Goal: Transaction & Acquisition: Purchase product/service

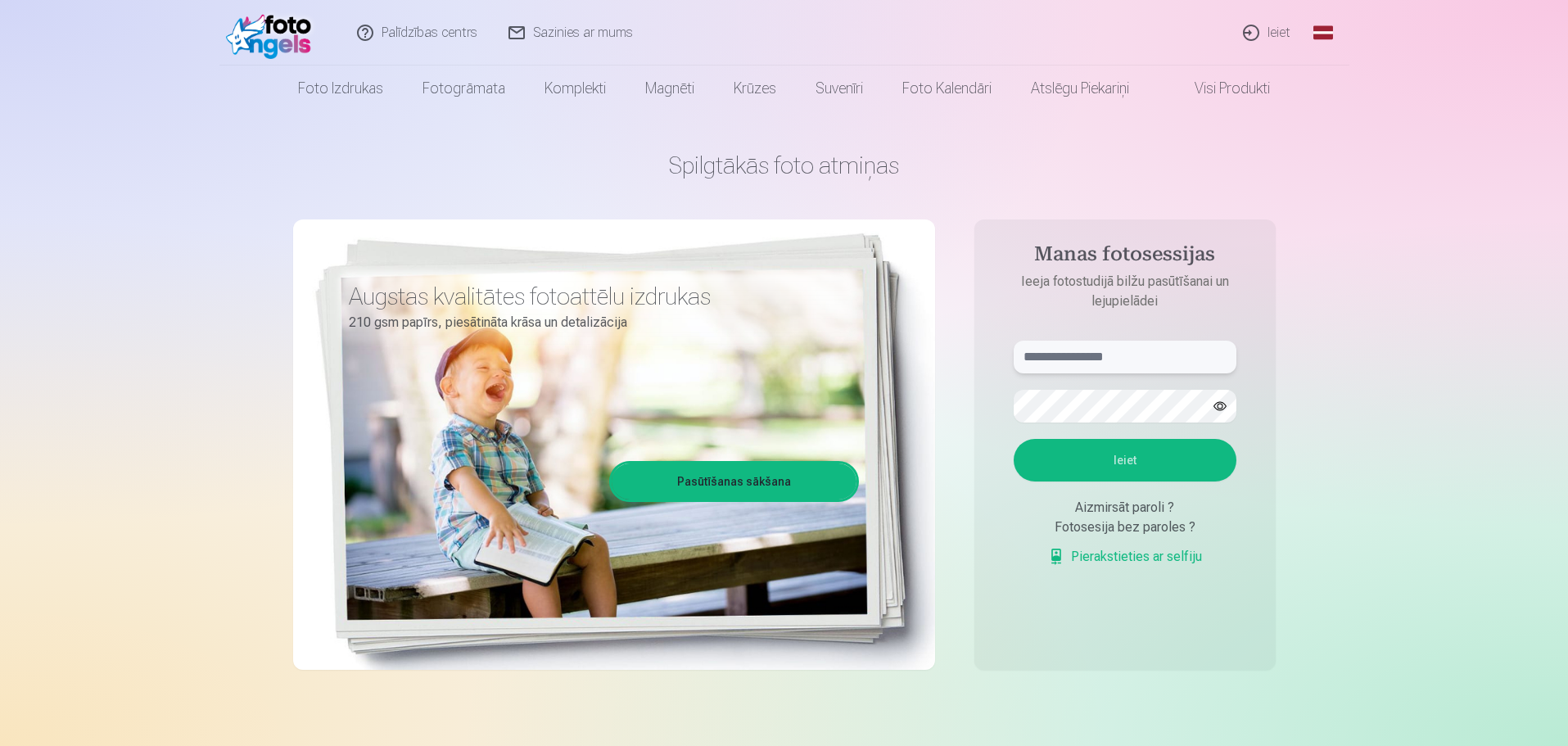
click at [1066, 357] on input "text" at bounding box center [1125, 357] width 223 height 33
type input "**********"
click at [1048, 468] on button "Ieiet" at bounding box center [1125, 460] width 223 height 43
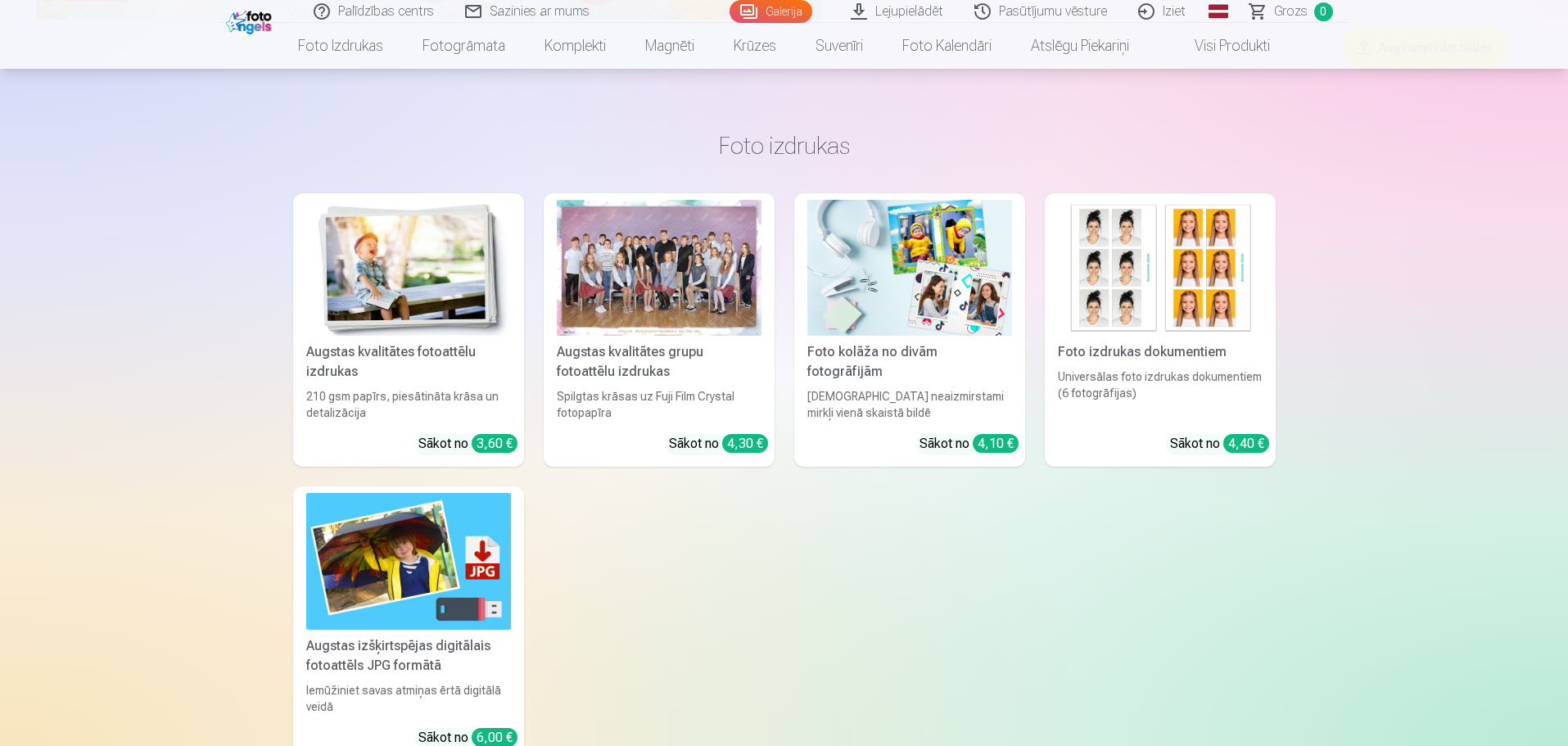
scroll to position [9336, 0]
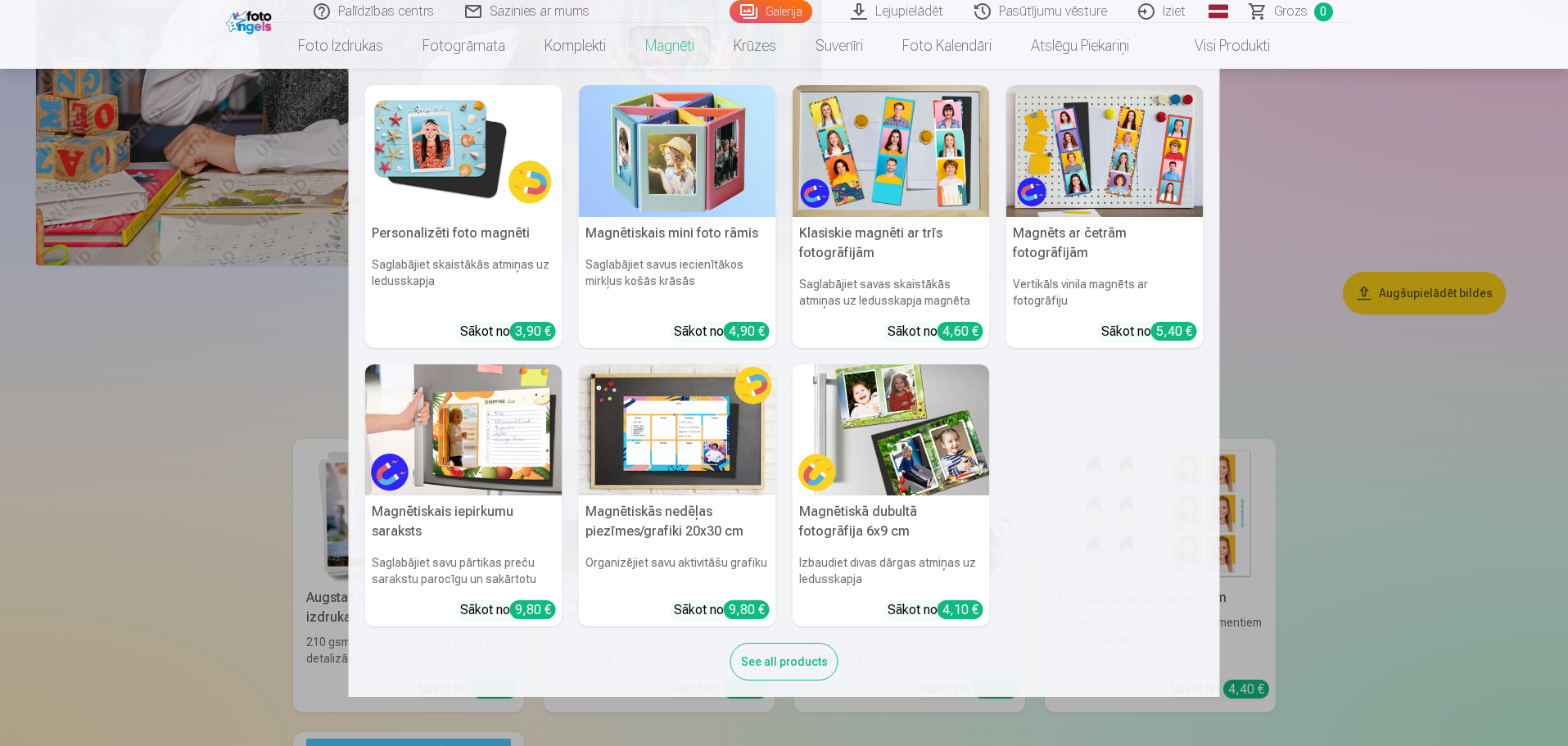
click at [434, 159] on img at bounding box center [464, 151] width 197 height 132
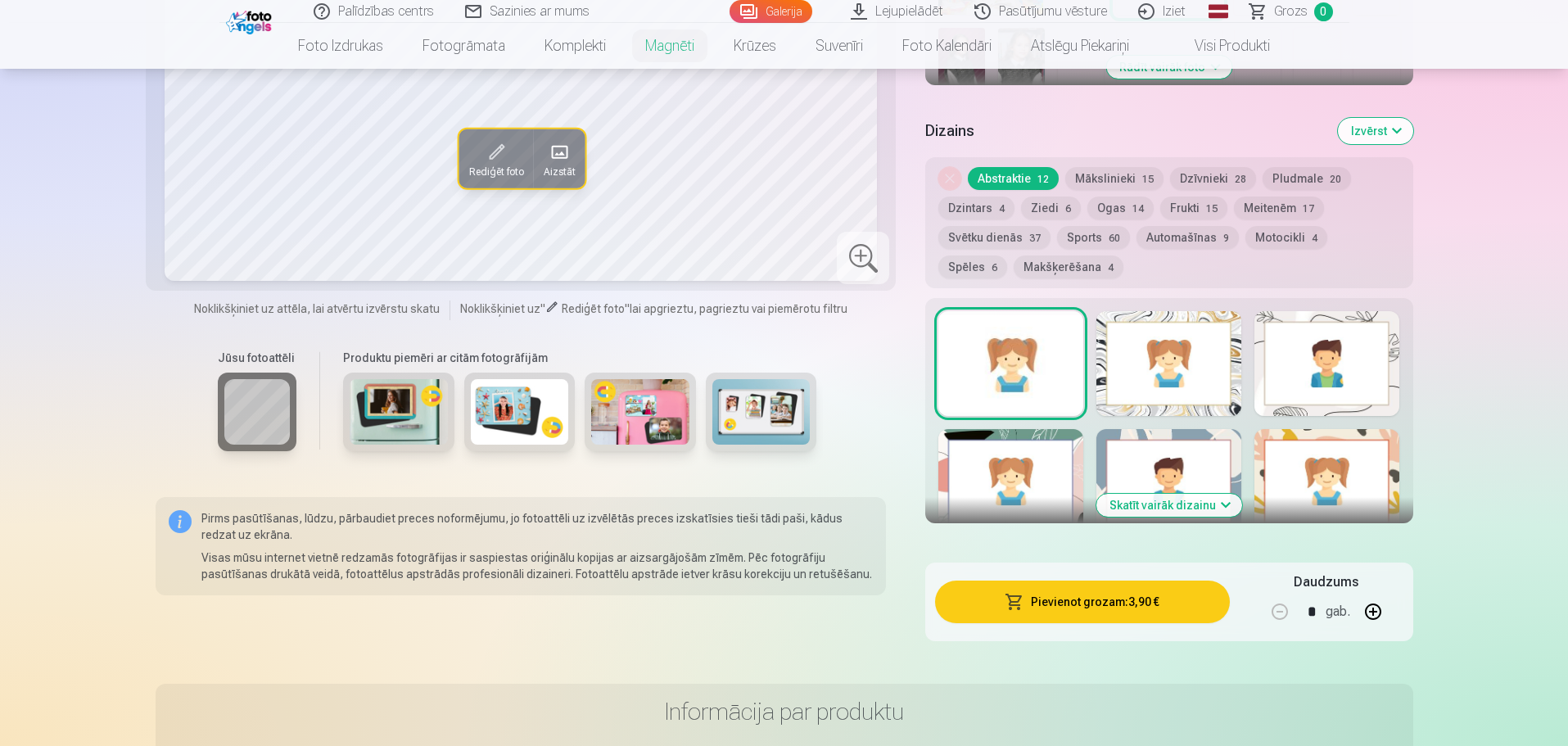
scroll to position [655, 0]
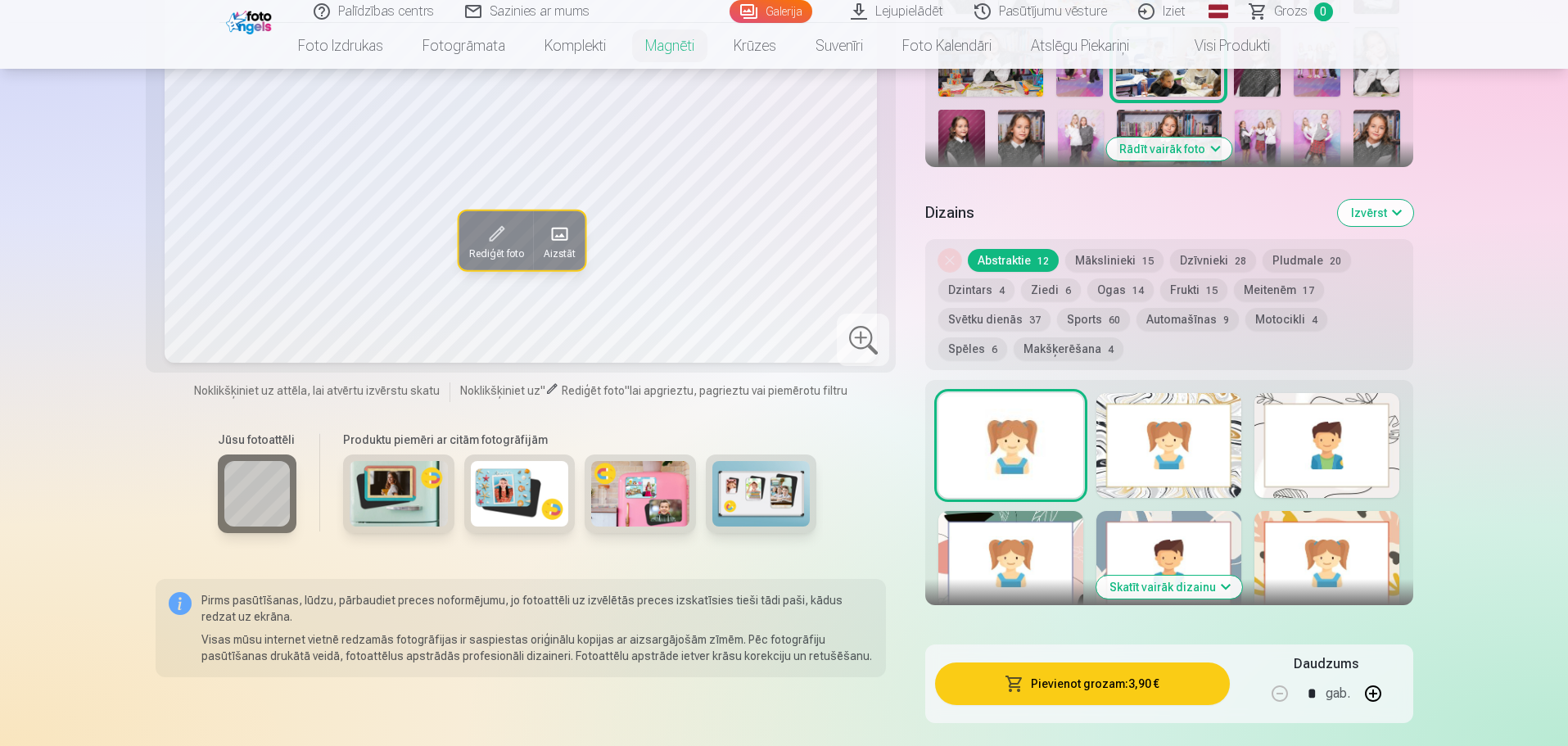
click at [1120, 249] on button "Mākslinieki 15" at bounding box center [1114, 260] width 99 height 23
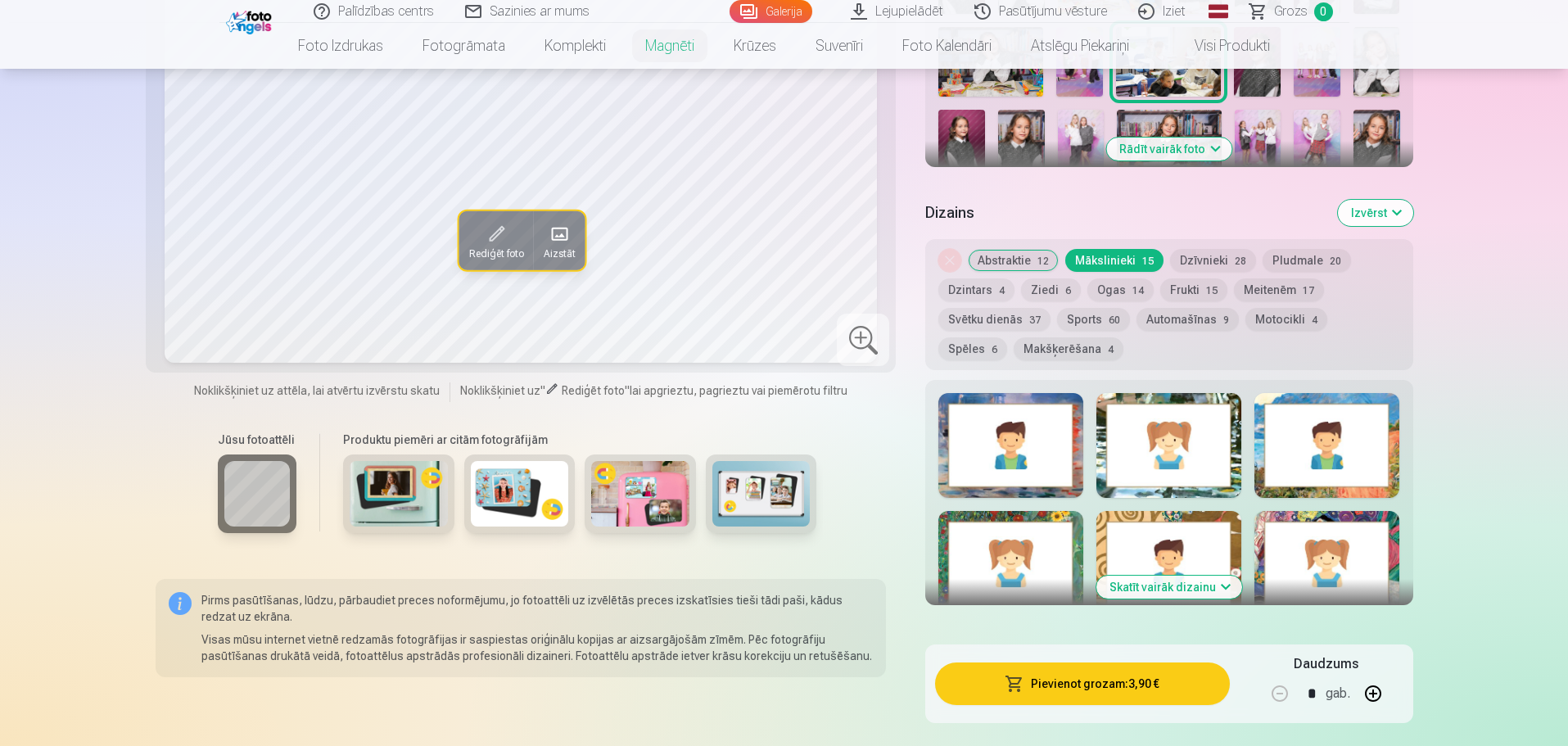
scroll to position [819, 0]
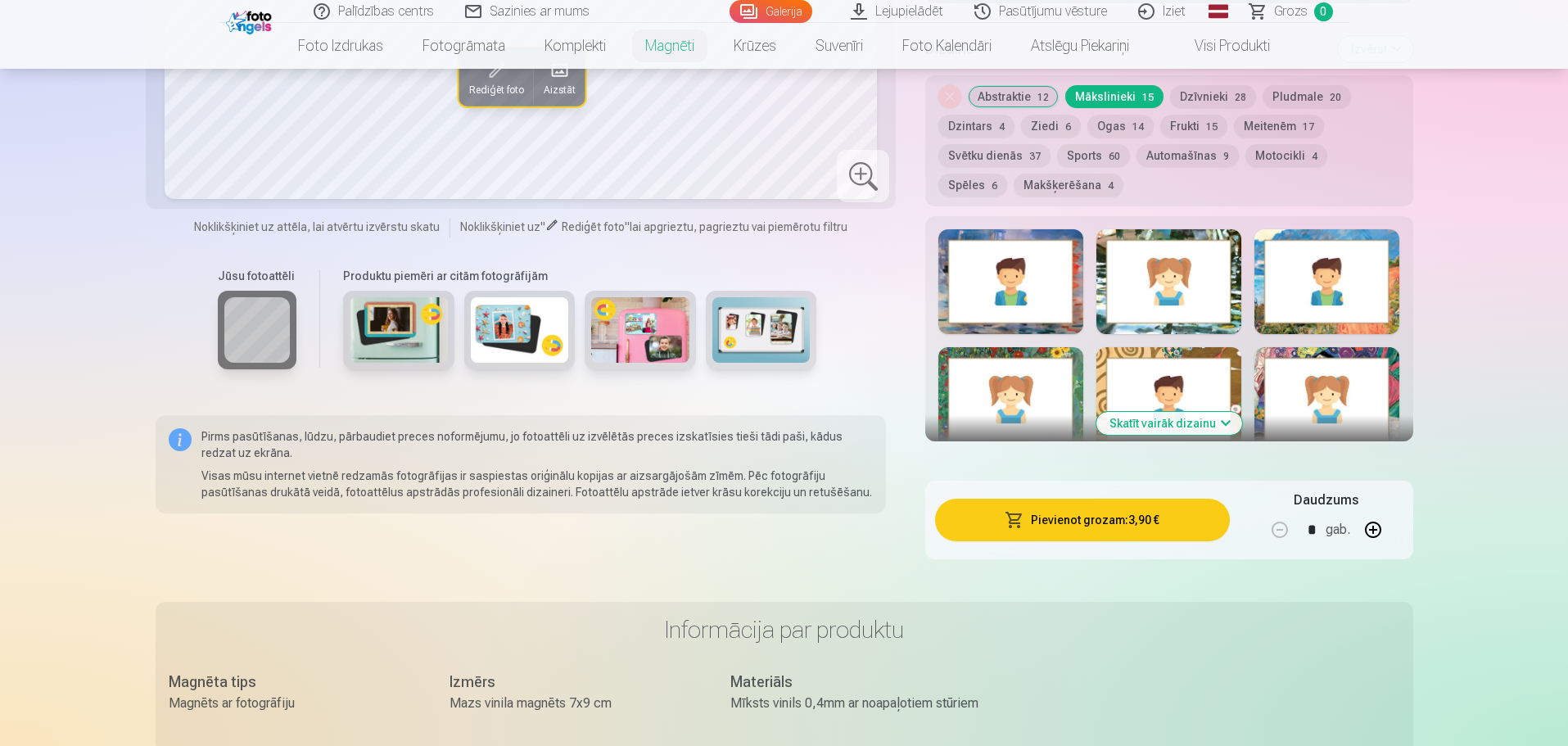
click at [1044, 114] on button "Ziedi 6" at bounding box center [1051, 126] width 60 height 23
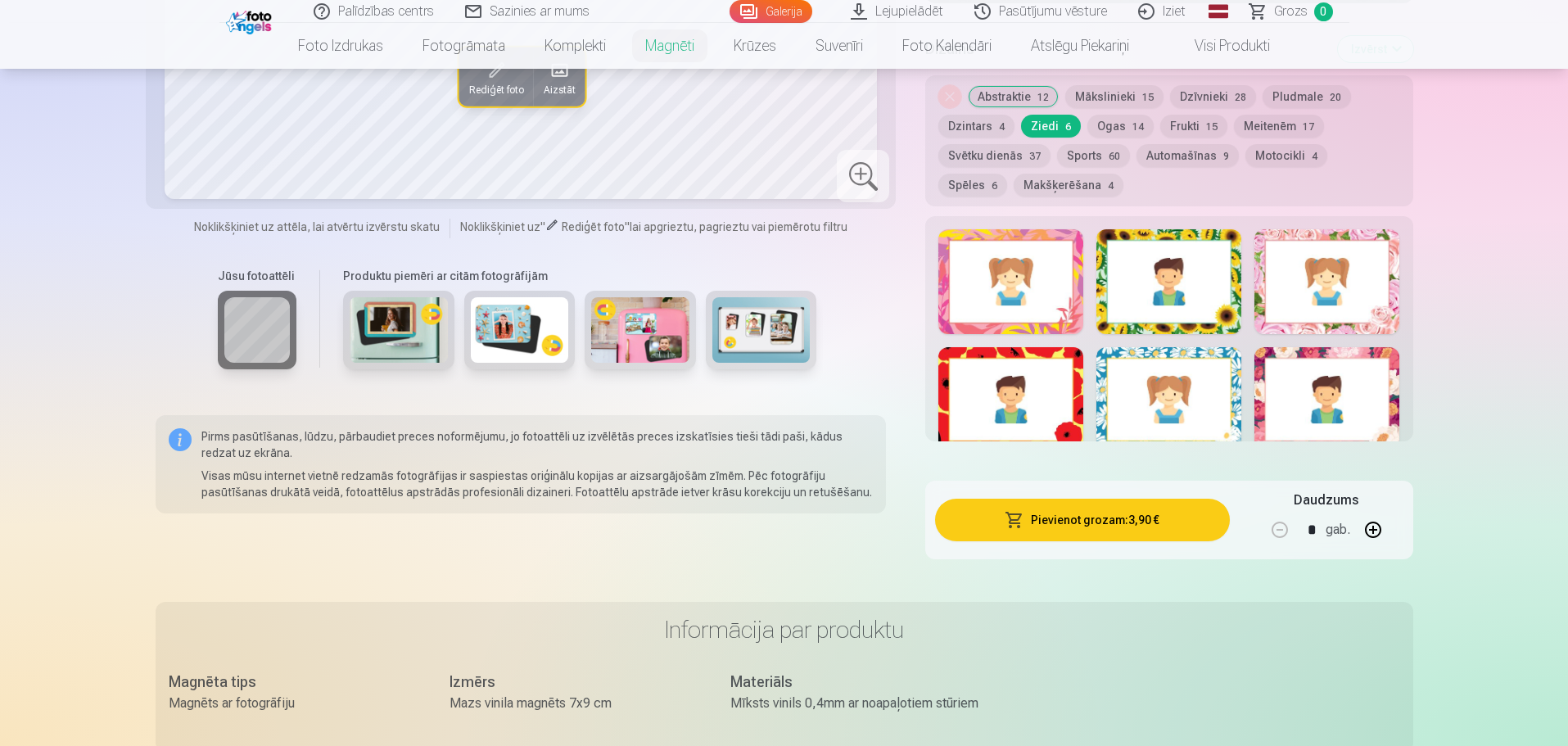
click at [1111, 114] on button "Ogas 14" at bounding box center [1120, 126] width 66 height 23
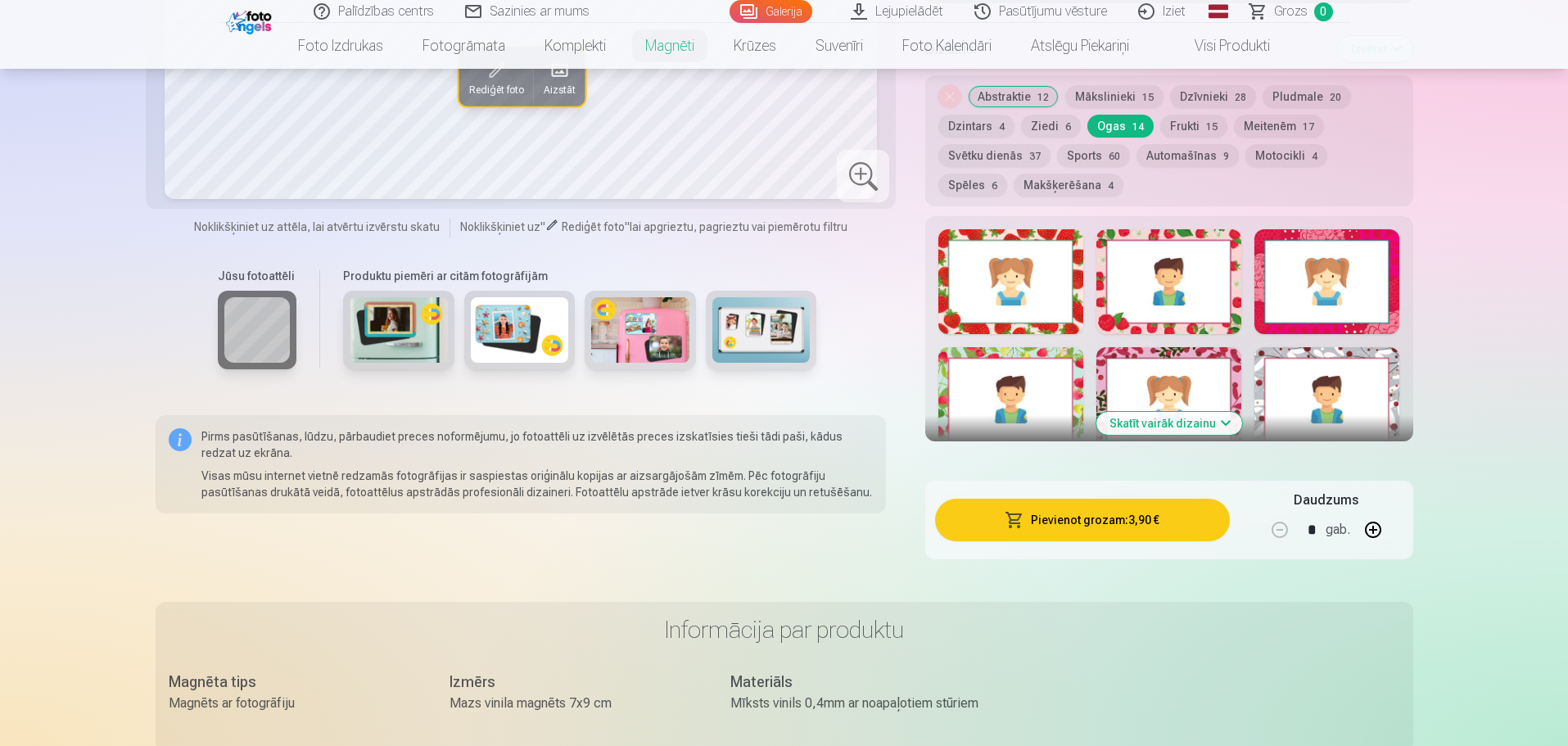
click at [1180, 114] on button "Frukti 15" at bounding box center [1194, 126] width 67 height 23
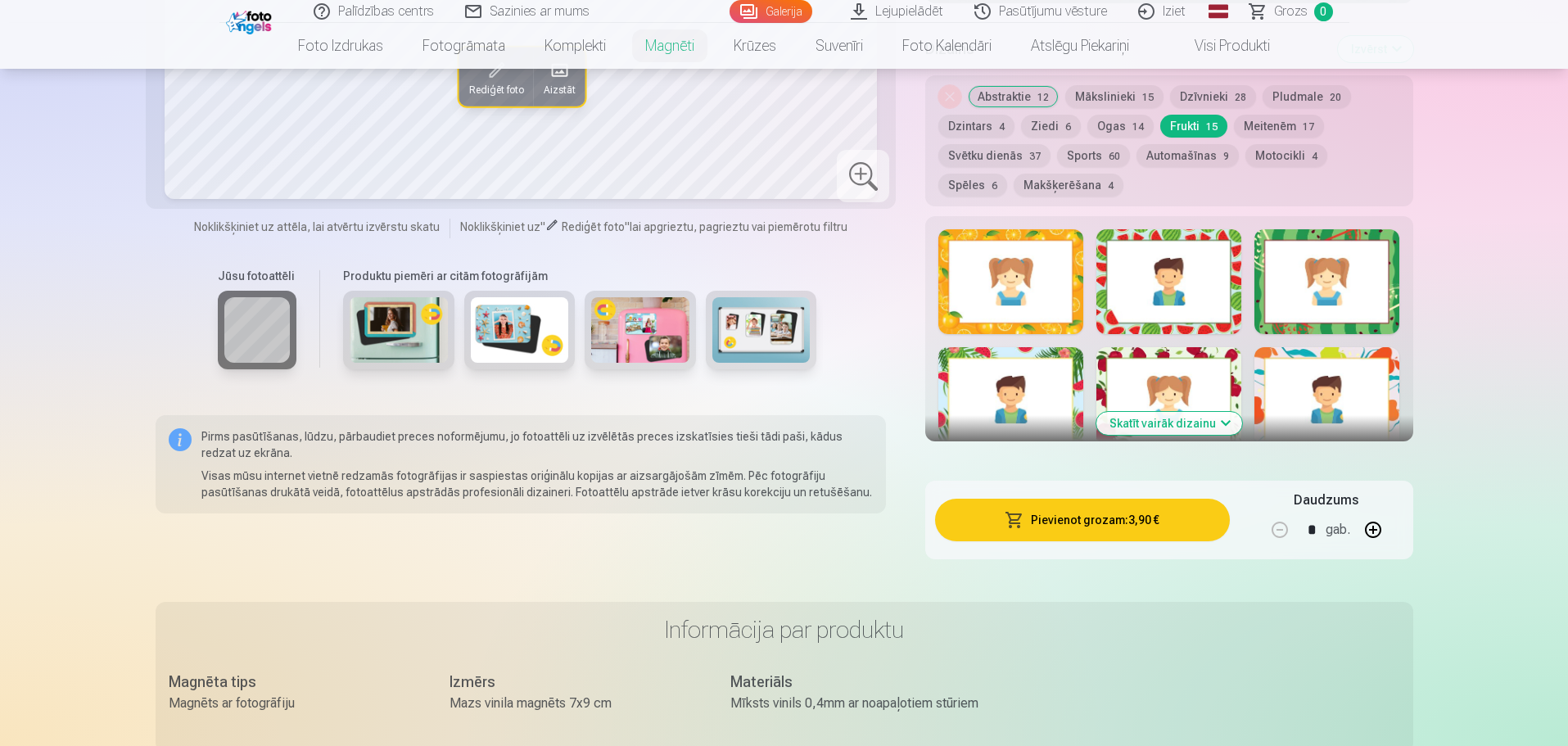
click at [1261, 114] on button "Meitenēm 17" at bounding box center [1278, 126] width 90 height 23
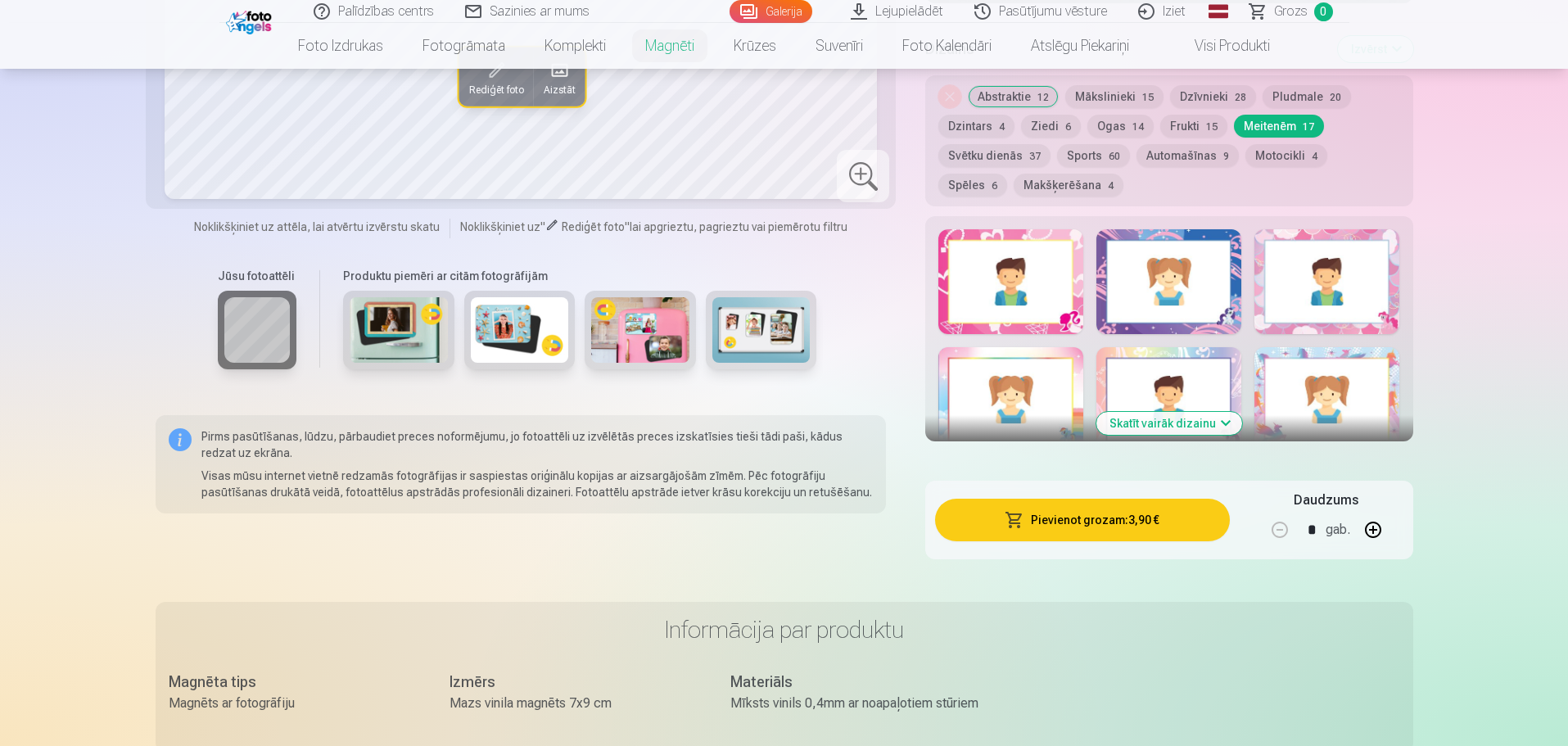
click at [994, 144] on button "Svētku dienās 37" at bounding box center [995, 155] width 113 height 23
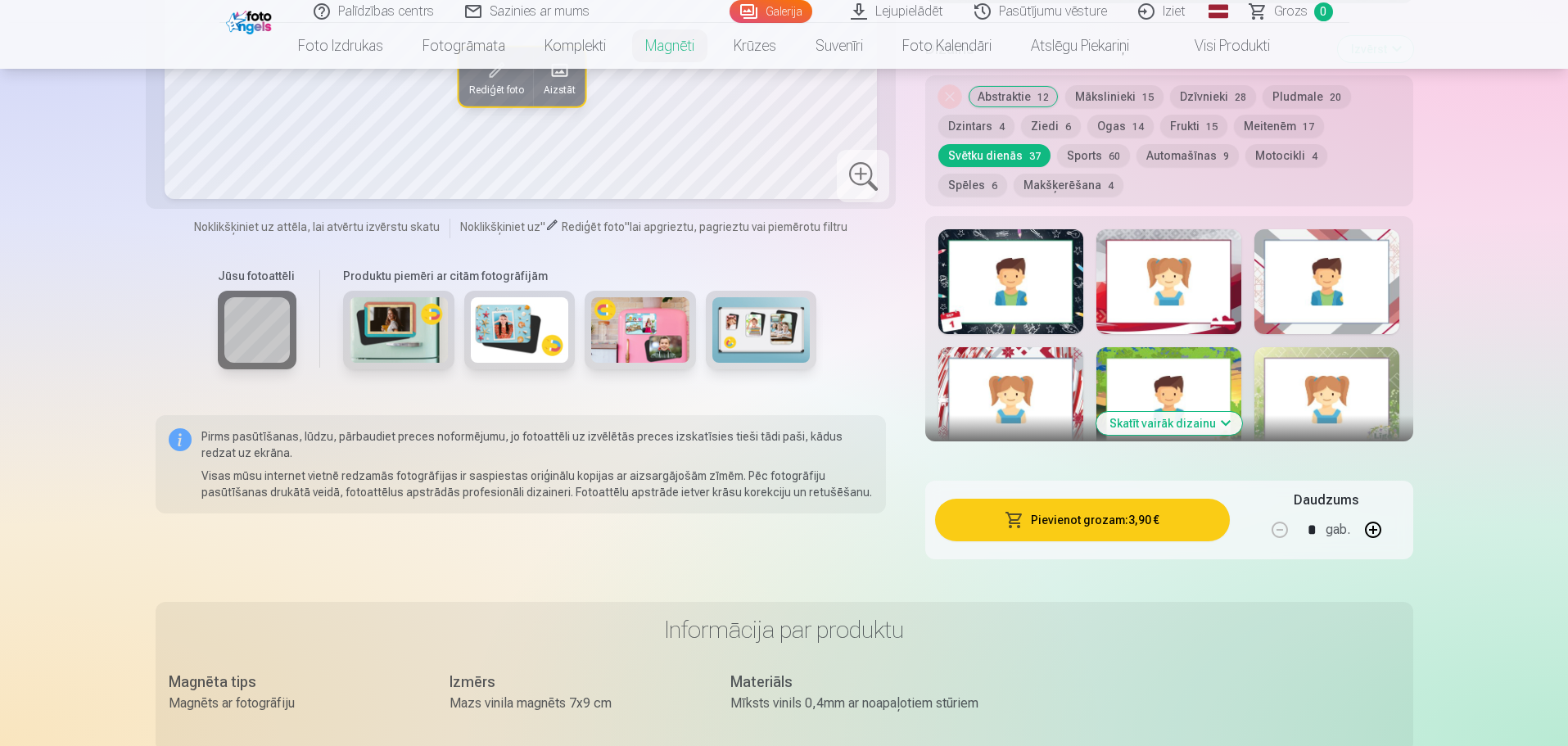
click at [1263, 114] on button "Meitenēm 17" at bounding box center [1278, 126] width 90 height 23
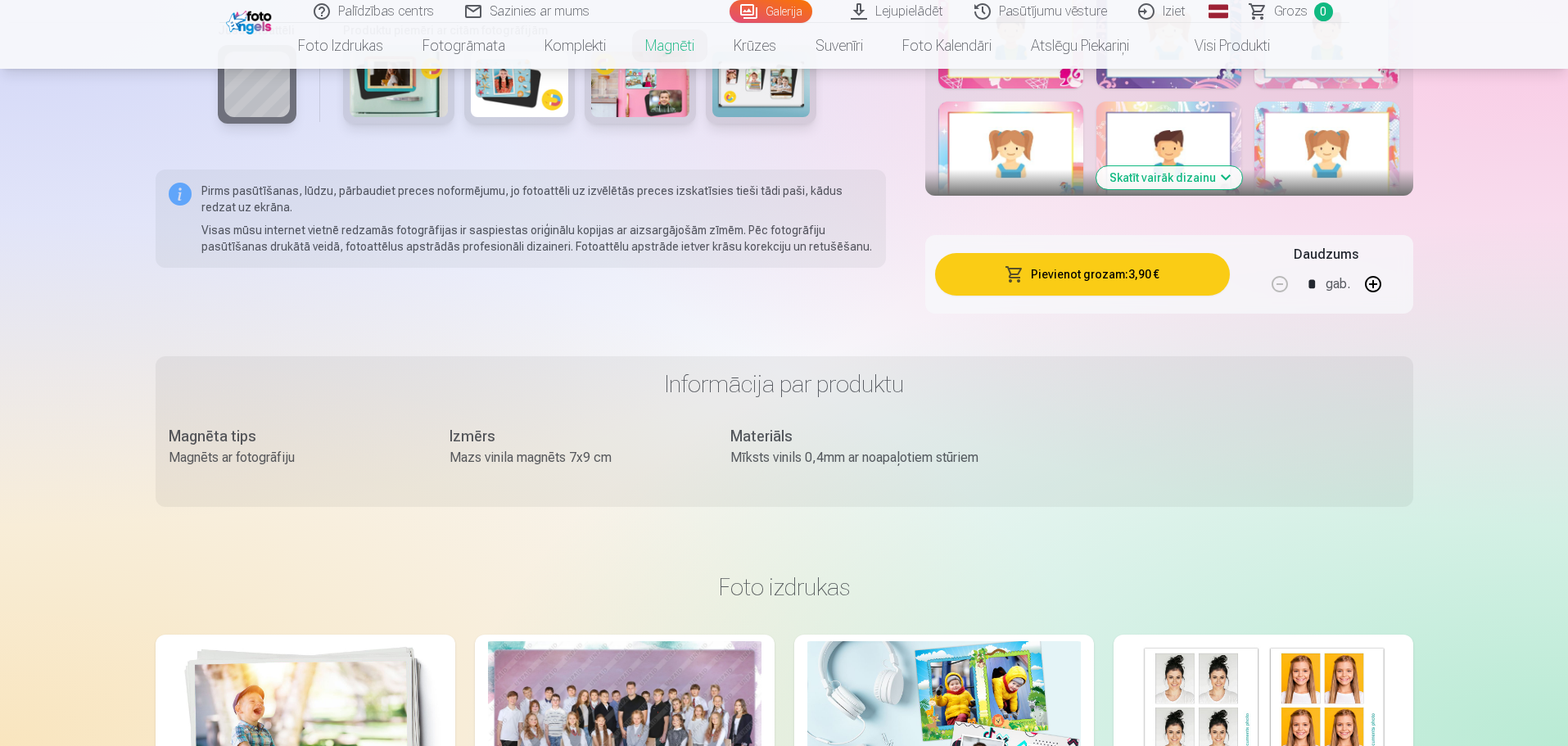
scroll to position [900, 0]
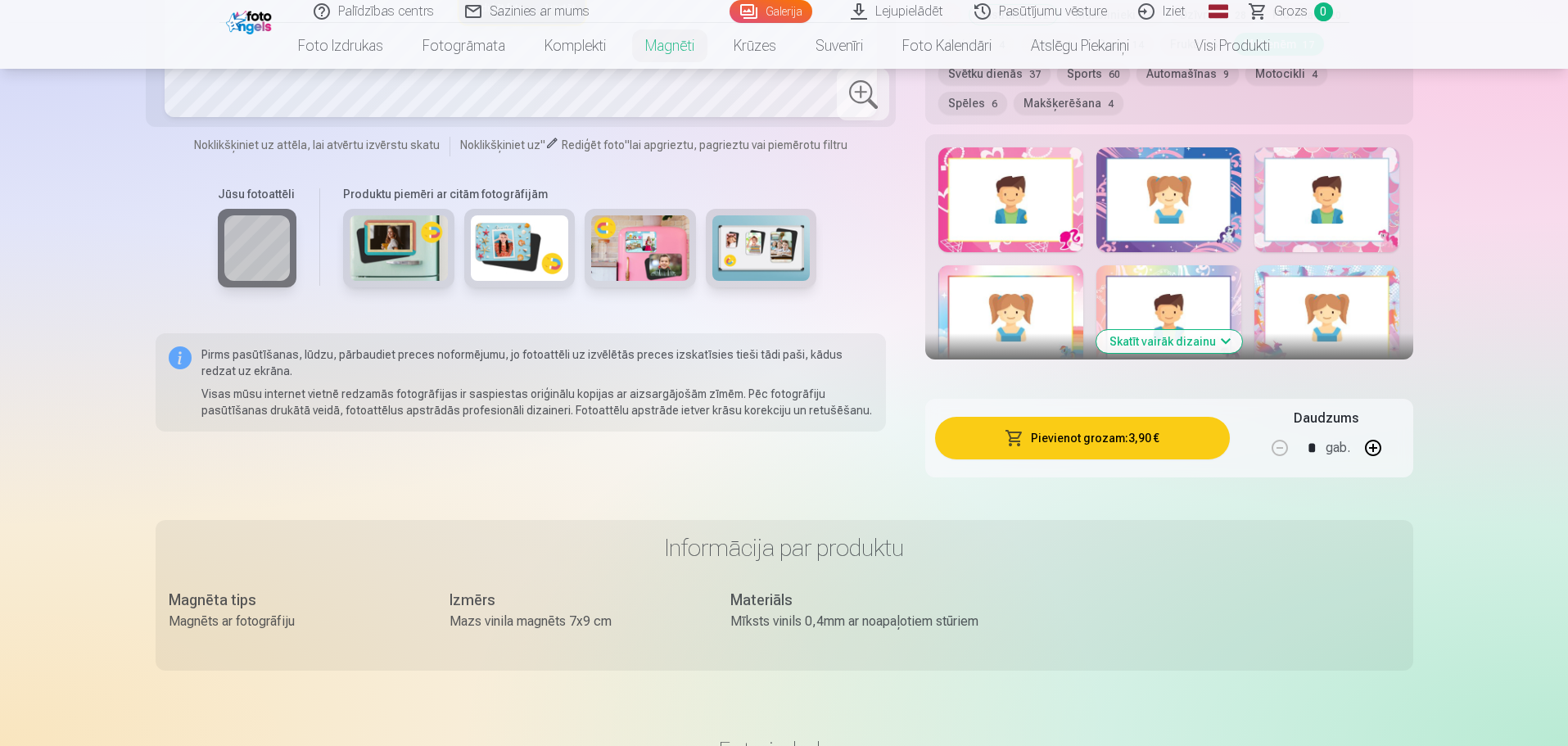
click at [1186, 330] on button "Skatīt vairāk dizainu" at bounding box center [1169, 341] width 146 height 23
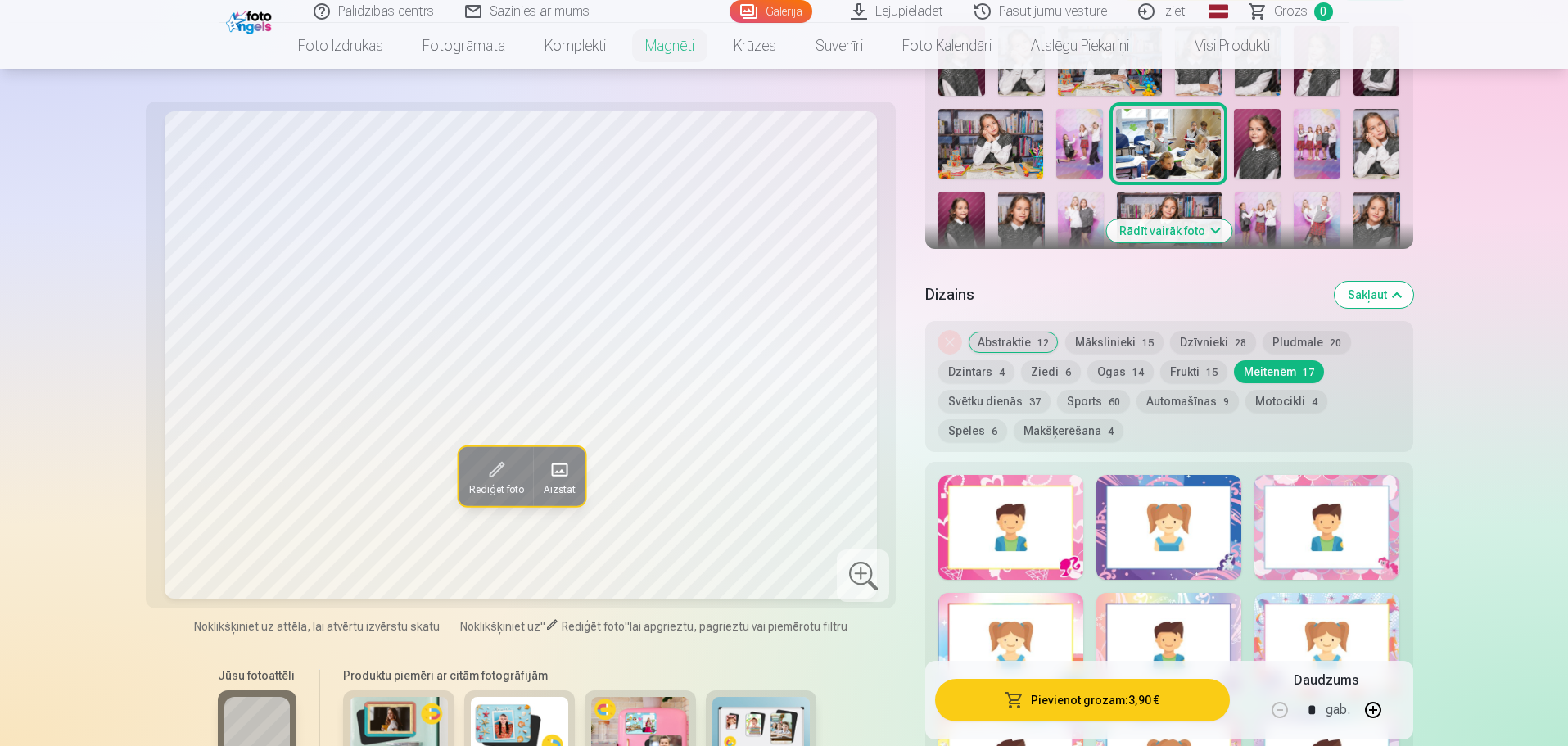
scroll to position [327, 0]
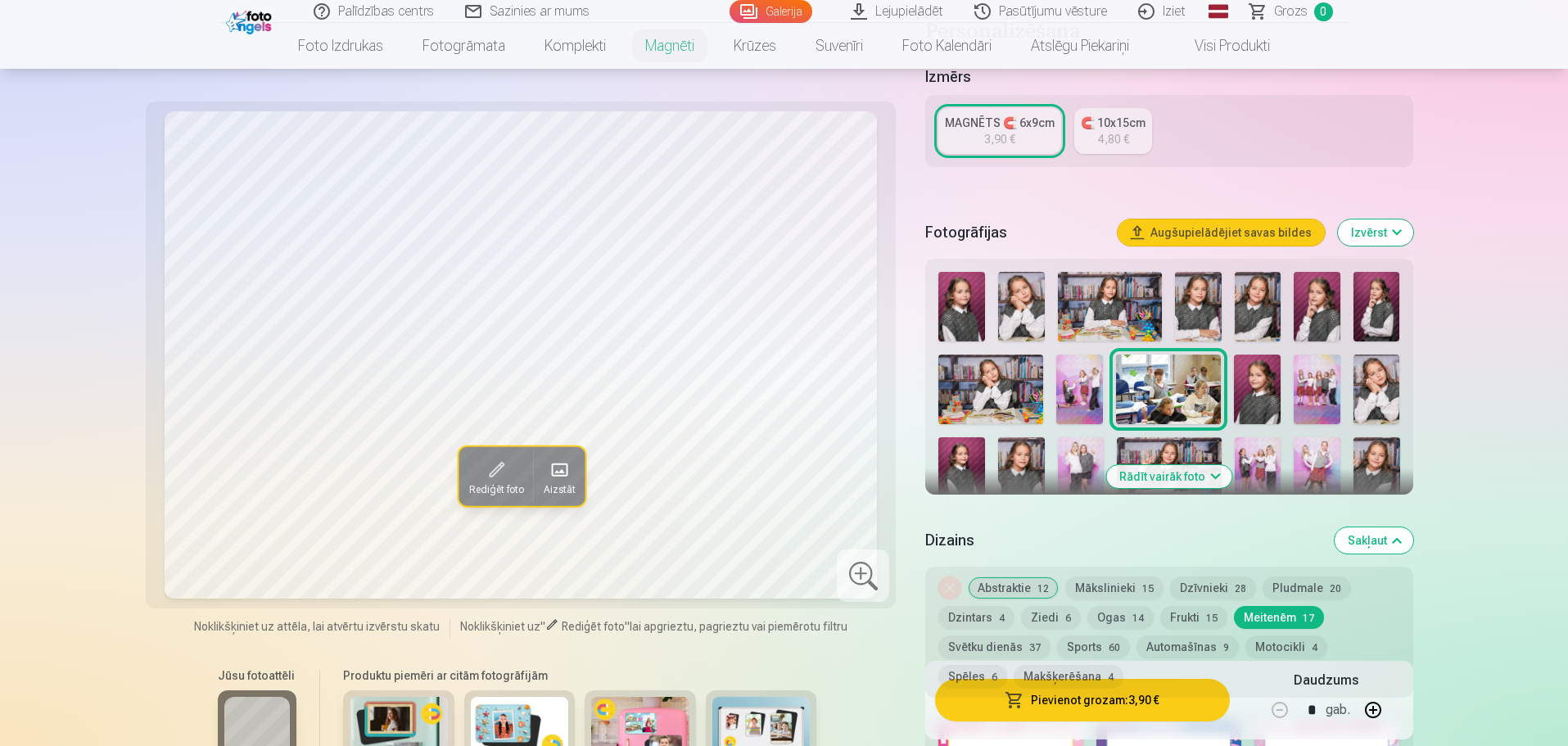
click at [1204, 282] on img at bounding box center [1198, 307] width 46 height 70
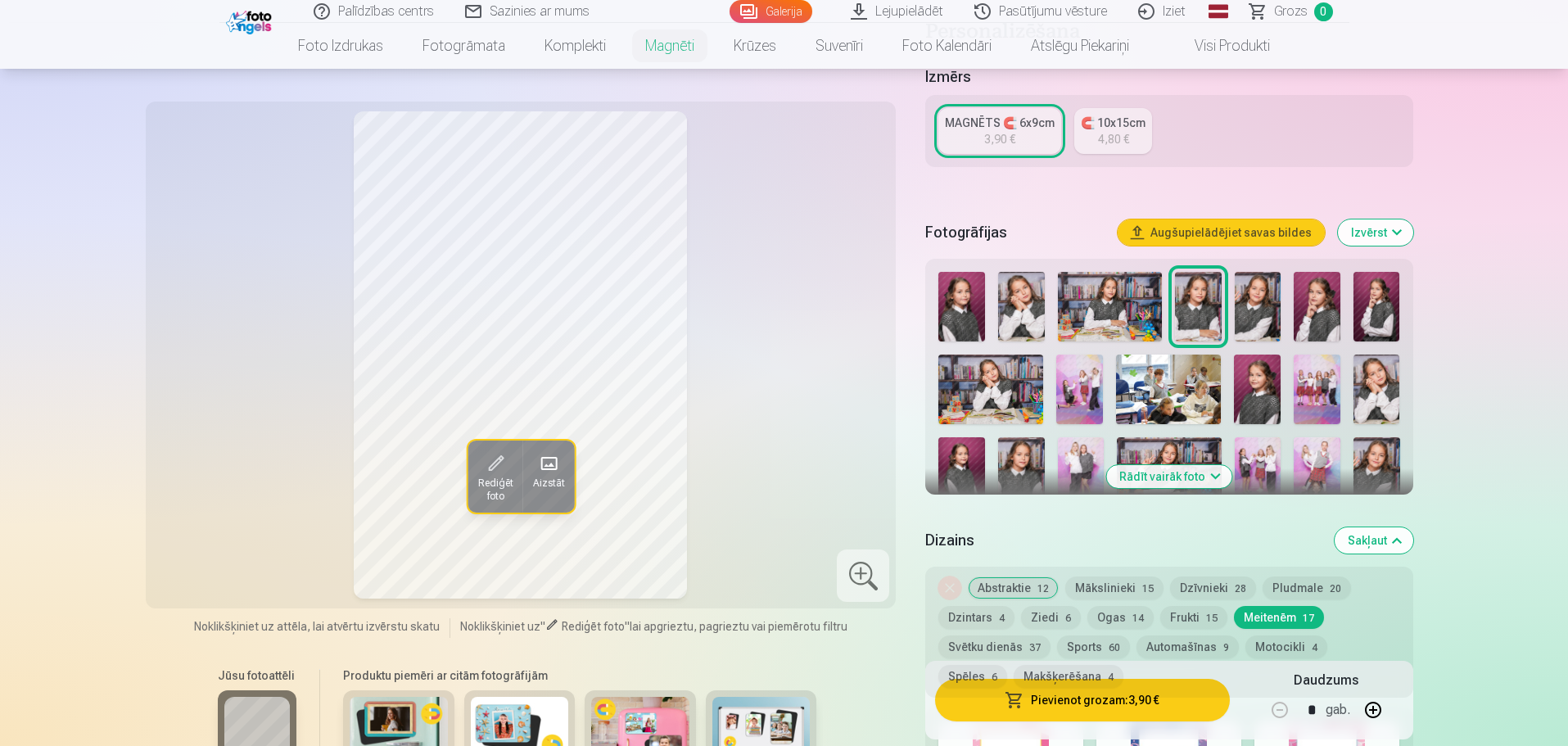
click at [1263, 273] on img at bounding box center [1257, 307] width 46 height 70
click at [1304, 287] on img at bounding box center [1317, 307] width 46 height 70
click at [1355, 295] on img at bounding box center [1376, 307] width 46 height 70
click at [1250, 370] on img at bounding box center [1256, 389] width 46 height 70
click at [982, 447] on img at bounding box center [962, 472] width 46 height 70
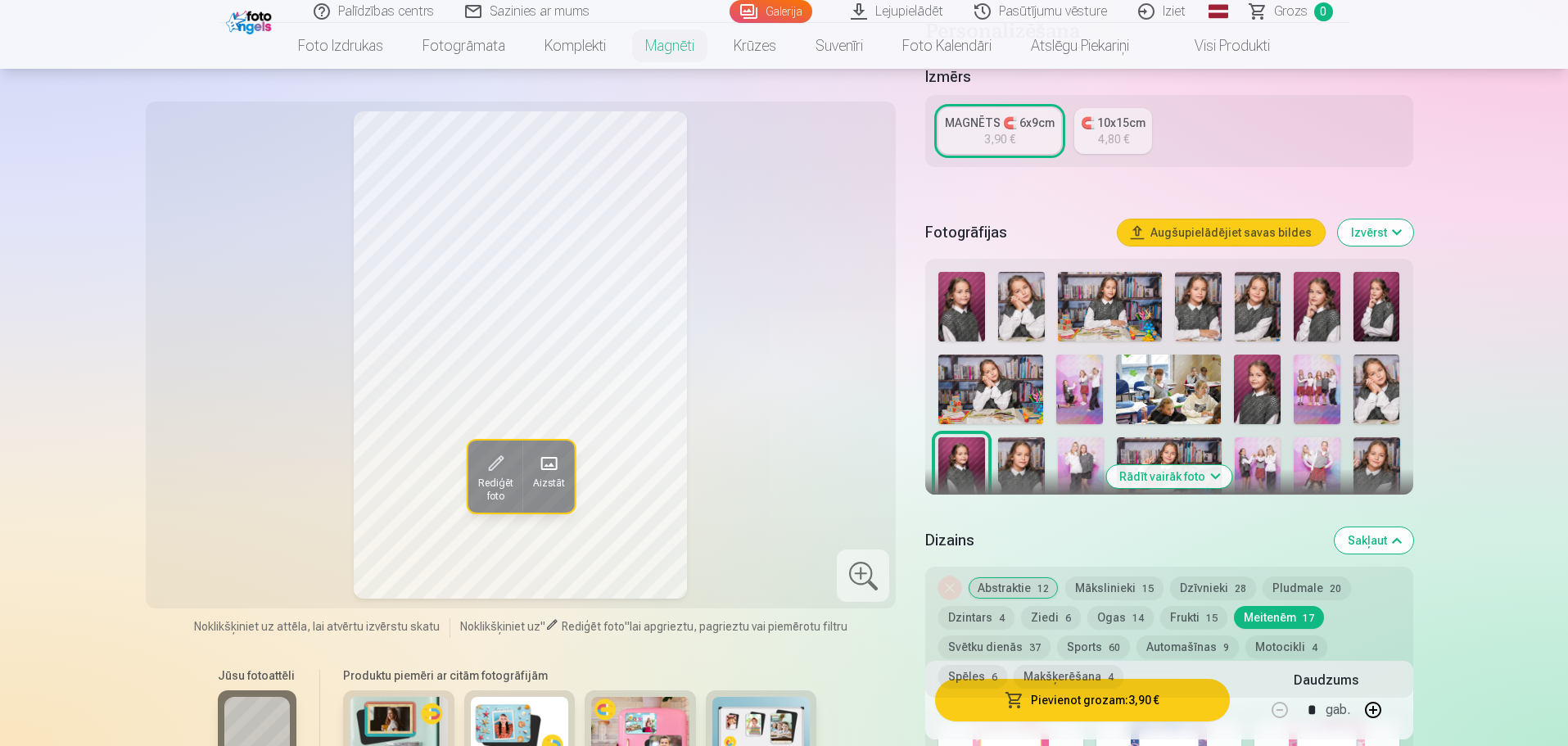
click at [1010, 447] on img at bounding box center [1021, 472] width 46 height 70
click at [1380, 359] on img at bounding box center [1376, 389] width 46 height 70
click at [962, 442] on img at bounding box center [962, 472] width 46 height 70
click at [1020, 437] on img at bounding box center [1021, 472] width 46 height 70
click at [1371, 446] on img at bounding box center [1376, 472] width 46 height 70
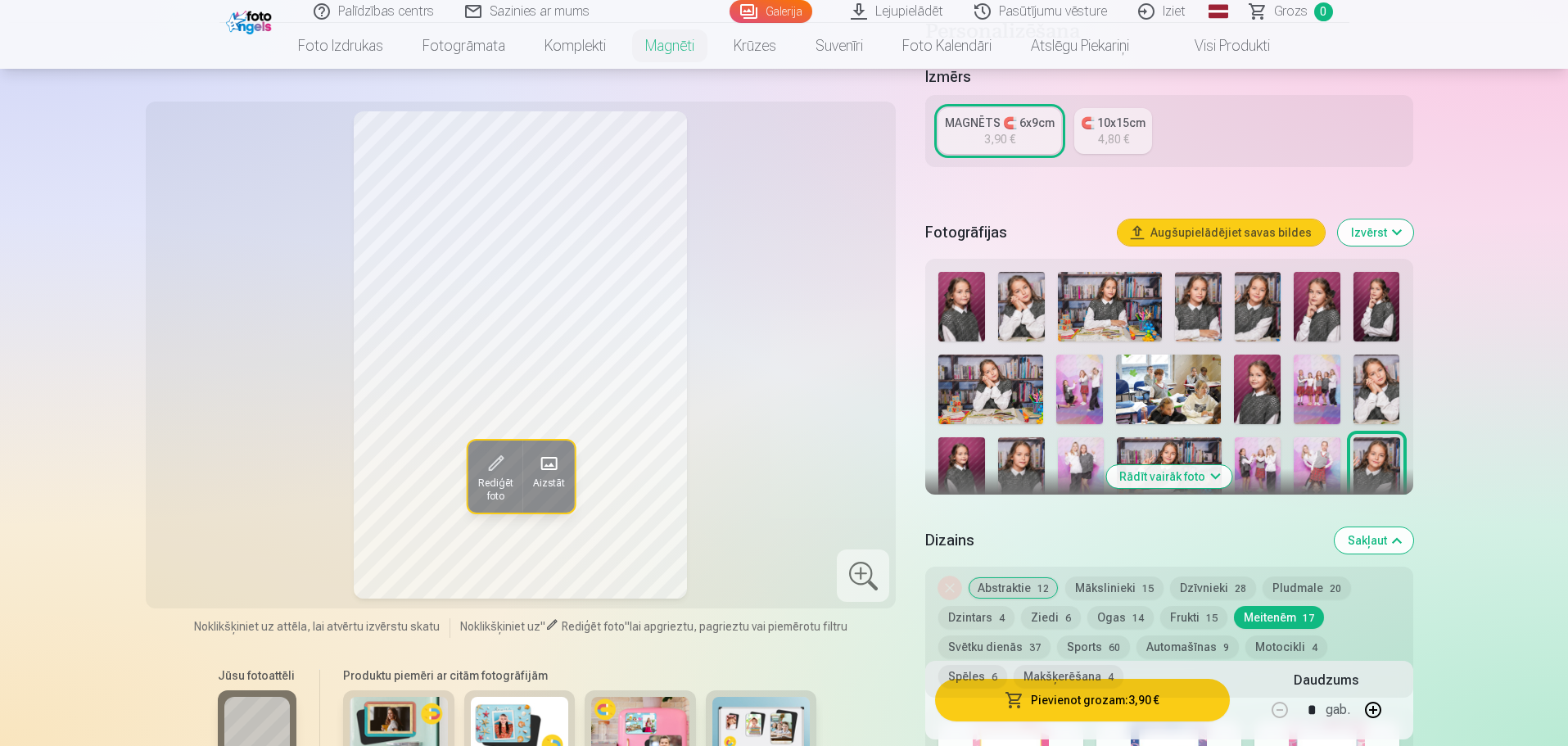
click at [1389, 366] on img at bounding box center [1376, 389] width 46 height 70
click at [1018, 437] on img at bounding box center [1021, 472] width 46 height 70
click at [1380, 460] on img at bounding box center [1376, 472] width 46 height 70
click at [1011, 439] on img at bounding box center [1021, 472] width 46 height 70
click at [1176, 465] on button "Rādīt vairāk foto" at bounding box center [1169, 476] width 126 height 23
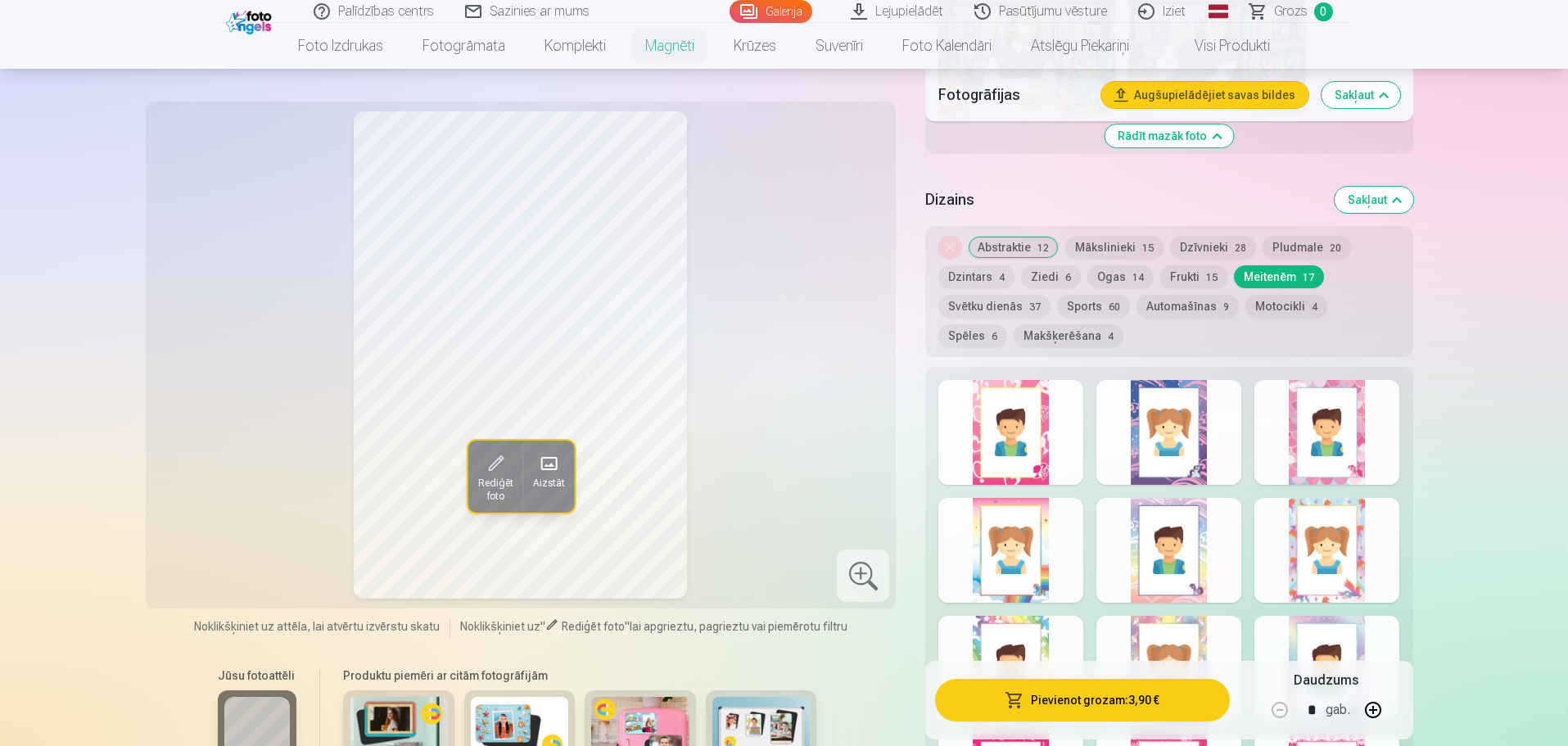
scroll to position [1802, 0]
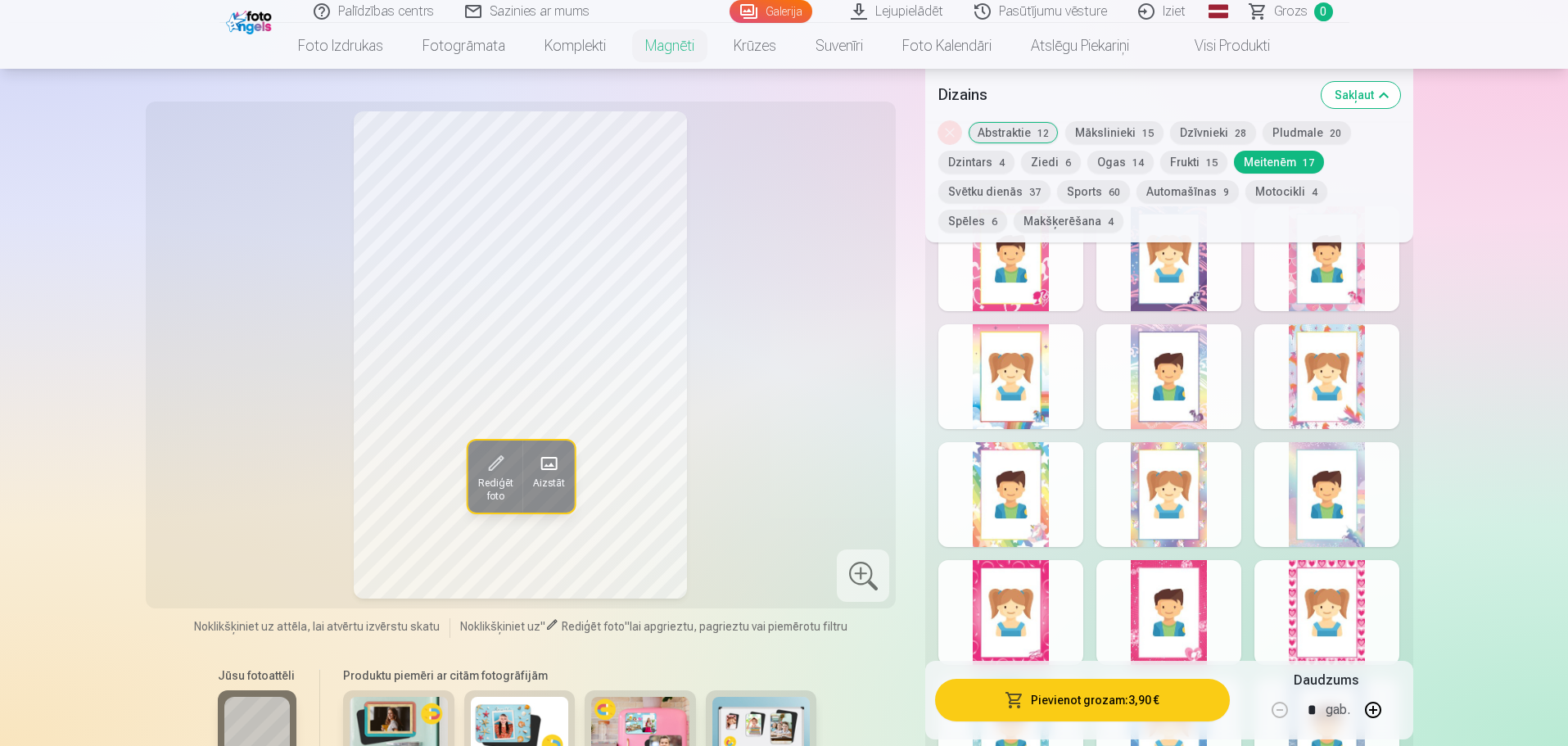
click at [1182, 490] on div at bounding box center [1169, 495] width 145 height 105
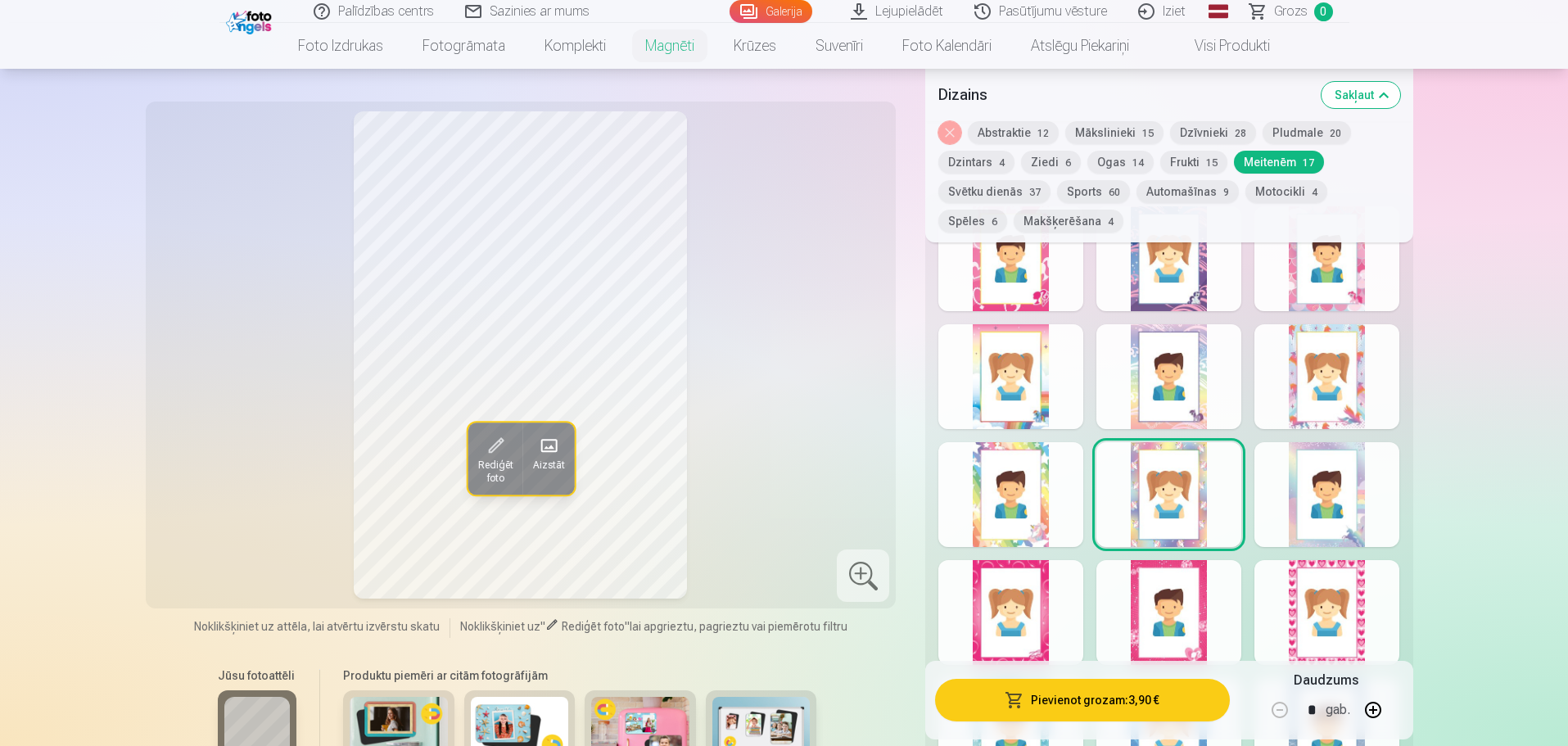
click at [1023, 482] on div at bounding box center [1011, 495] width 145 height 105
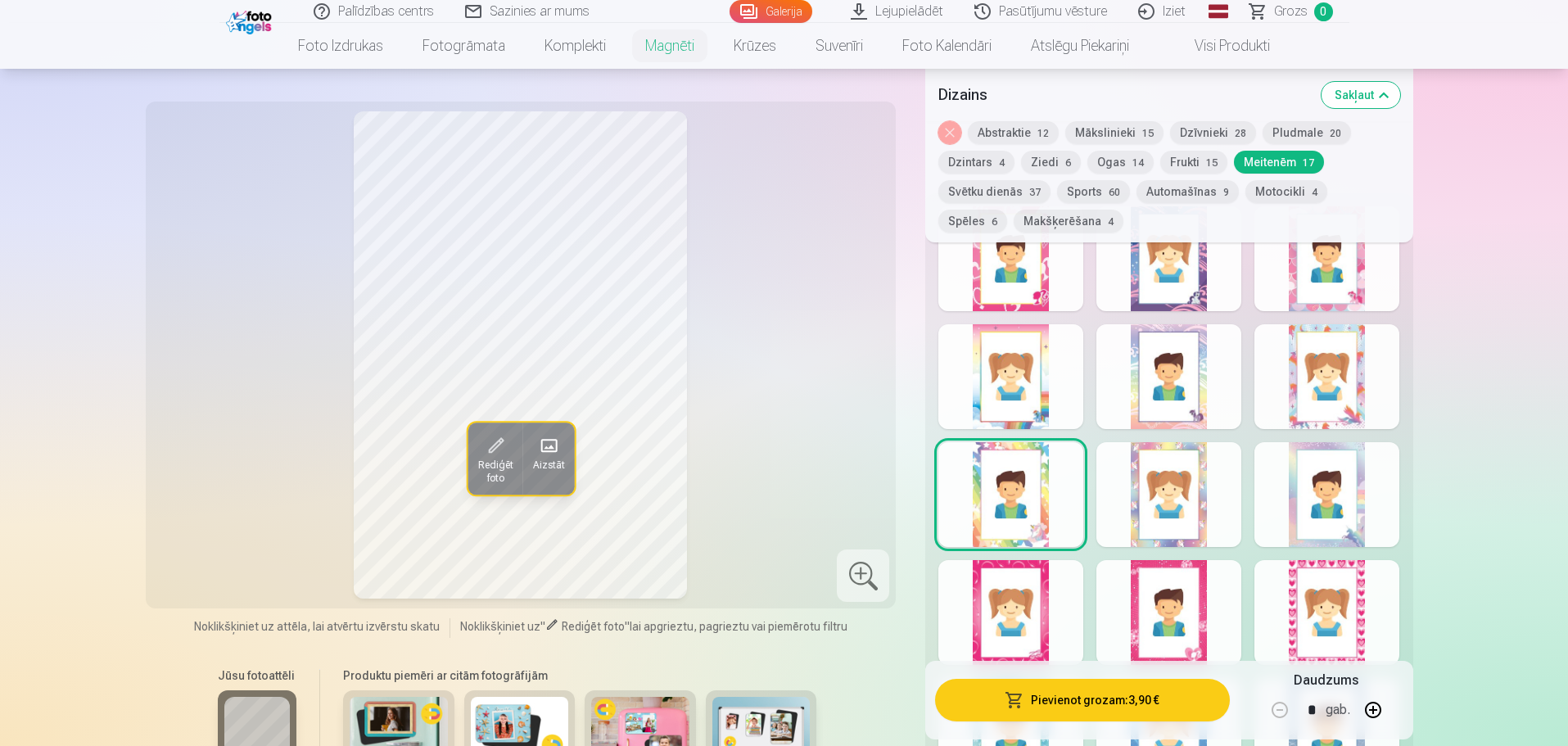
click at [1037, 355] on div at bounding box center [1011, 377] width 145 height 105
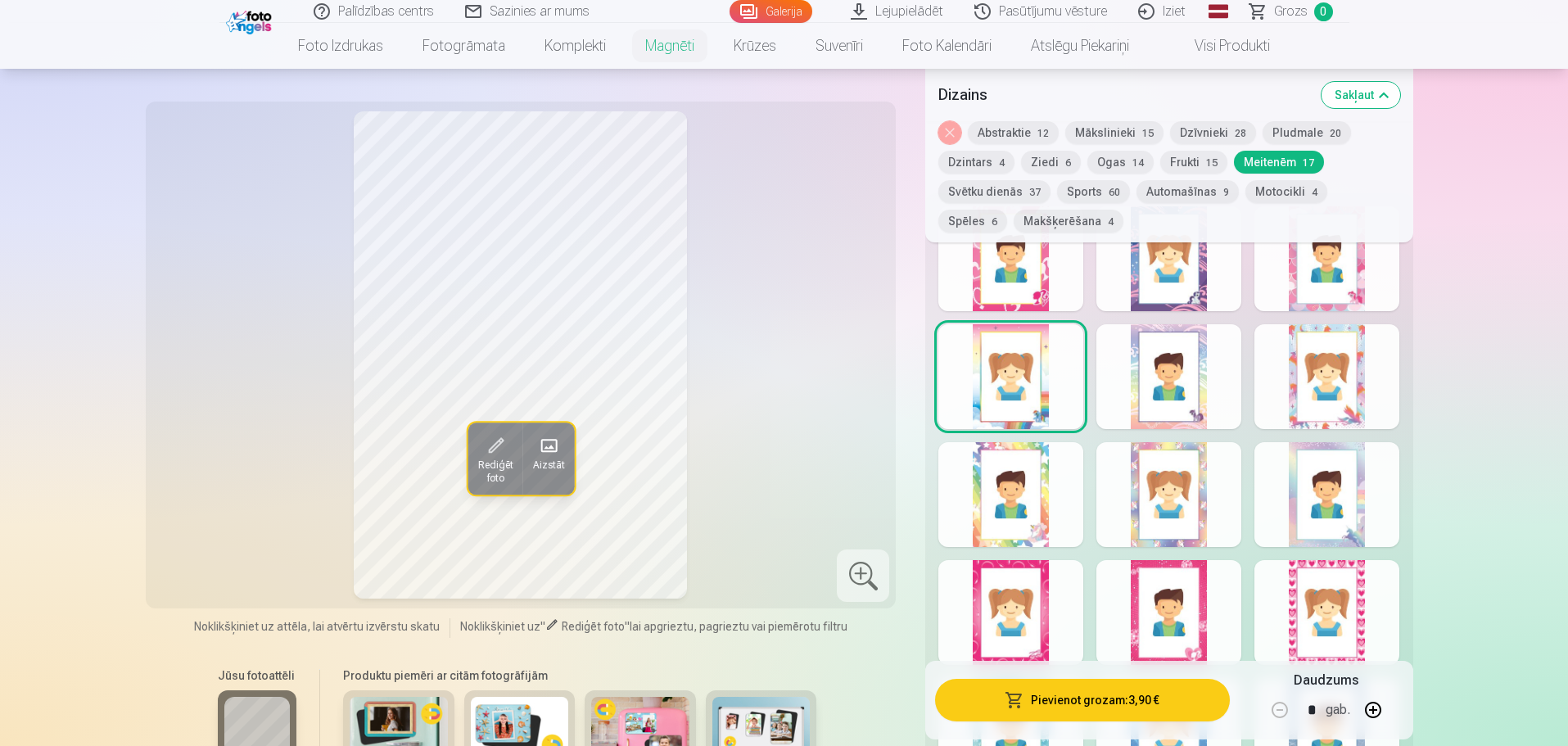
click at [1183, 273] on div at bounding box center [1169, 259] width 145 height 105
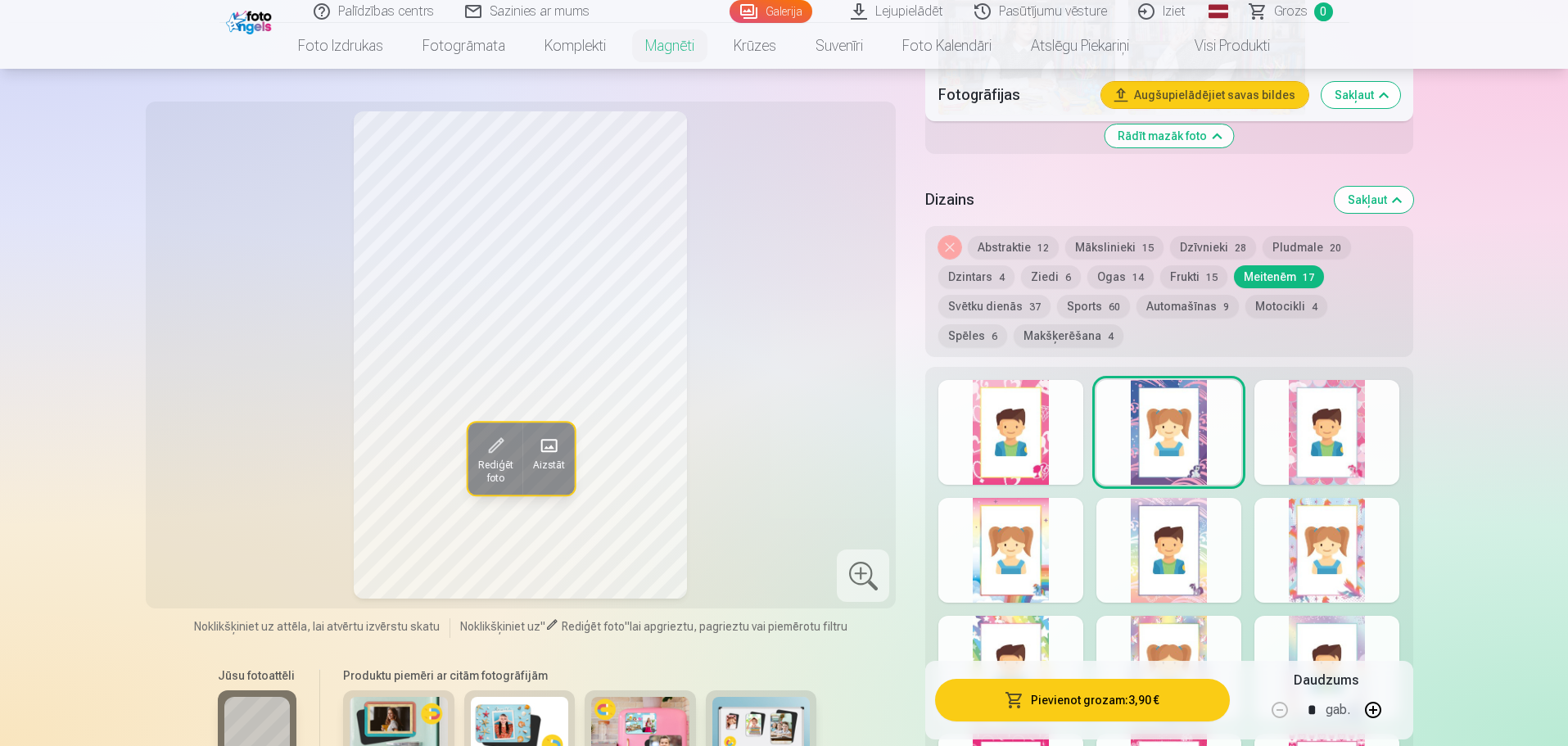
scroll to position [1556, 0]
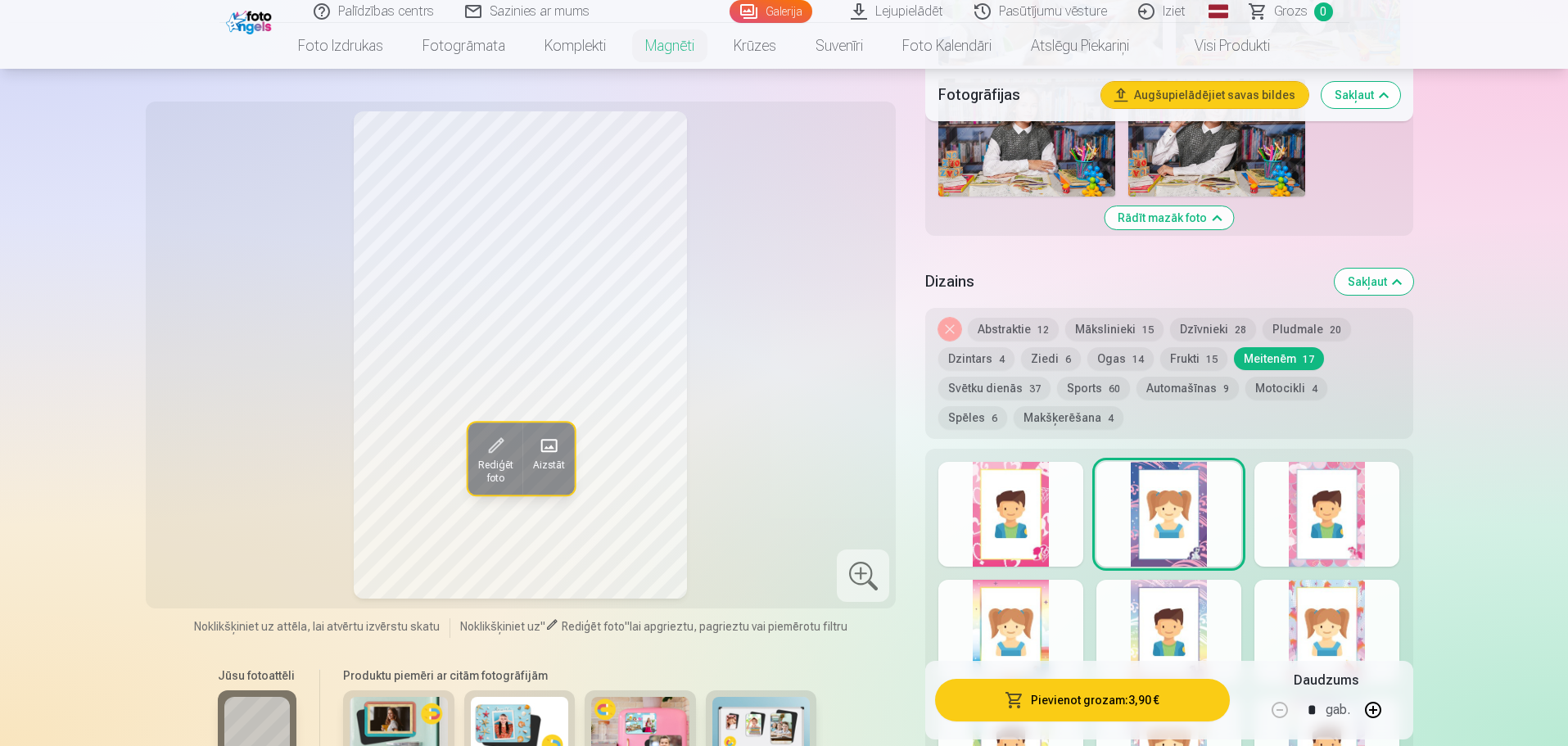
click at [1016, 318] on button "Abstraktie 12" at bounding box center [1013, 329] width 91 height 23
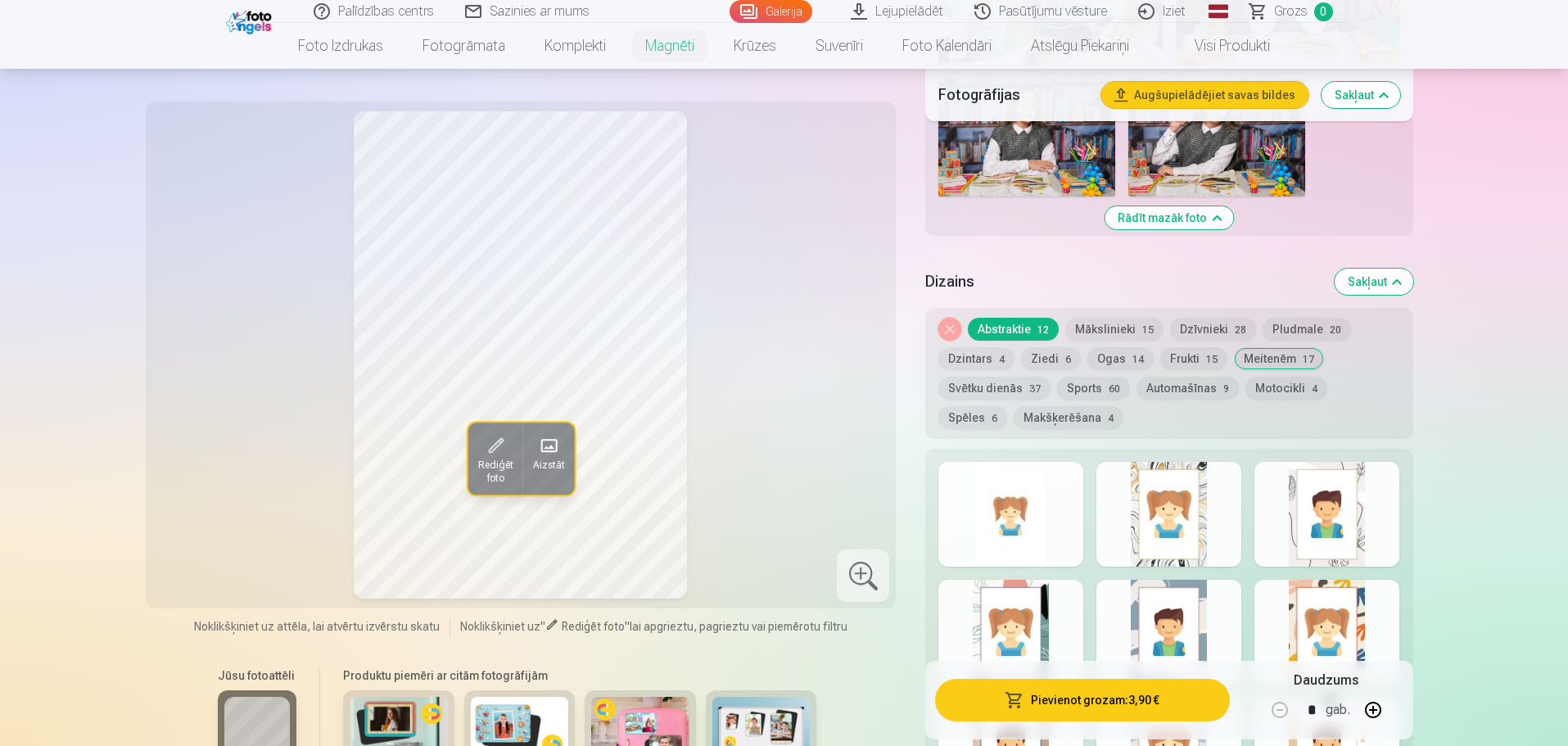
click at [1162, 462] on div at bounding box center [1169, 514] width 145 height 105
click at [1319, 488] on div at bounding box center [1327, 514] width 145 height 105
click at [1062, 592] on div at bounding box center [1011, 633] width 145 height 105
click at [1209, 580] on div at bounding box center [1169, 633] width 145 height 105
click at [1318, 564] on div "Rādīt mazāk dizainu" at bounding box center [1169, 708] width 487 height 521
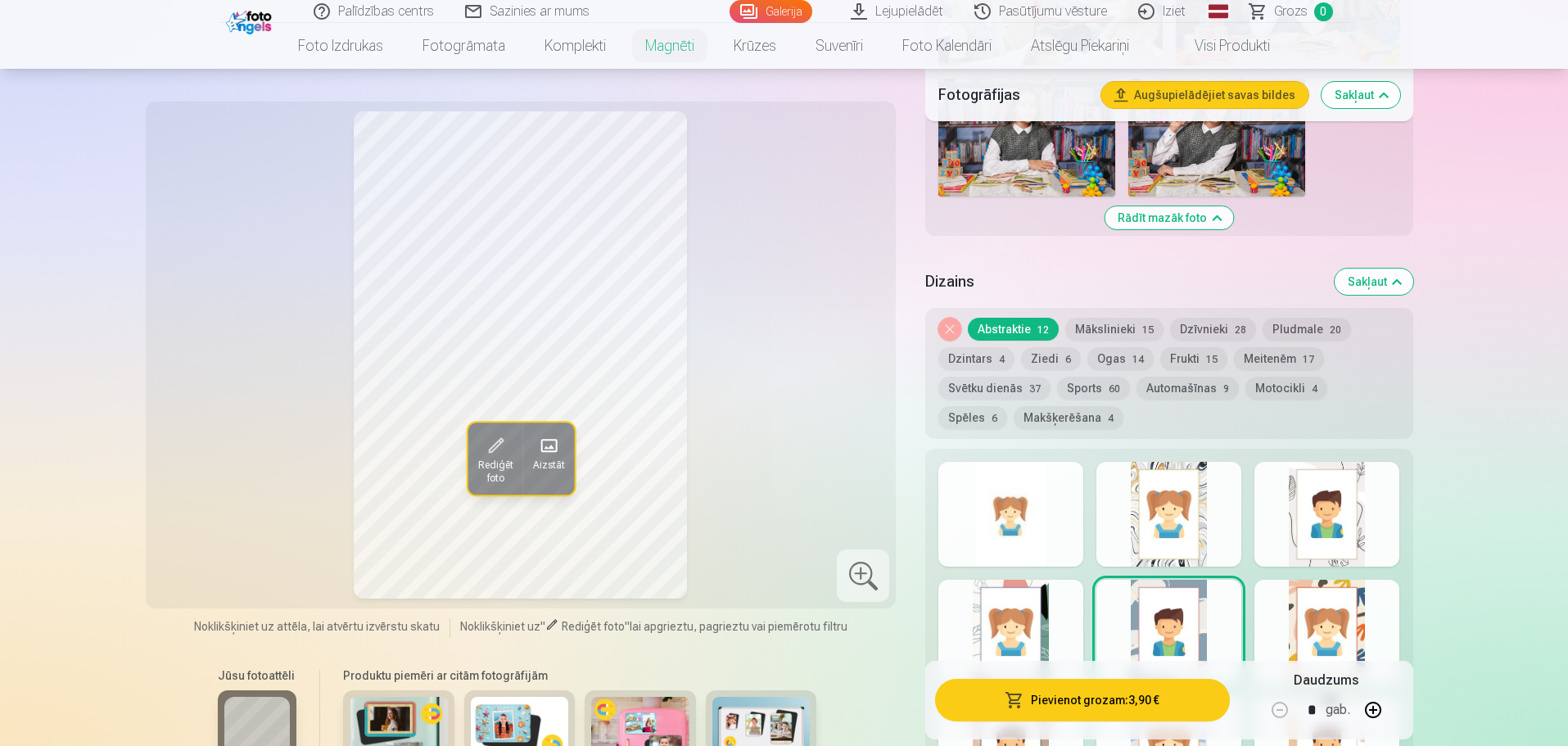
scroll to position [1720, 0]
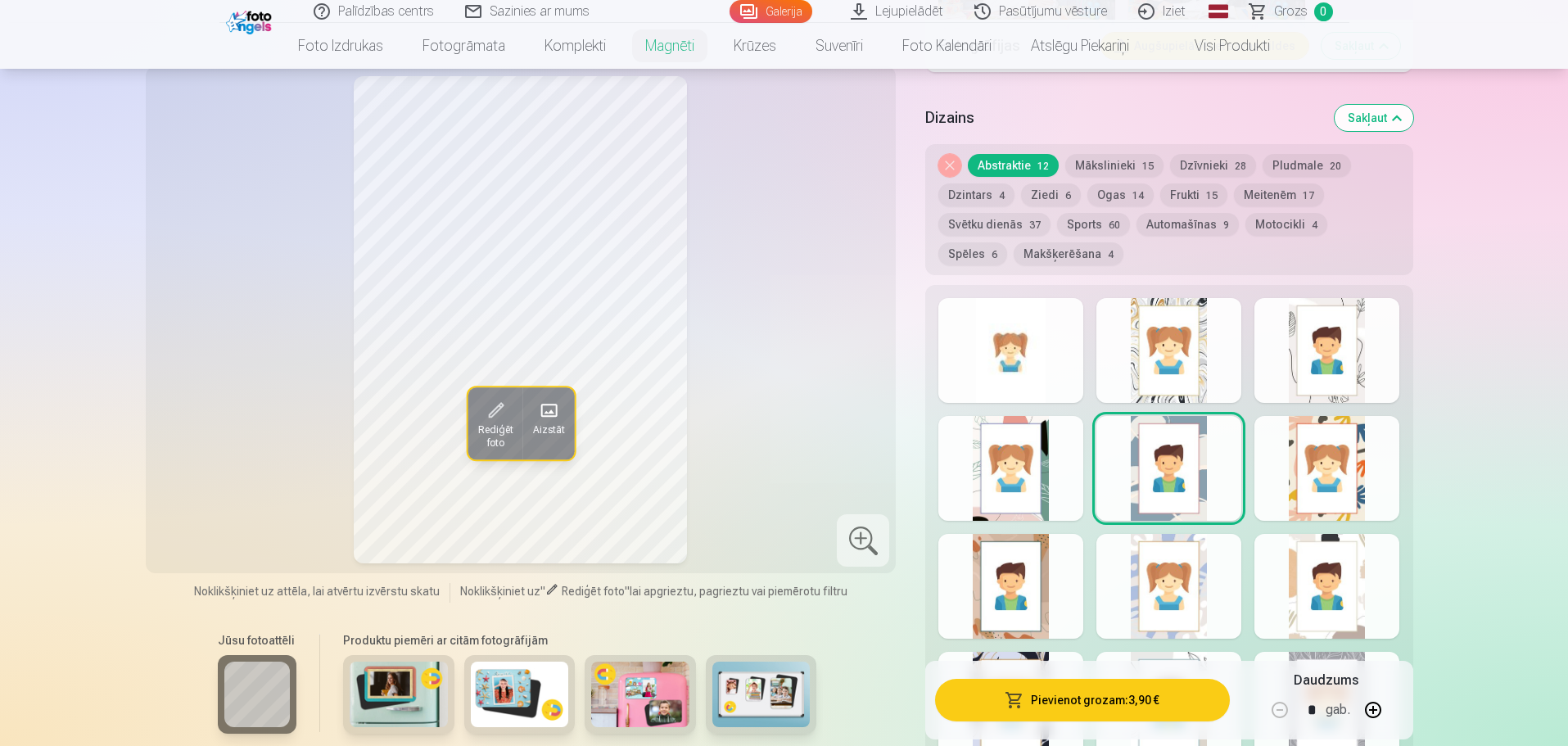
click at [1052, 554] on div at bounding box center [1011, 586] width 145 height 105
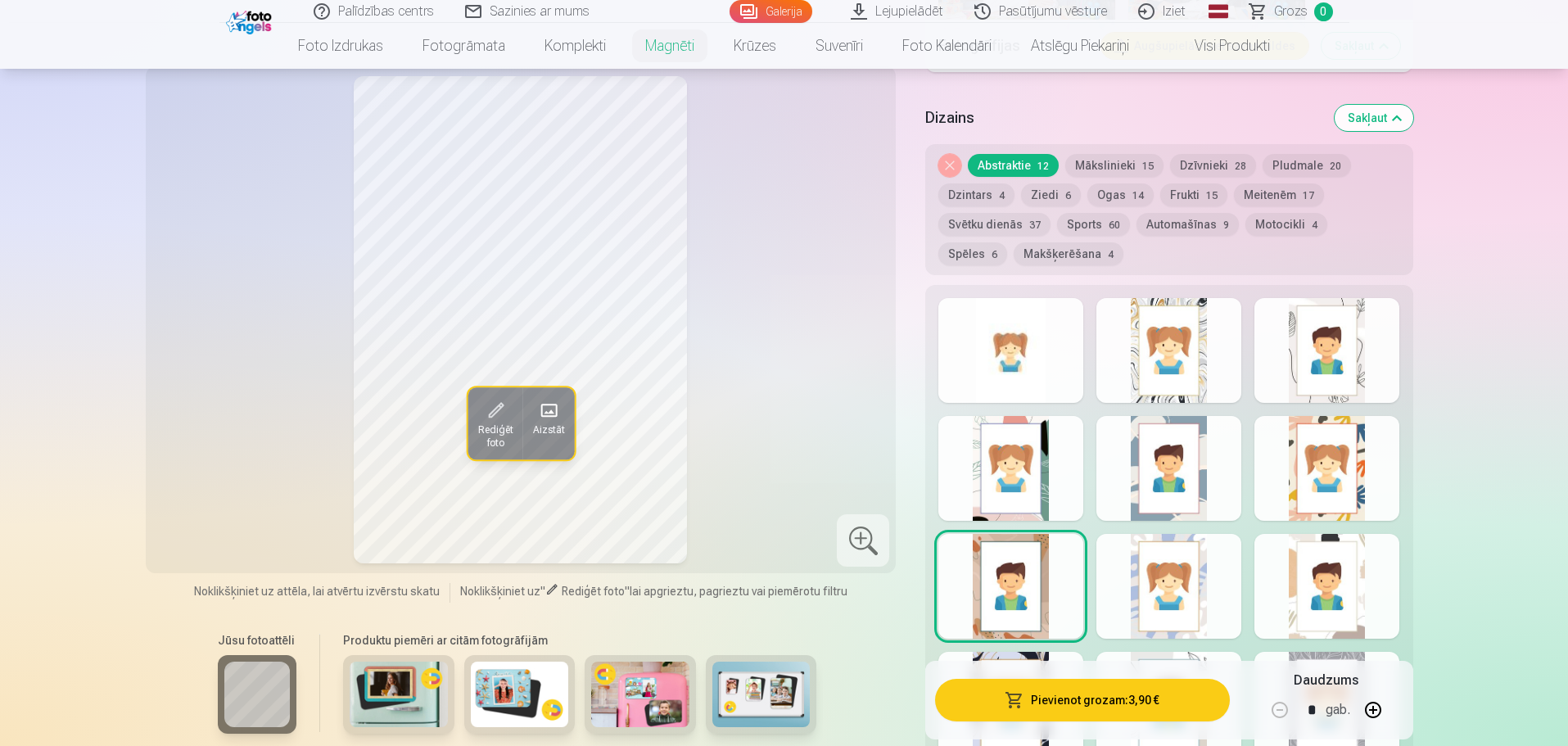
click at [1149, 564] on div at bounding box center [1169, 586] width 145 height 105
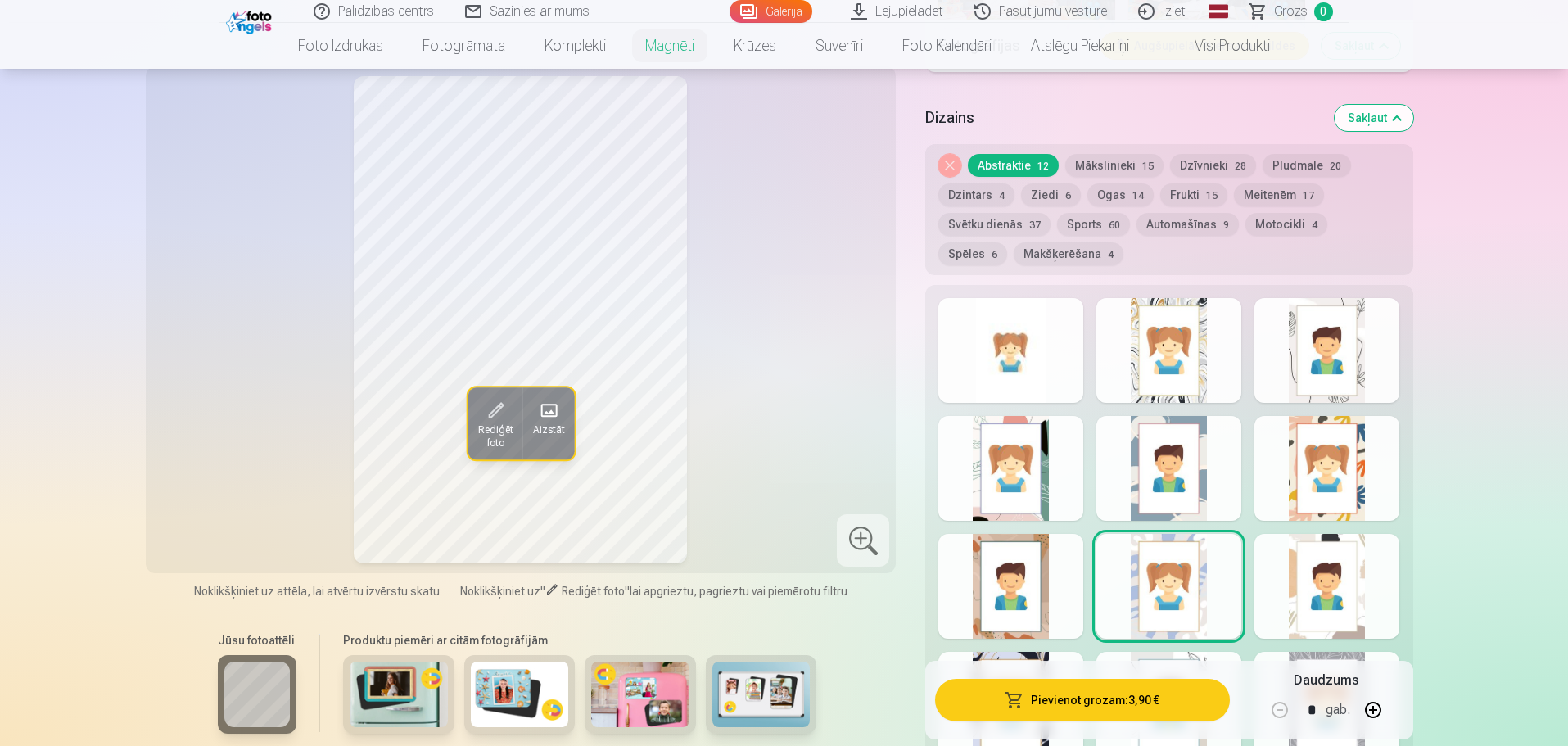
click at [1365, 560] on div at bounding box center [1327, 586] width 145 height 105
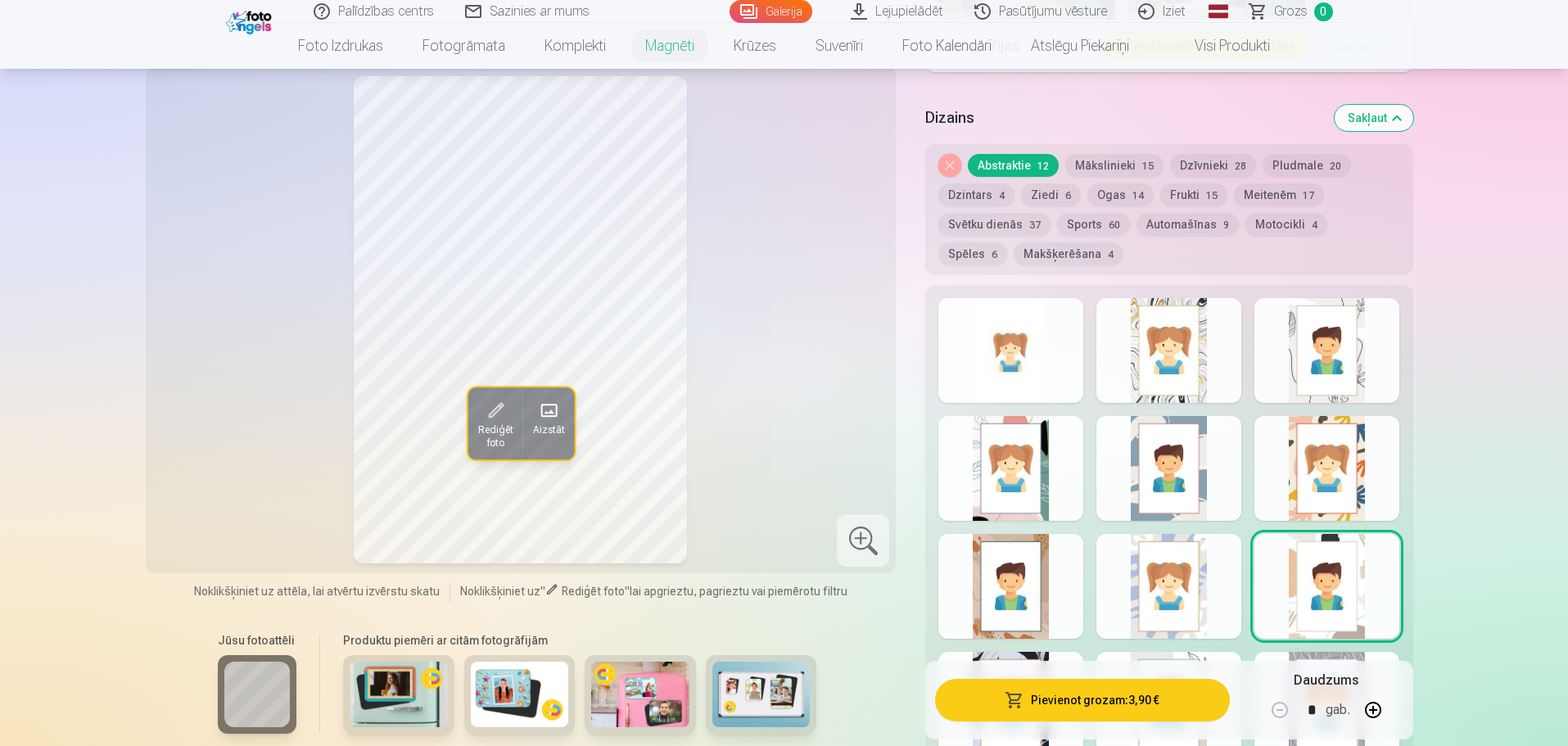
scroll to position [1802, 0]
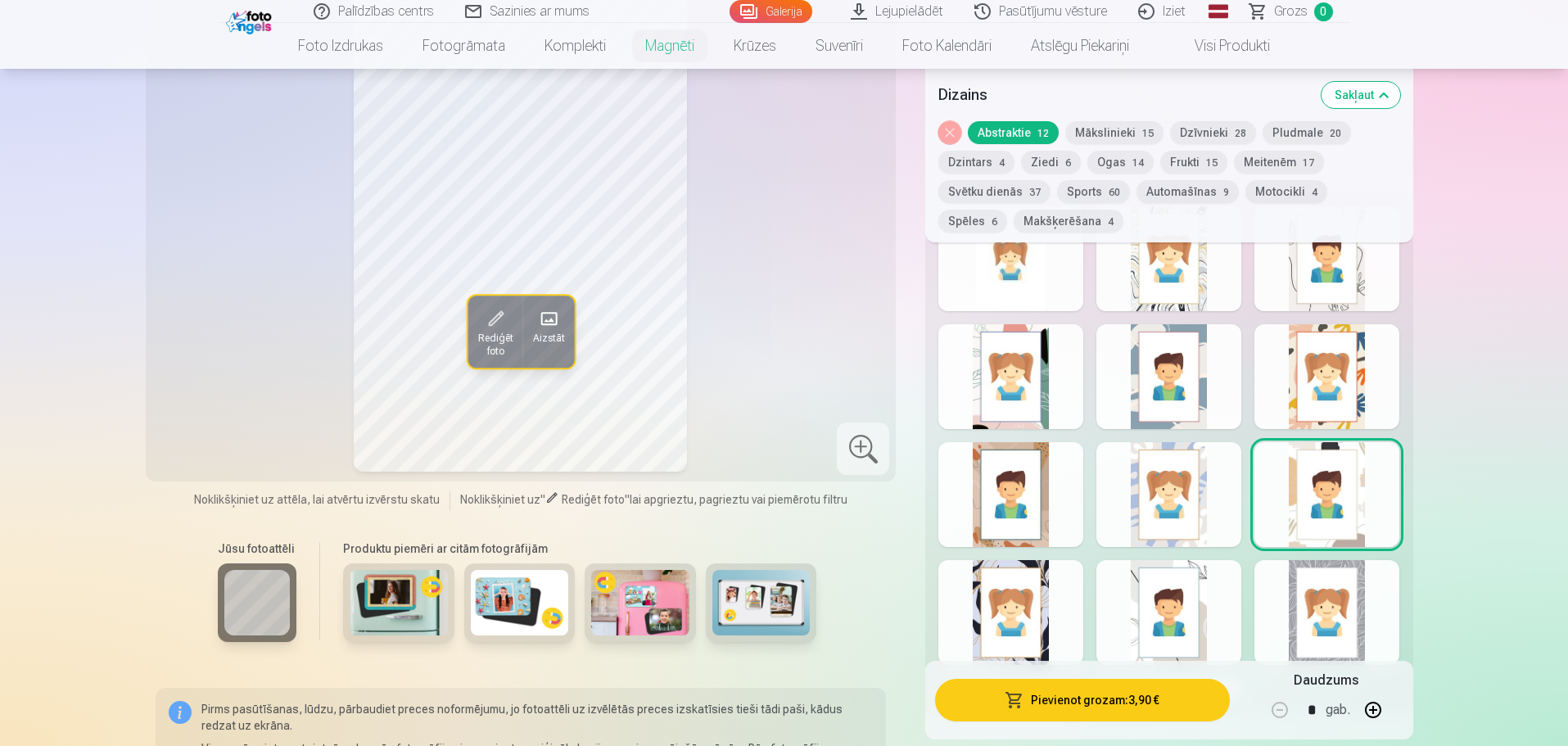
click at [1051, 612] on div at bounding box center [1011, 613] width 145 height 105
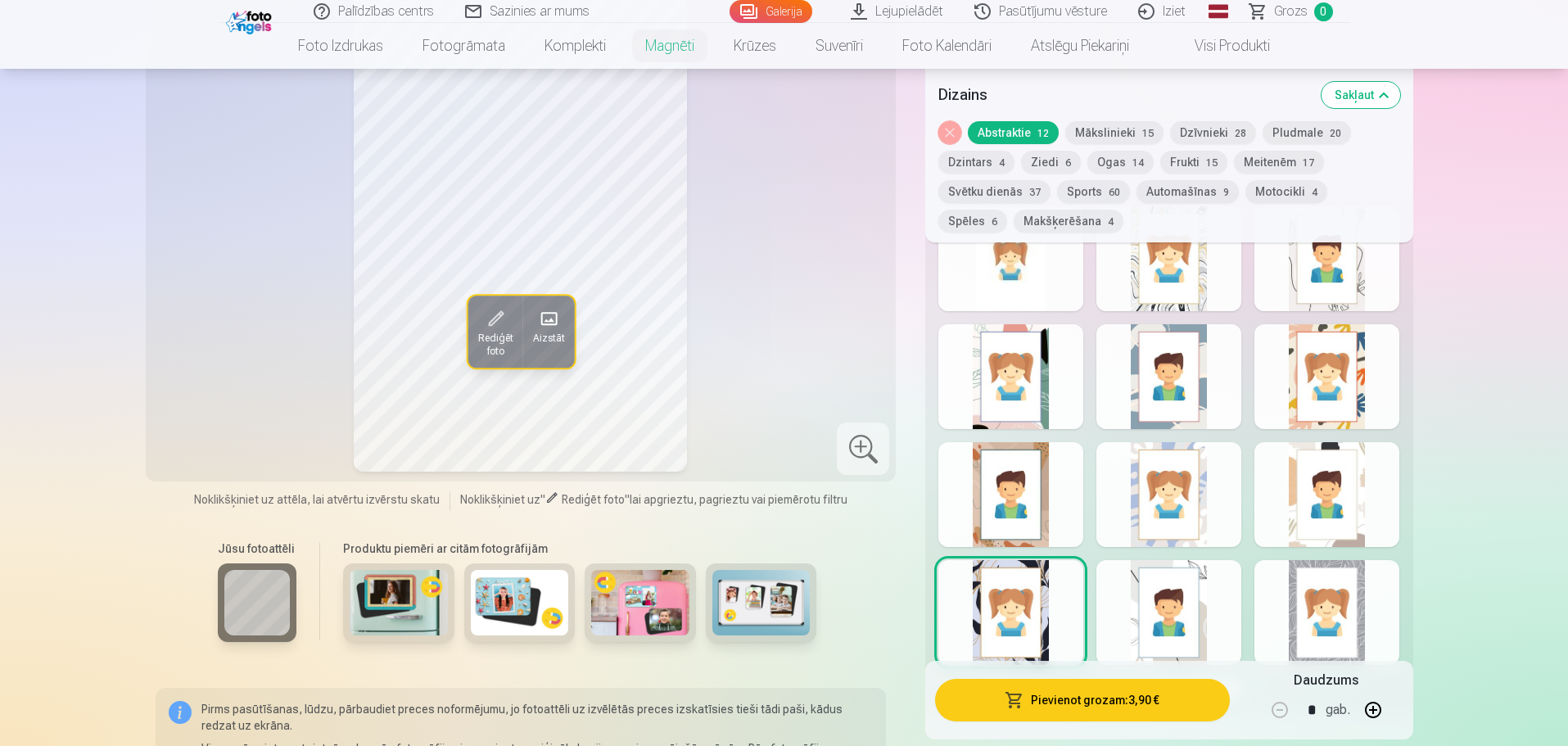
click at [1161, 578] on div at bounding box center [1169, 613] width 145 height 105
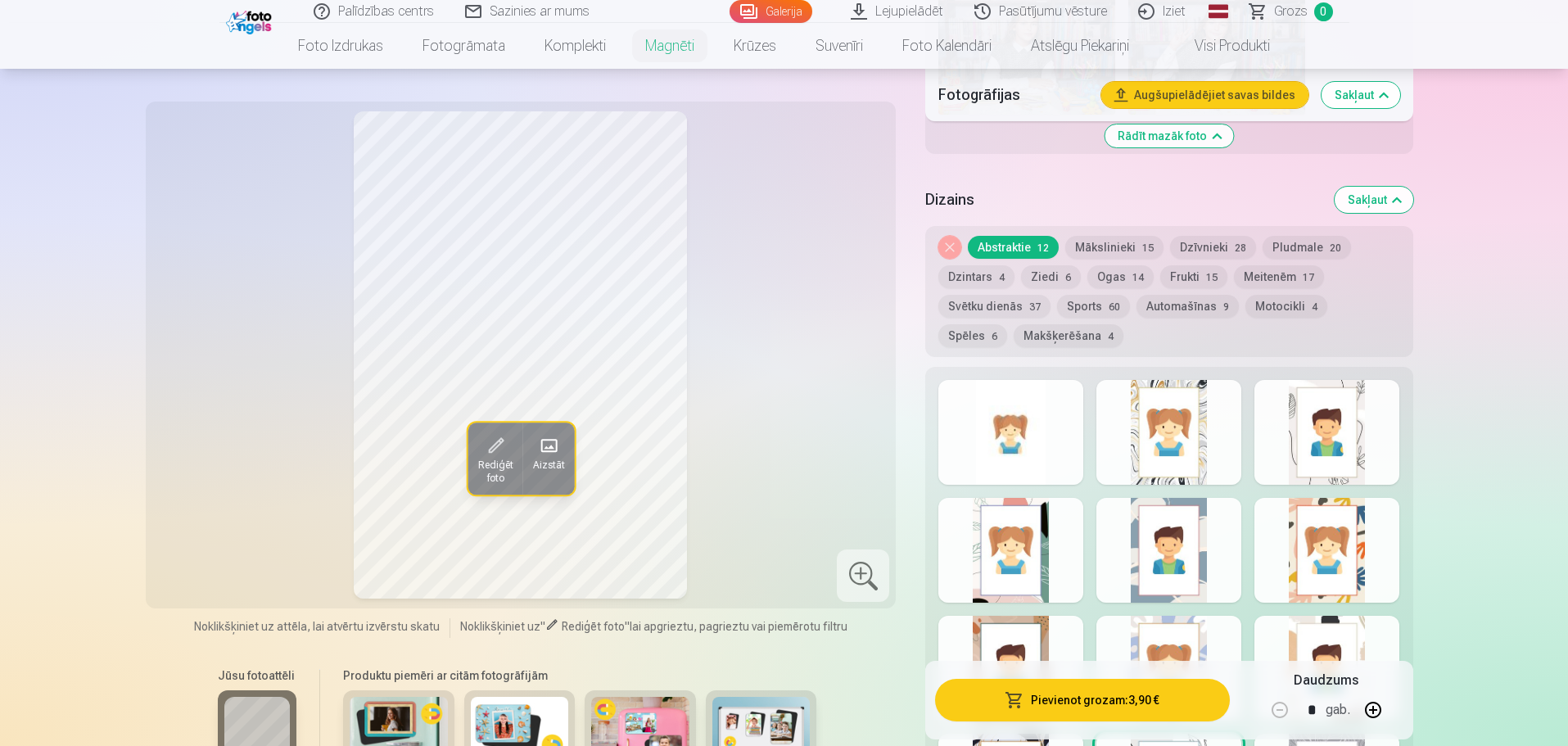
scroll to position [1884, 0]
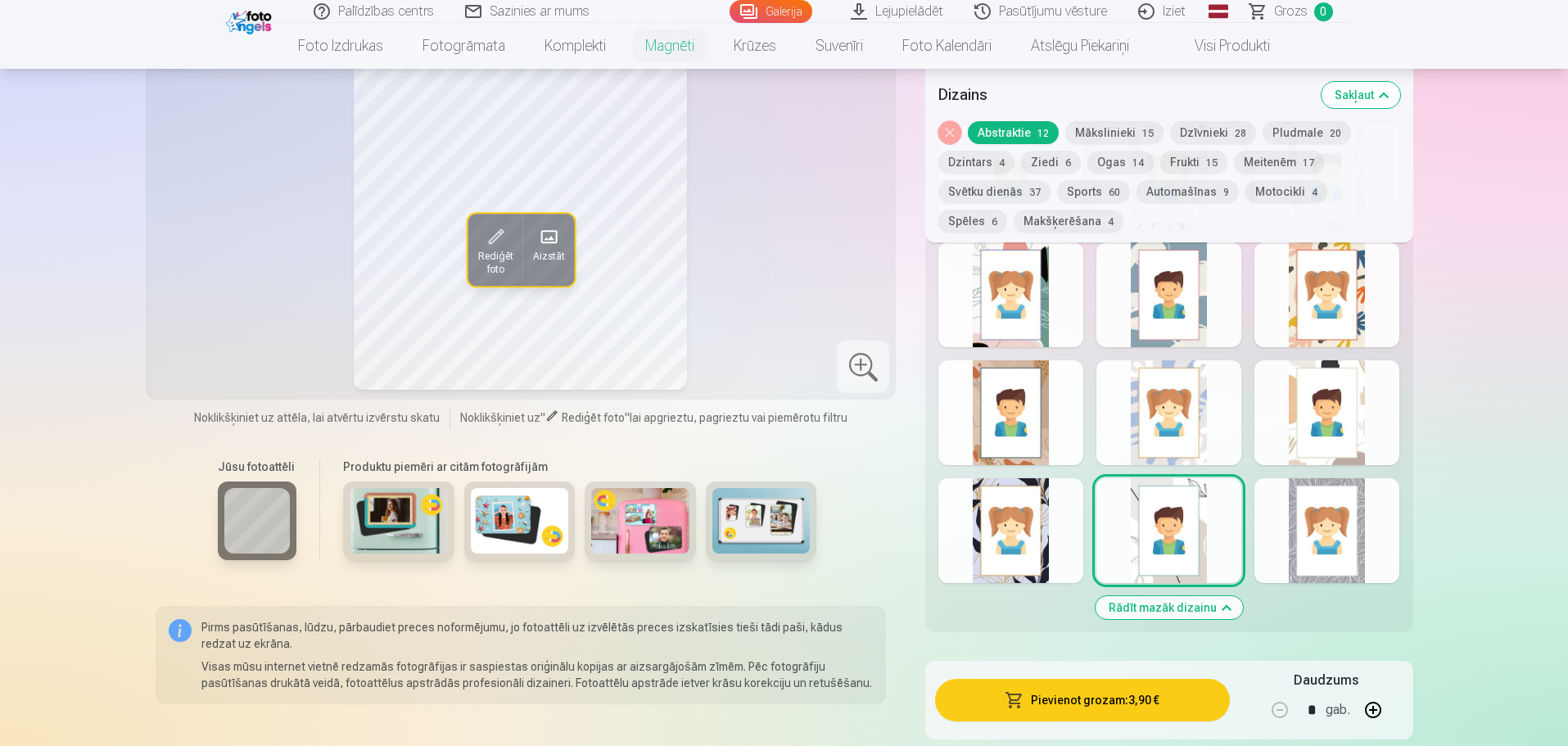
click at [1324, 521] on div at bounding box center [1327, 530] width 145 height 105
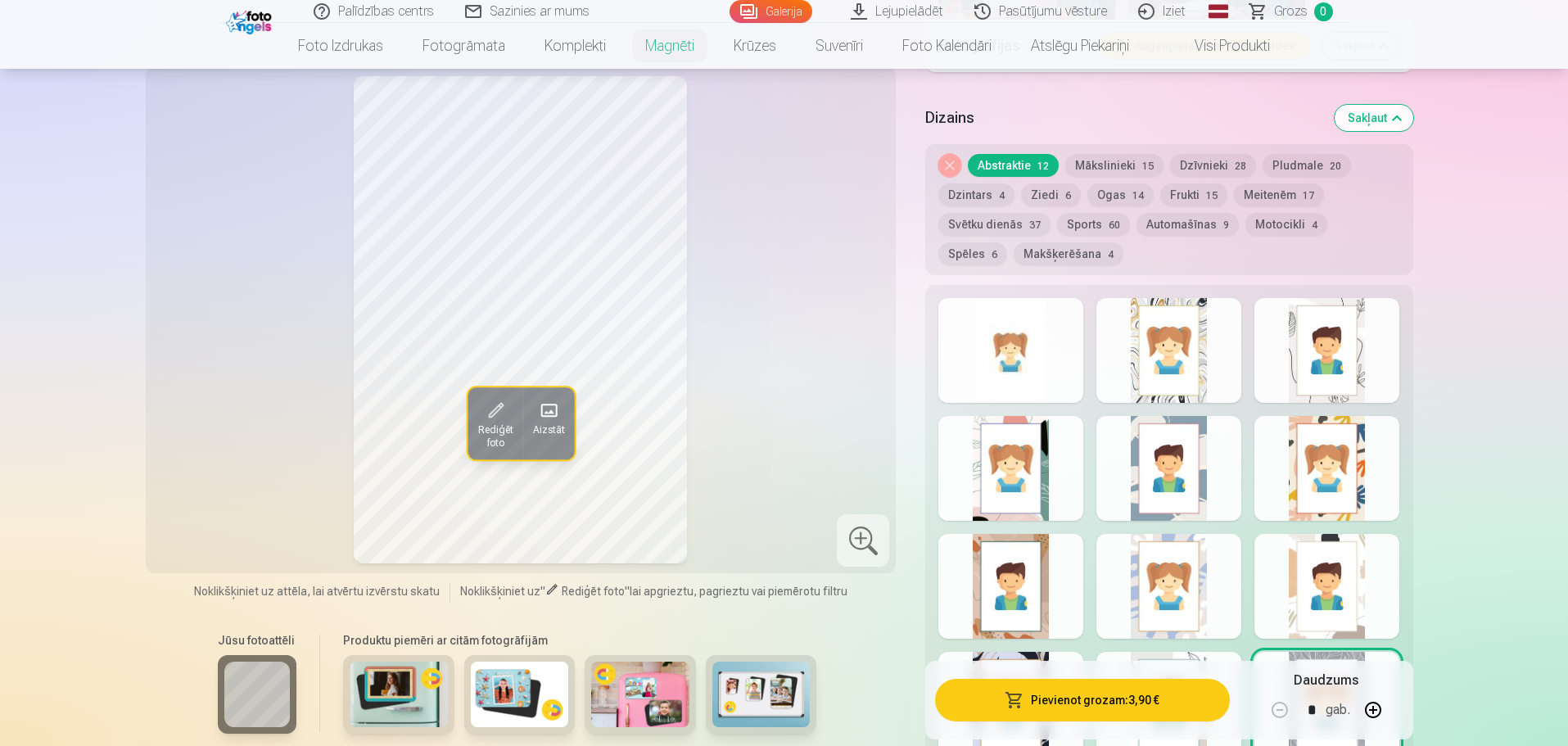
scroll to position [1638, 0]
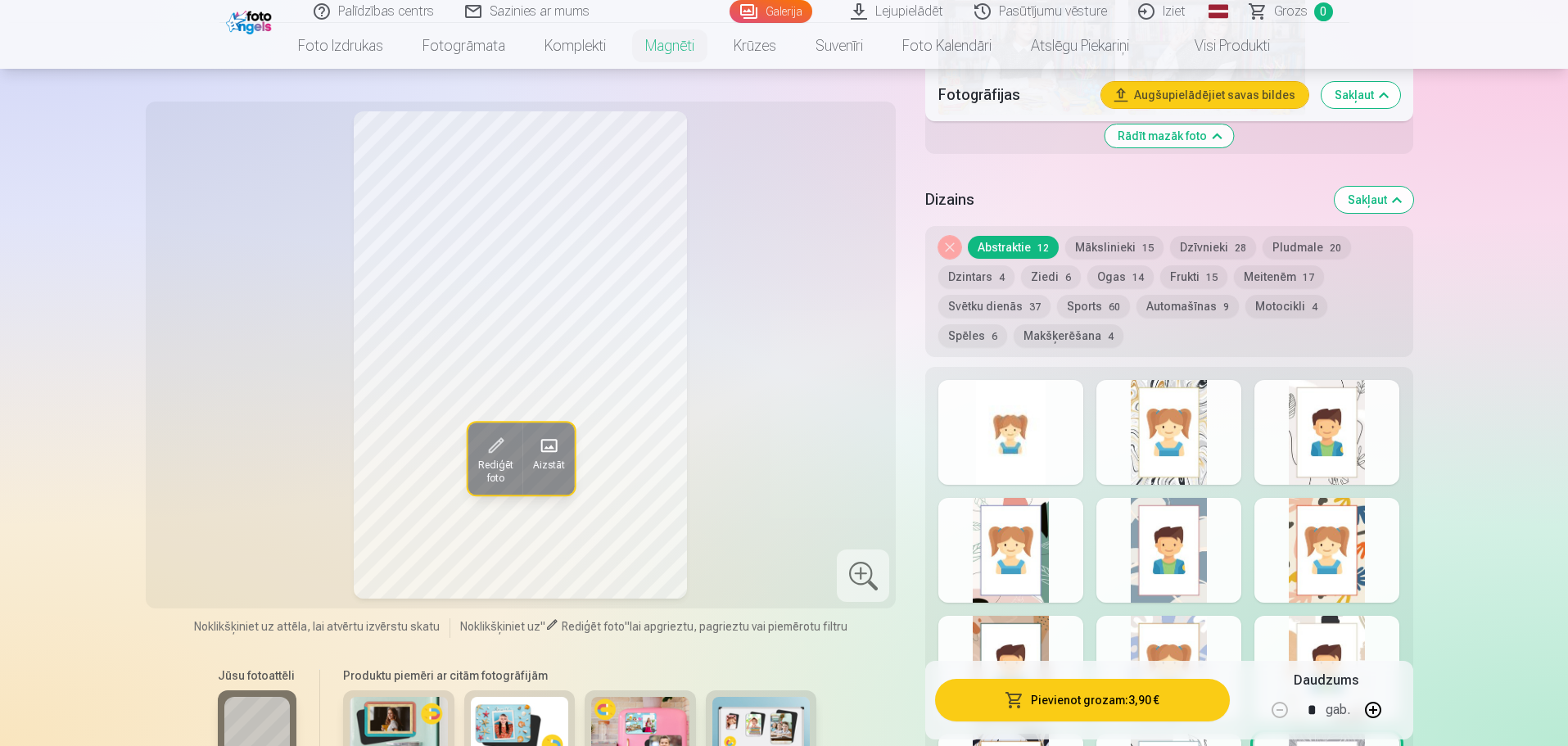
click at [1128, 236] on button "Mākslinieki 15" at bounding box center [1114, 247] width 99 height 23
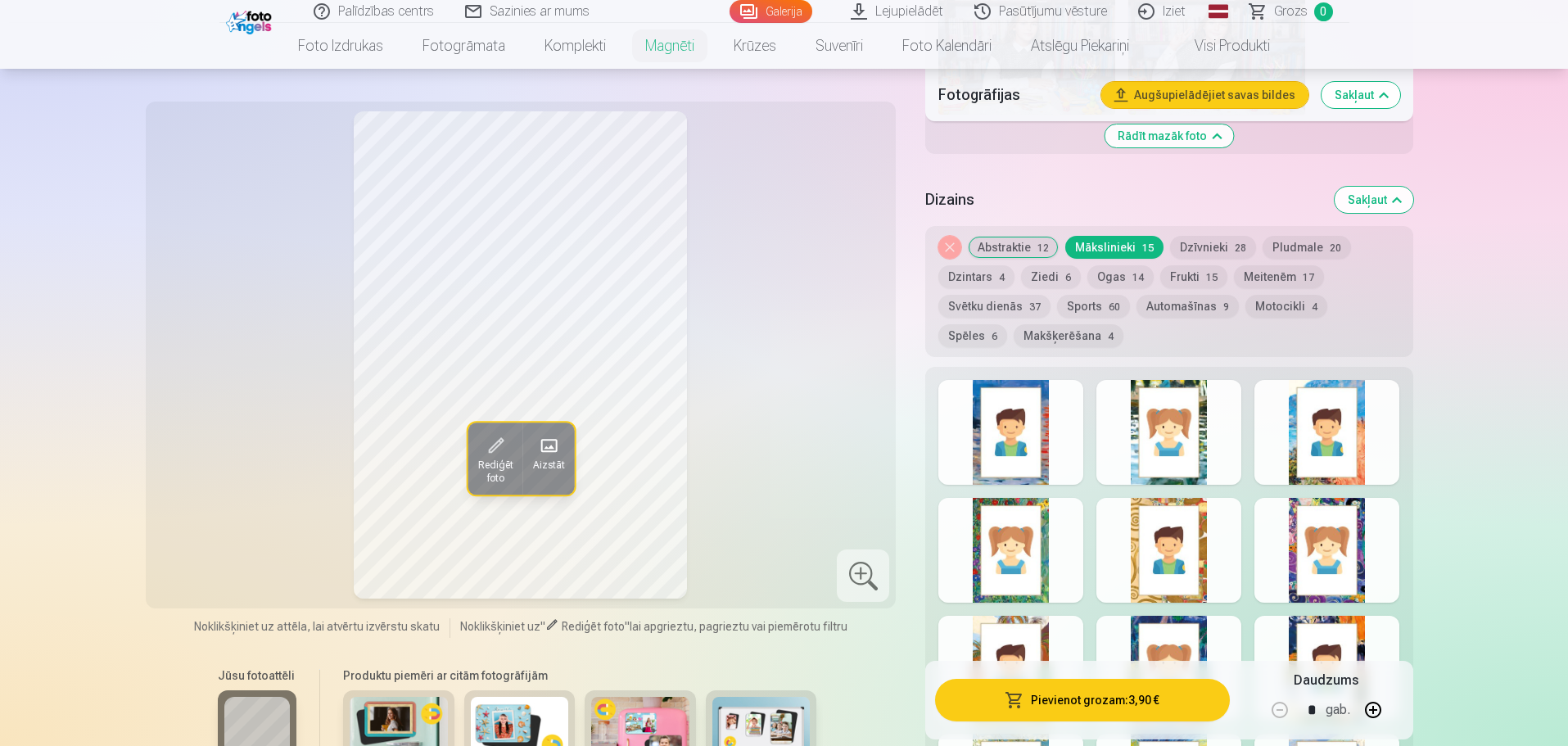
click at [1033, 380] on div at bounding box center [1011, 433] width 145 height 105
click at [1166, 366] on div "Rādīt mazāk dizainu" at bounding box center [1169, 686] width 487 height 639
click at [1202, 380] on div at bounding box center [1169, 433] width 145 height 105
click at [1332, 394] on div at bounding box center [1327, 433] width 145 height 105
click at [1072, 530] on div at bounding box center [1011, 551] width 145 height 105
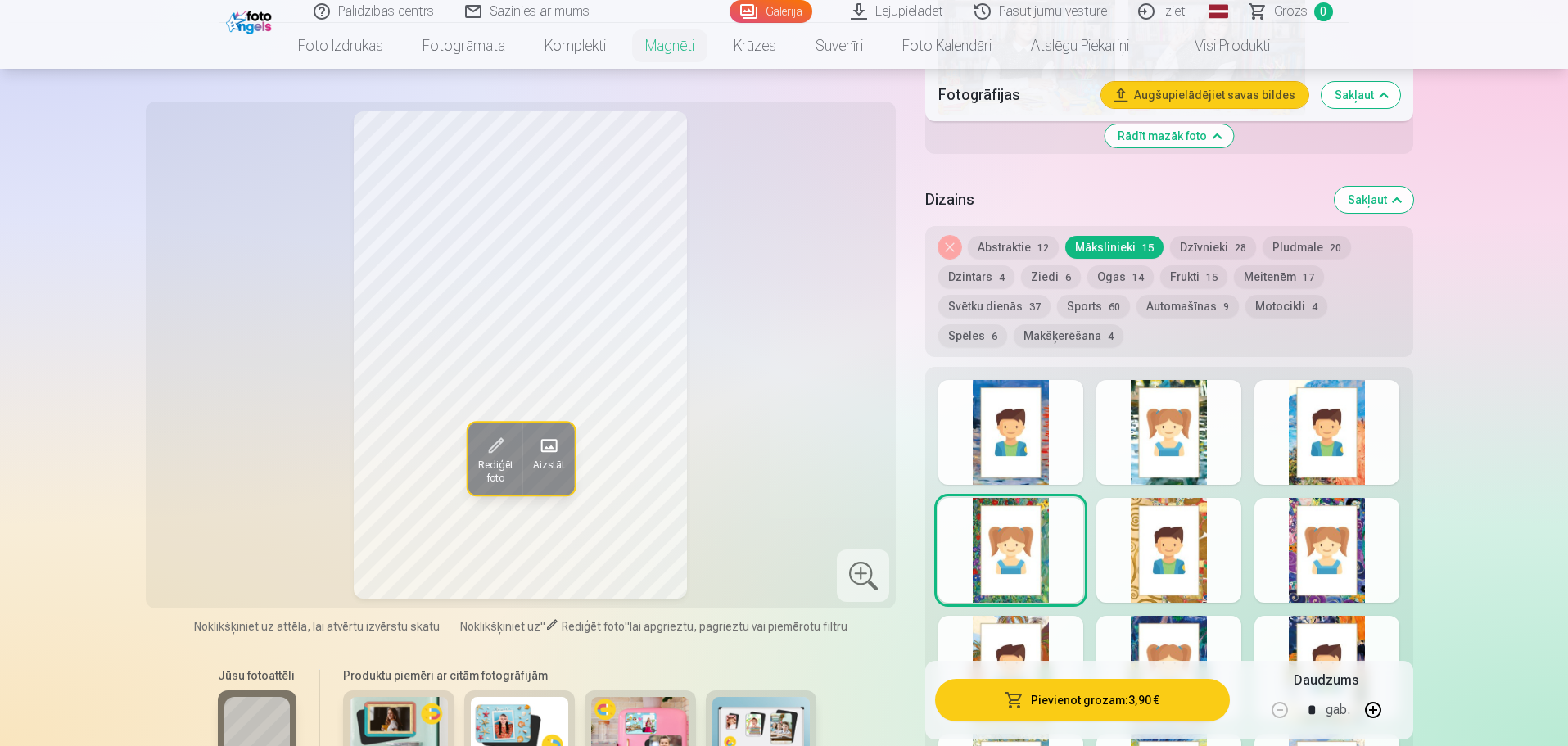
click at [1159, 529] on div at bounding box center [1169, 551] width 145 height 105
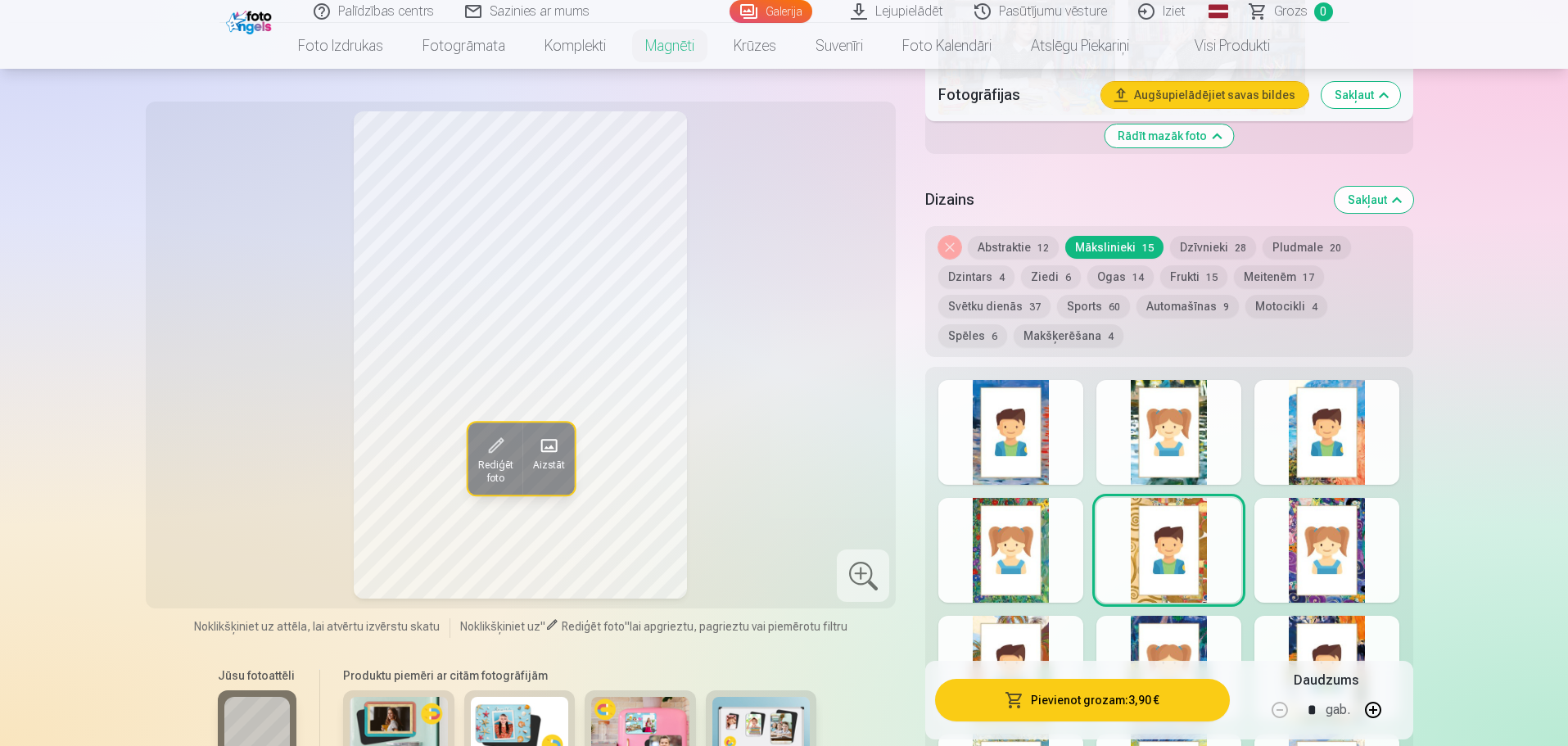
click at [1375, 548] on div at bounding box center [1327, 551] width 145 height 105
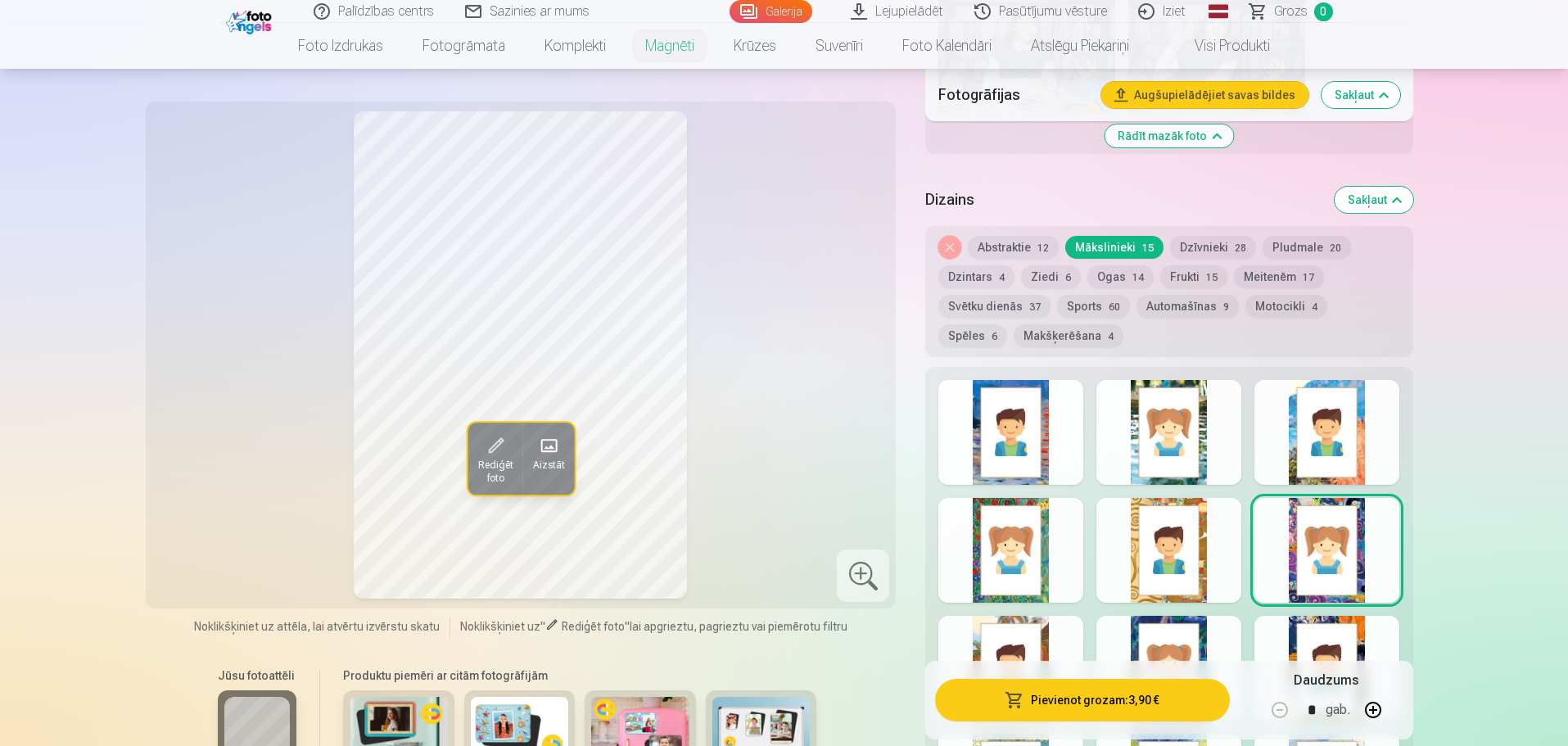
click at [1067, 616] on div at bounding box center [1011, 668] width 145 height 105
click at [1213, 621] on div at bounding box center [1169, 668] width 145 height 105
click at [1375, 619] on div at bounding box center [1327, 668] width 145 height 105
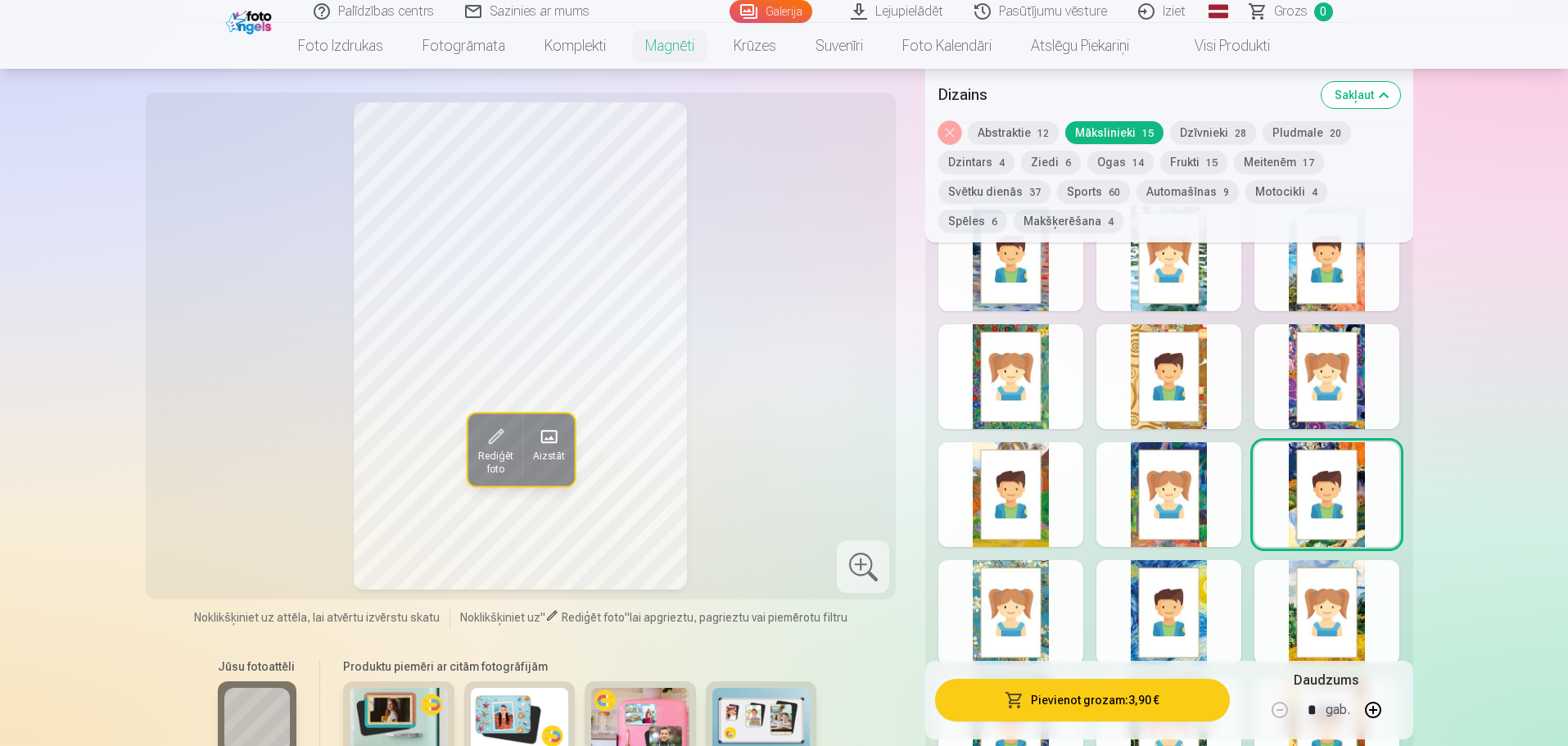
scroll to position [1884, 0]
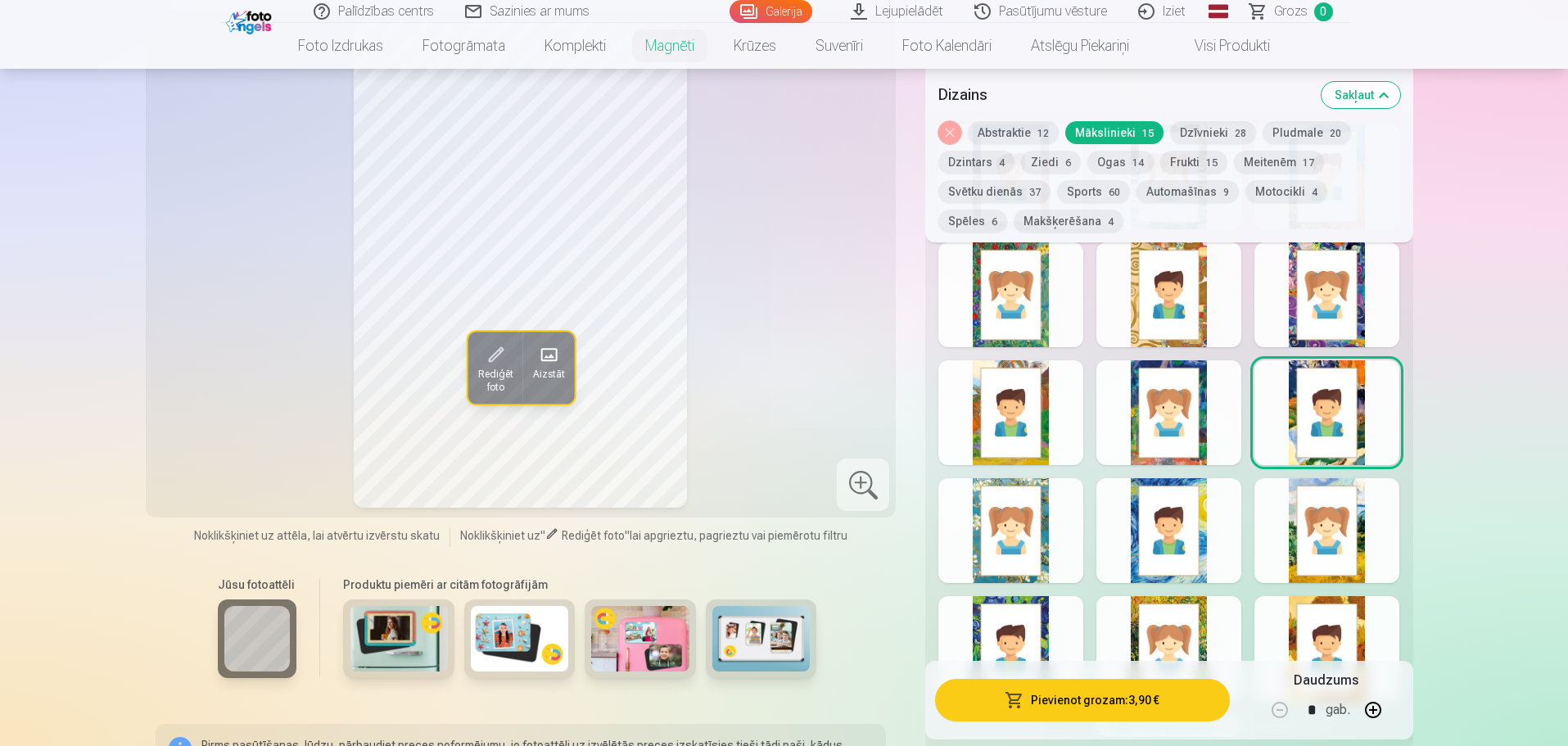
click at [1032, 494] on div at bounding box center [1011, 530] width 145 height 105
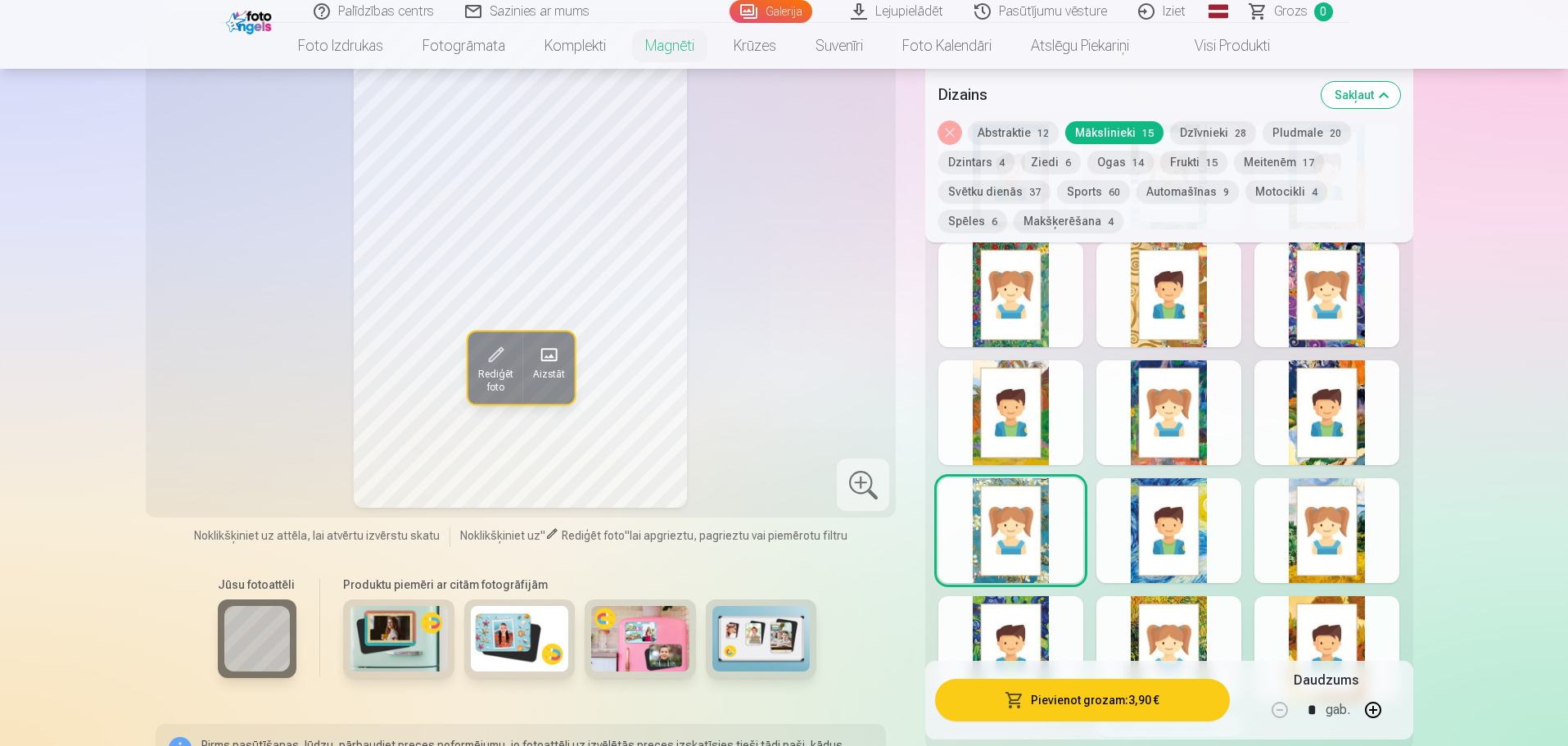
click at [1164, 500] on div at bounding box center [1169, 530] width 145 height 105
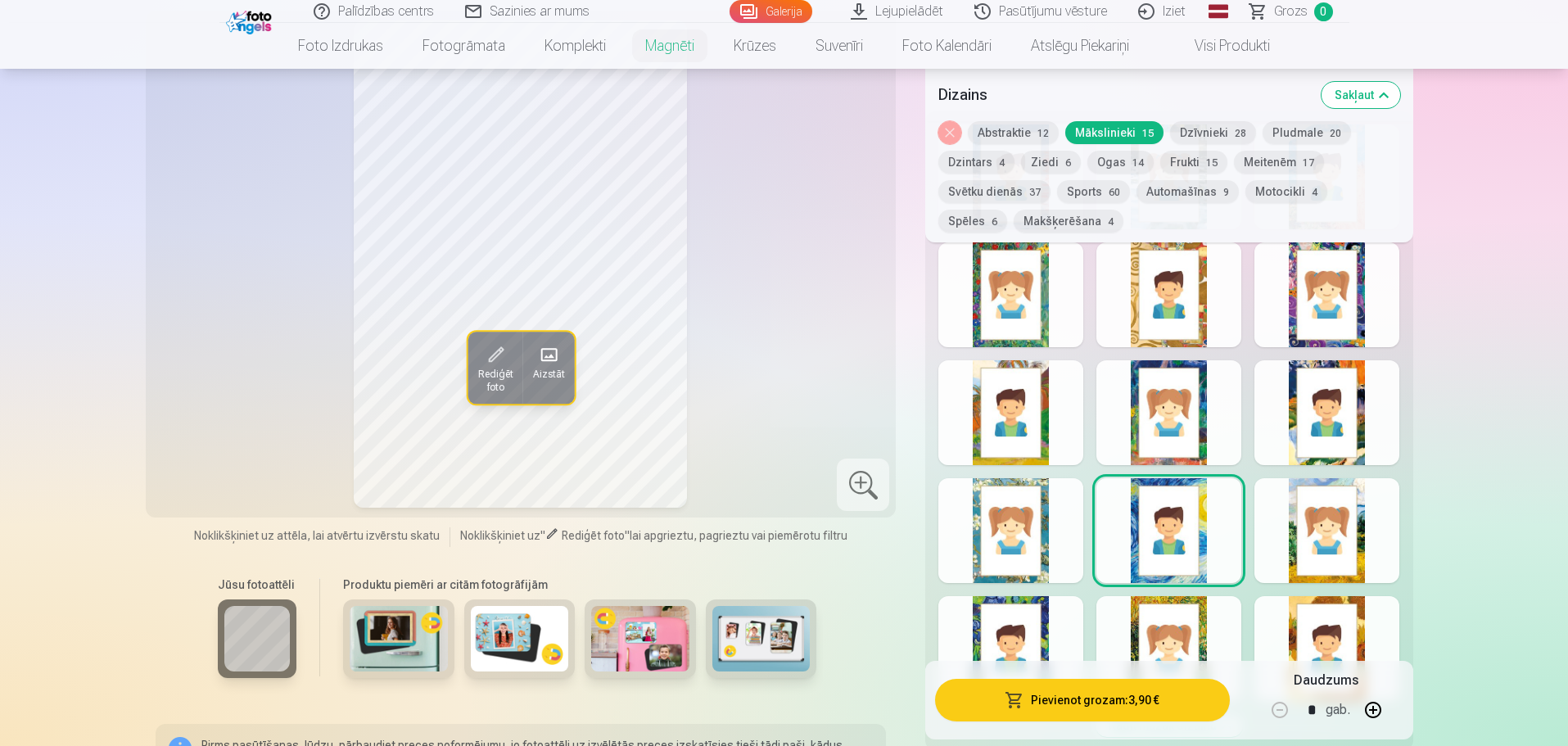
click at [1351, 511] on div at bounding box center [1327, 530] width 145 height 105
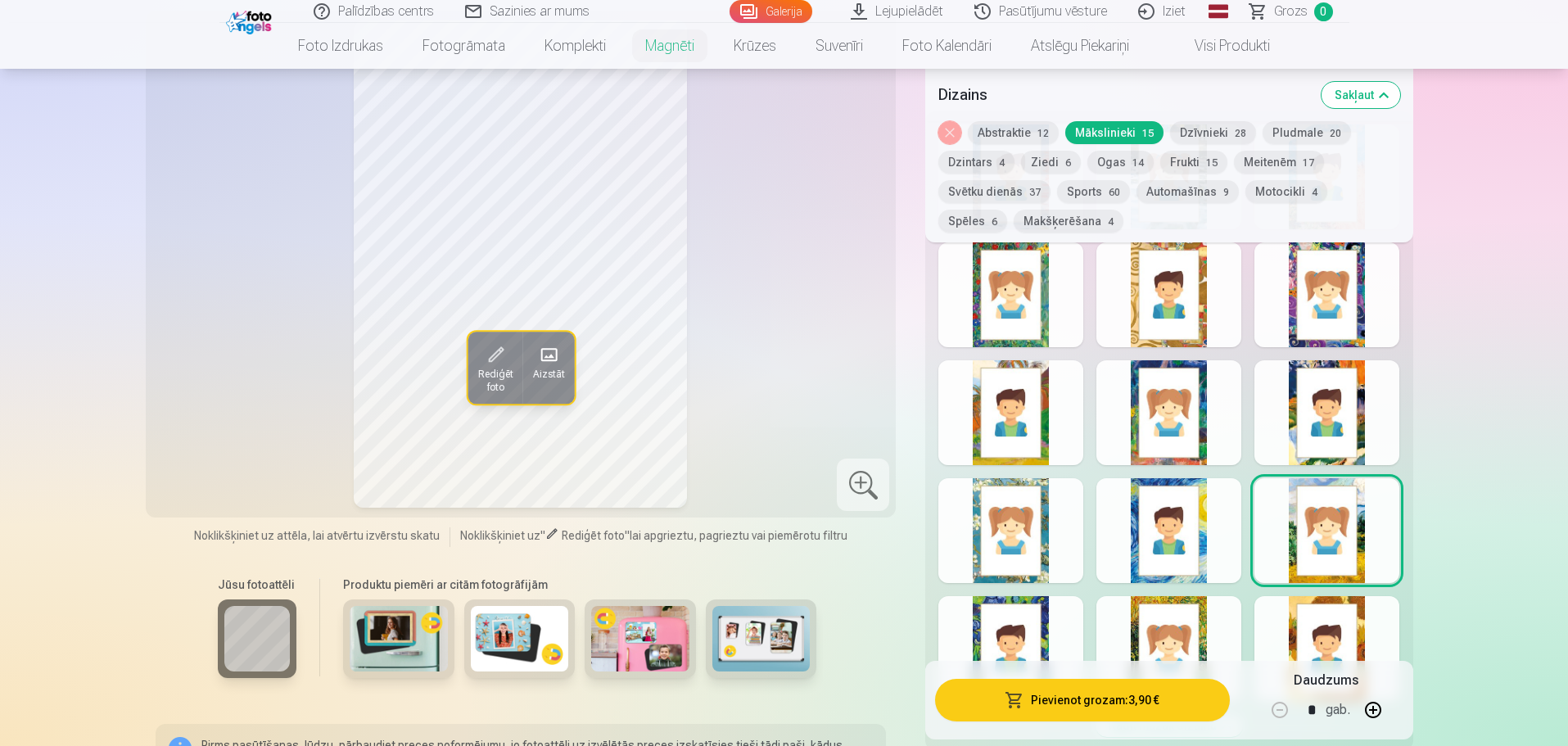
click at [1027, 631] on div at bounding box center [1011, 648] width 145 height 105
click at [1148, 634] on div at bounding box center [1169, 648] width 145 height 105
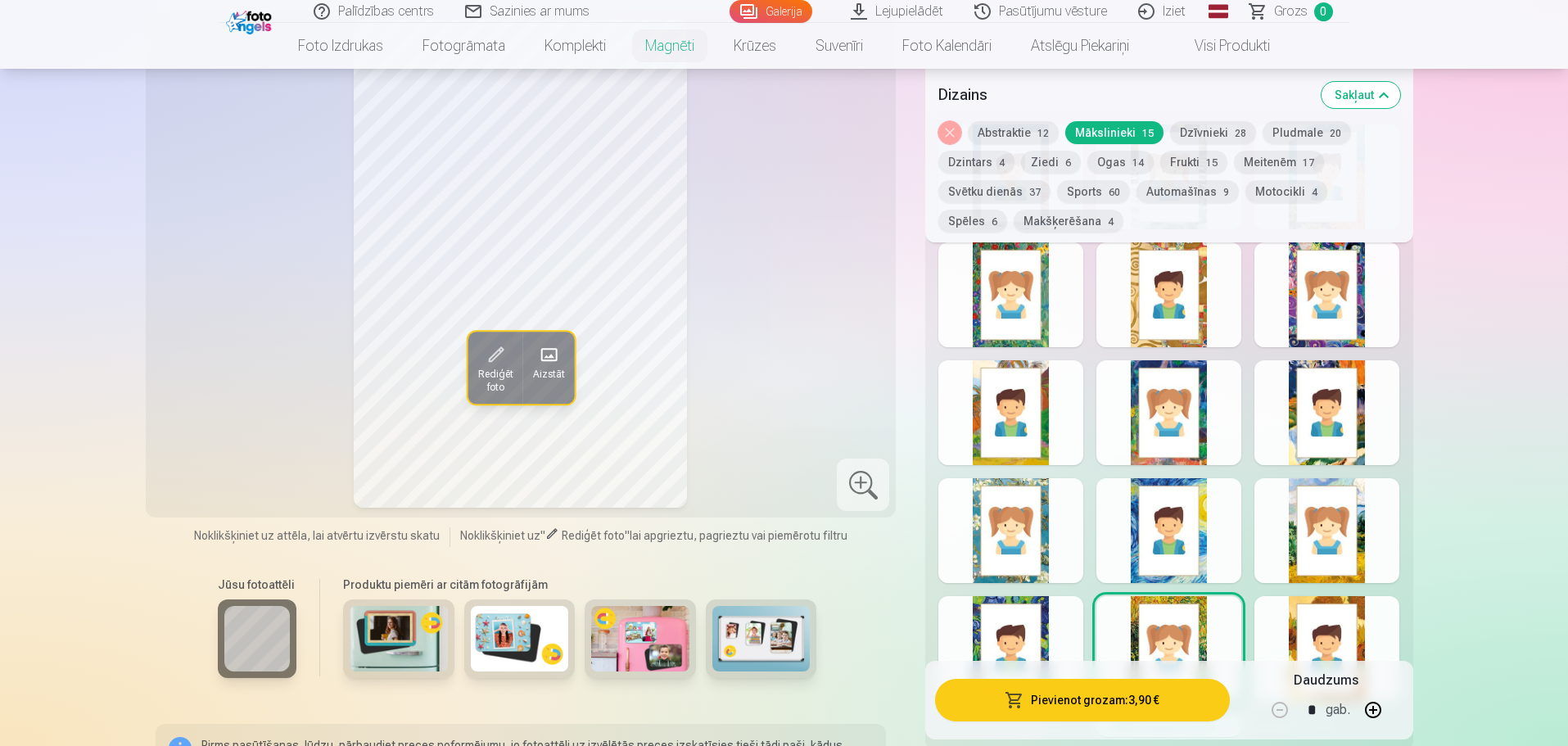
click at [1367, 611] on div at bounding box center [1327, 648] width 145 height 105
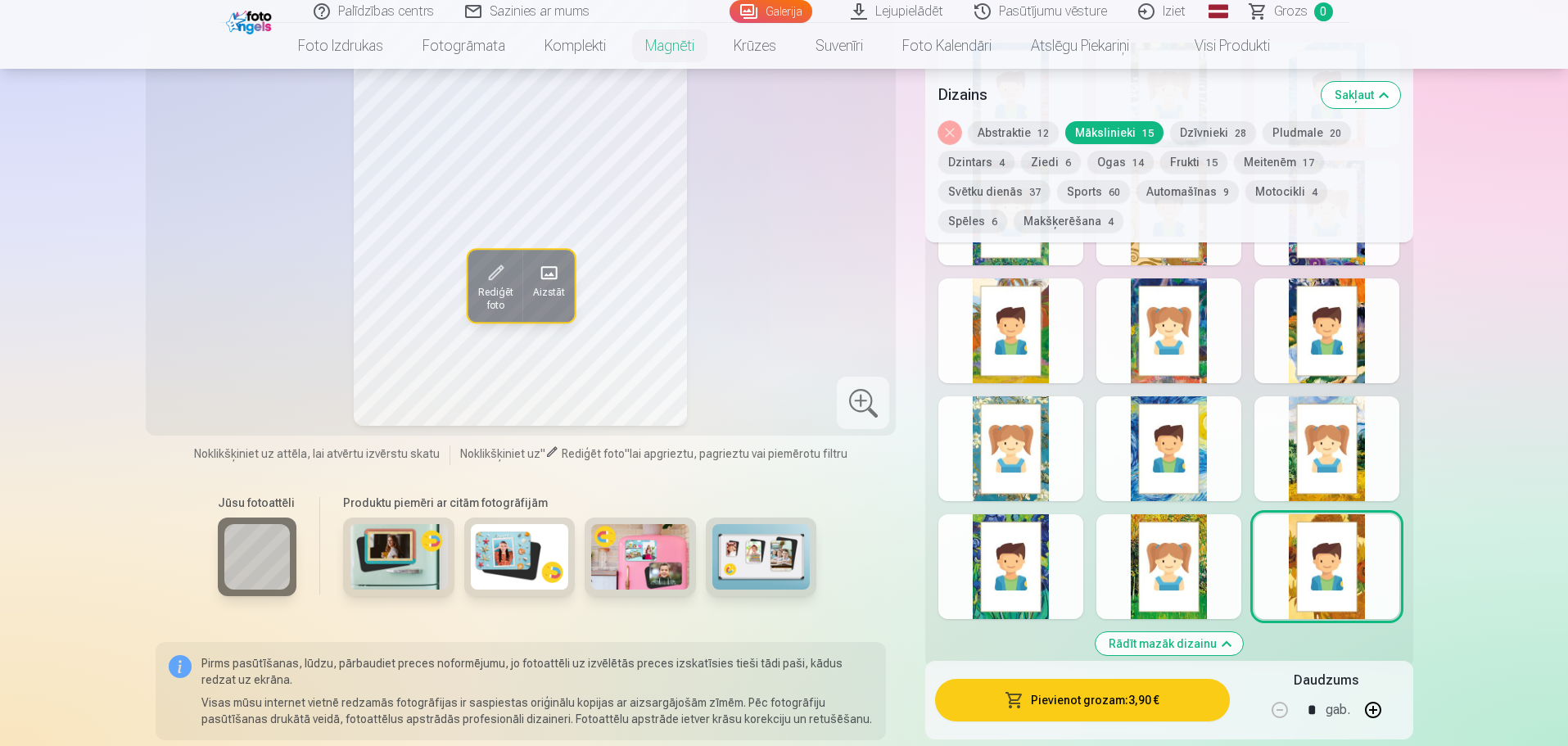
scroll to position [1720, 0]
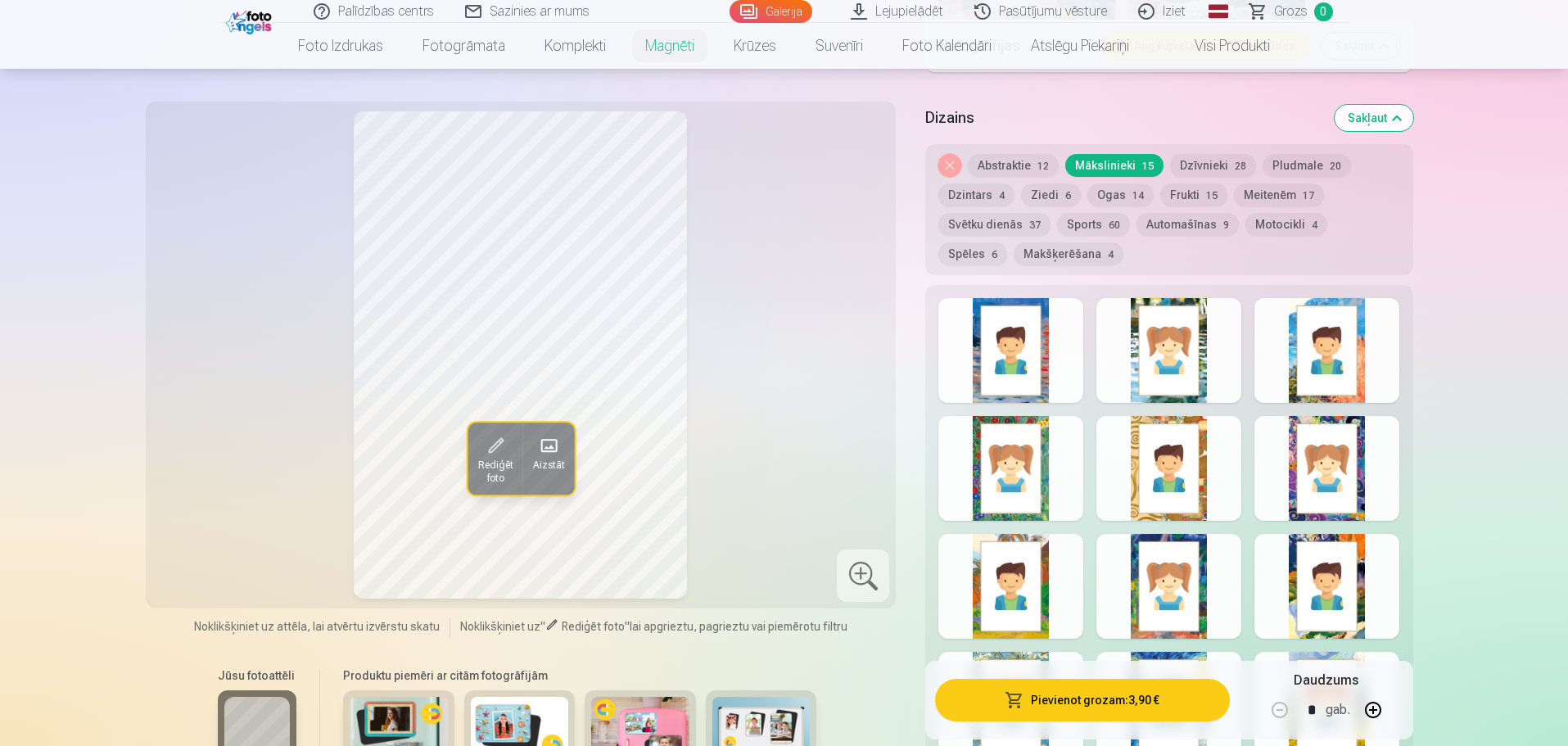
click at [1302, 154] on button "Pludmale 20" at bounding box center [1306, 165] width 88 height 23
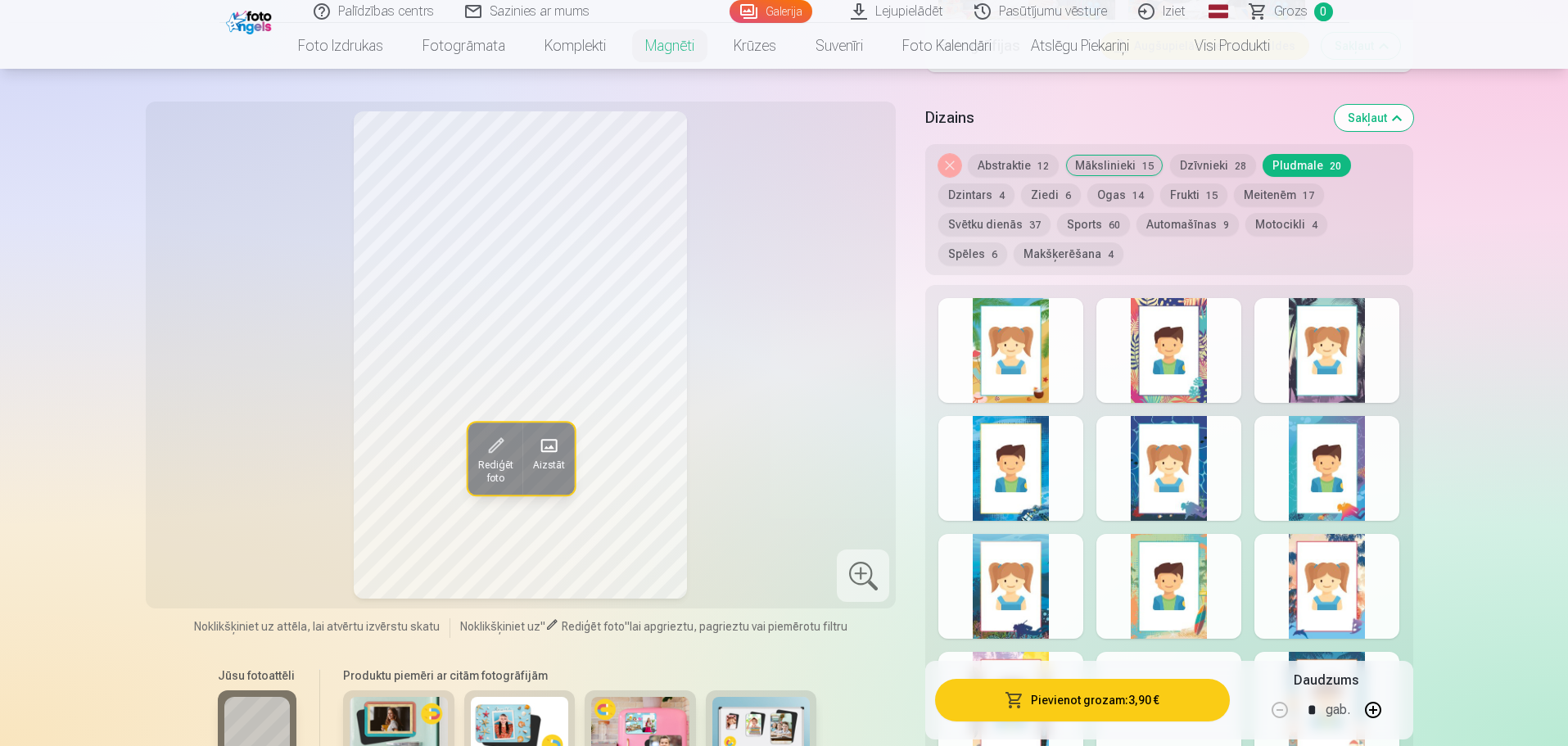
click at [1055, 334] on div at bounding box center [1011, 351] width 145 height 105
click at [1221, 336] on div at bounding box center [1169, 351] width 145 height 105
click at [1312, 357] on div at bounding box center [1327, 351] width 145 height 105
click at [1072, 480] on div at bounding box center [1011, 469] width 145 height 105
click at [1228, 464] on div at bounding box center [1169, 469] width 145 height 105
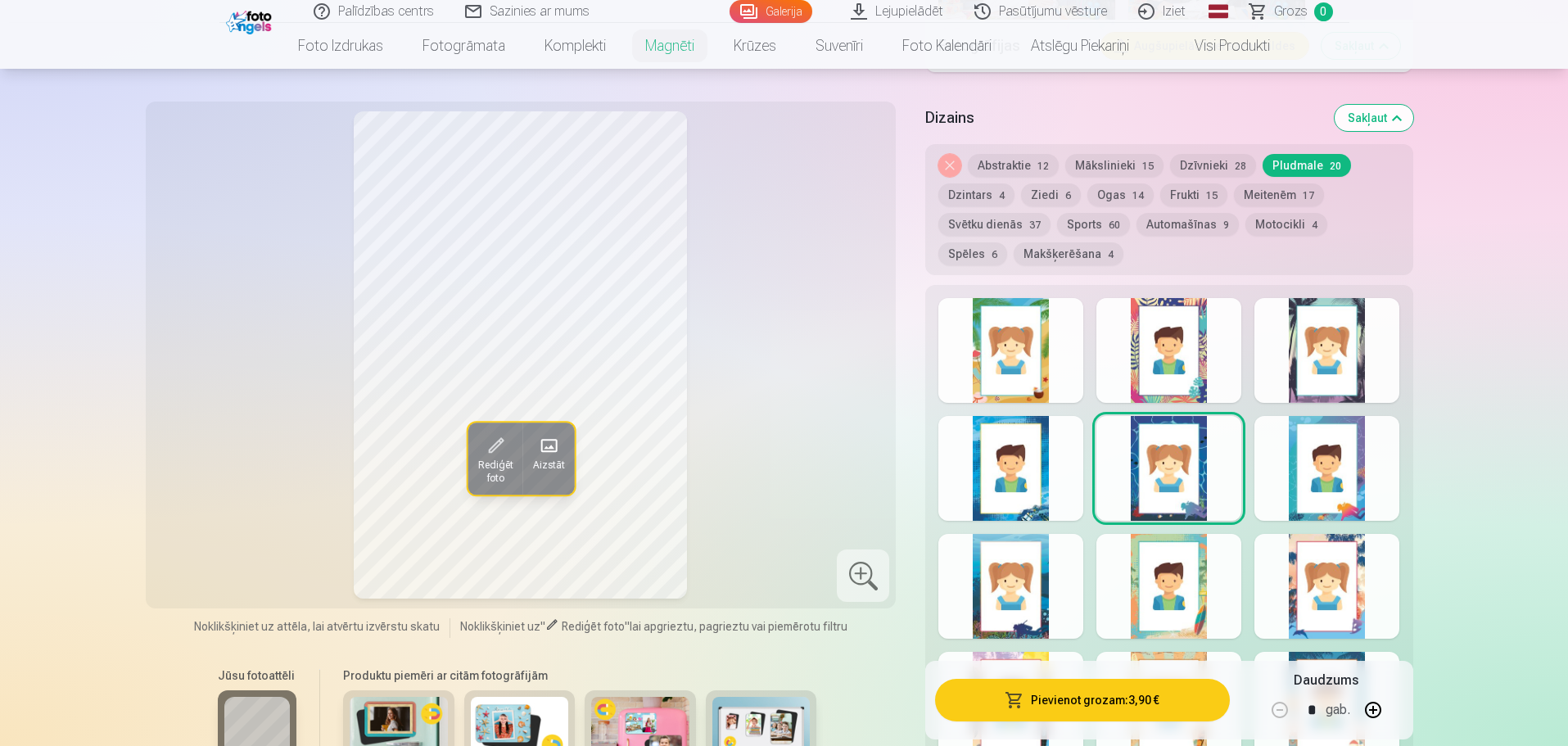
click at [1369, 464] on div at bounding box center [1327, 469] width 145 height 105
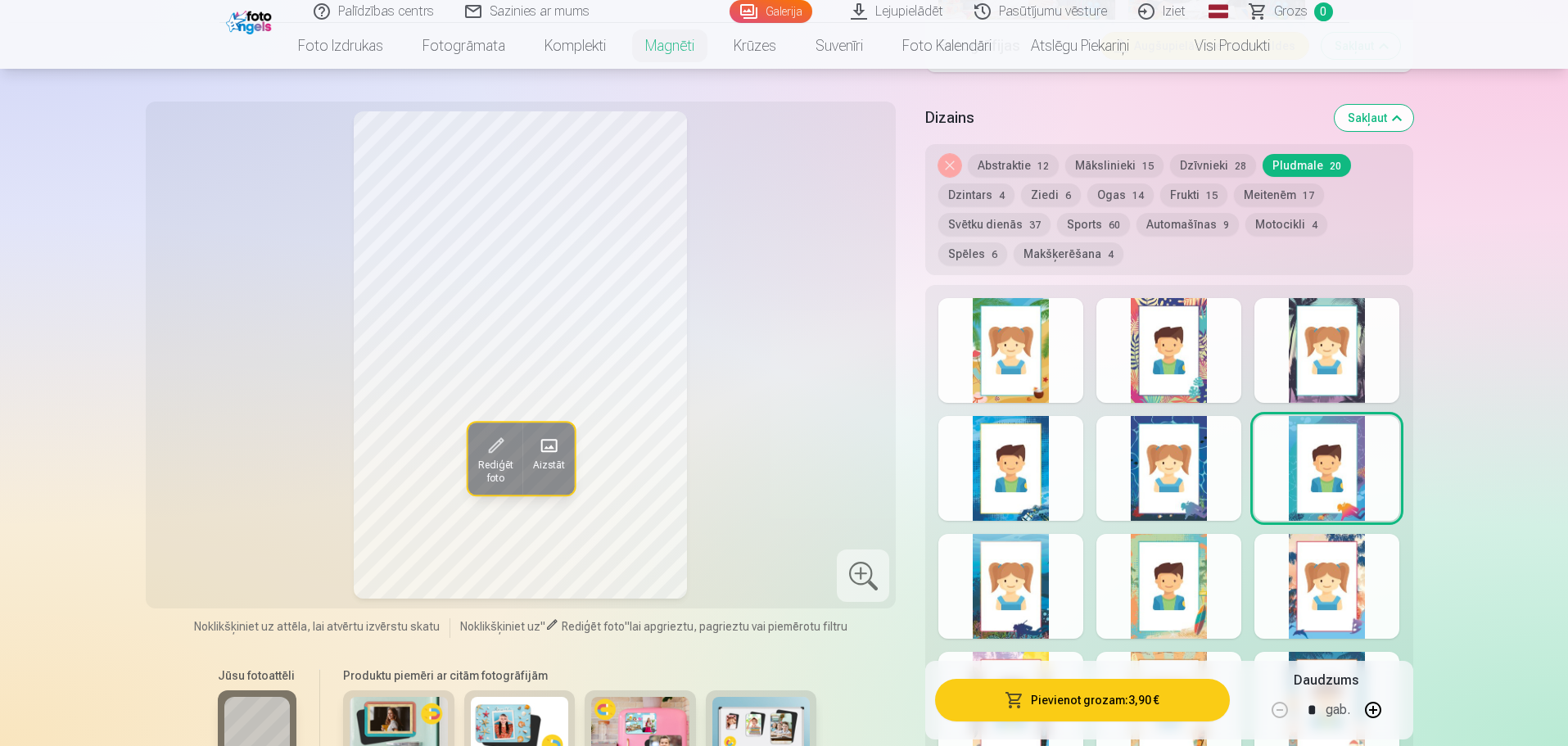
click at [1060, 565] on div at bounding box center [1011, 586] width 145 height 105
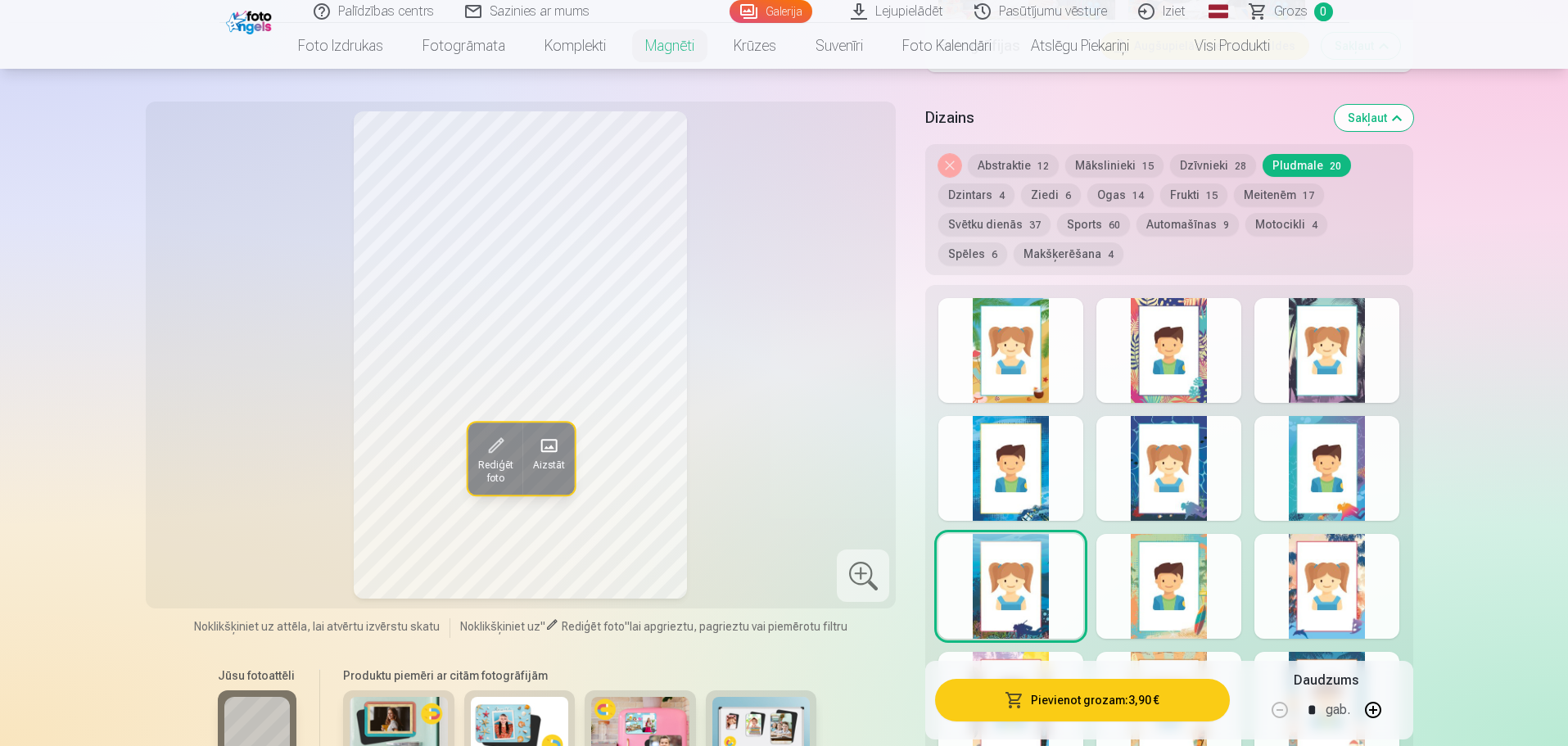
click at [1202, 593] on div at bounding box center [1169, 586] width 145 height 105
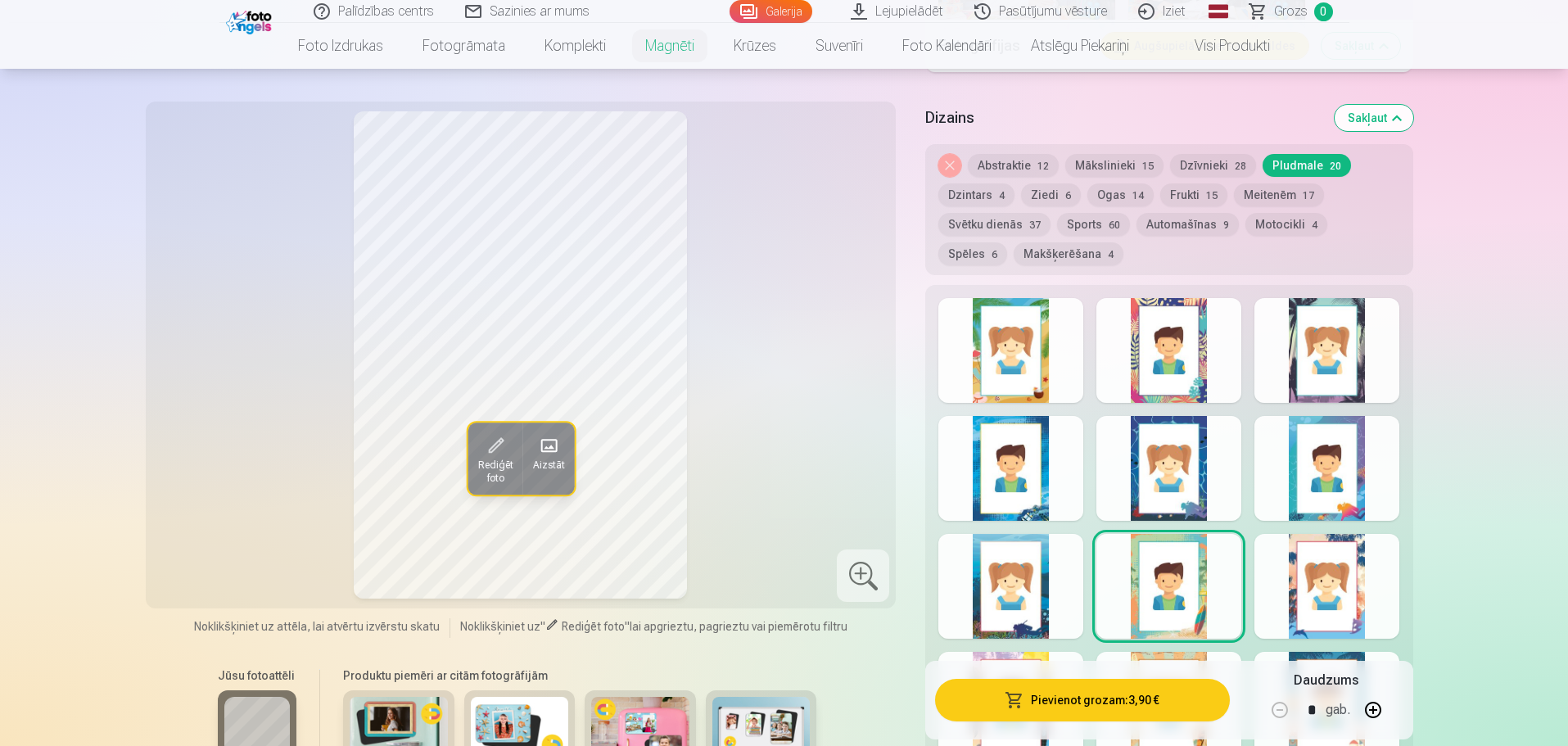
click at [1367, 586] on div at bounding box center [1327, 586] width 145 height 105
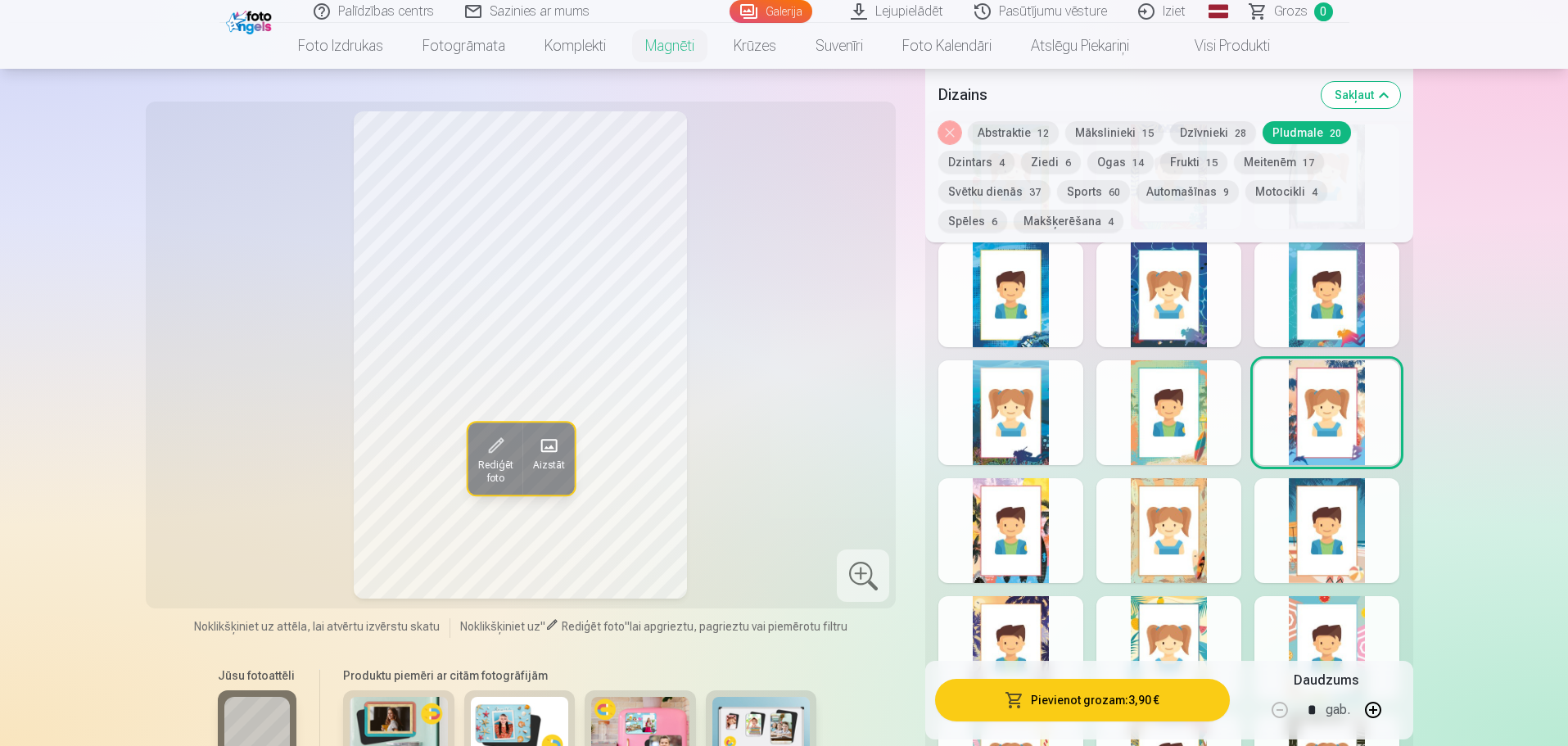
scroll to position [1966, 0]
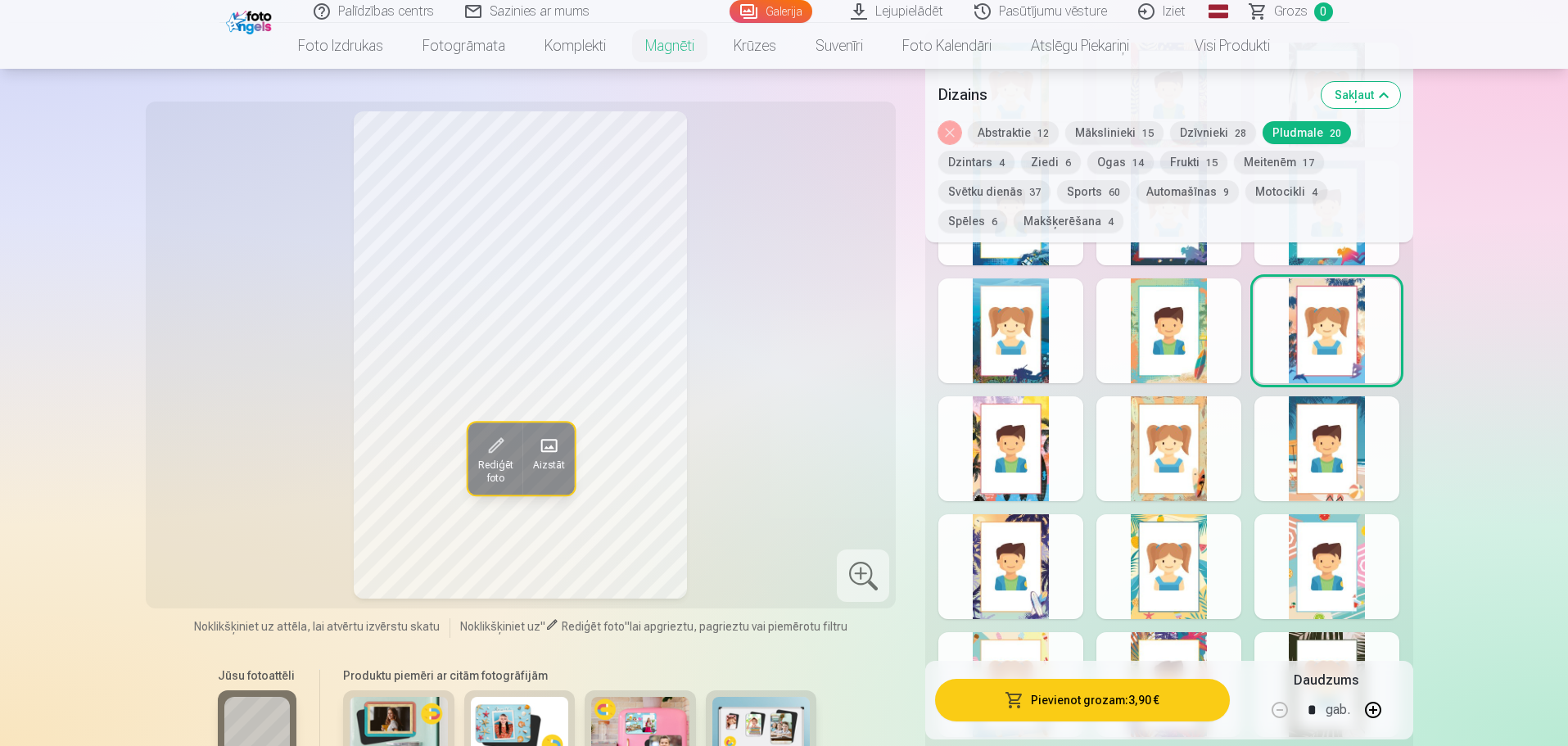
click at [1060, 444] on div at bounding box center [1011, 448] width 145 height 105
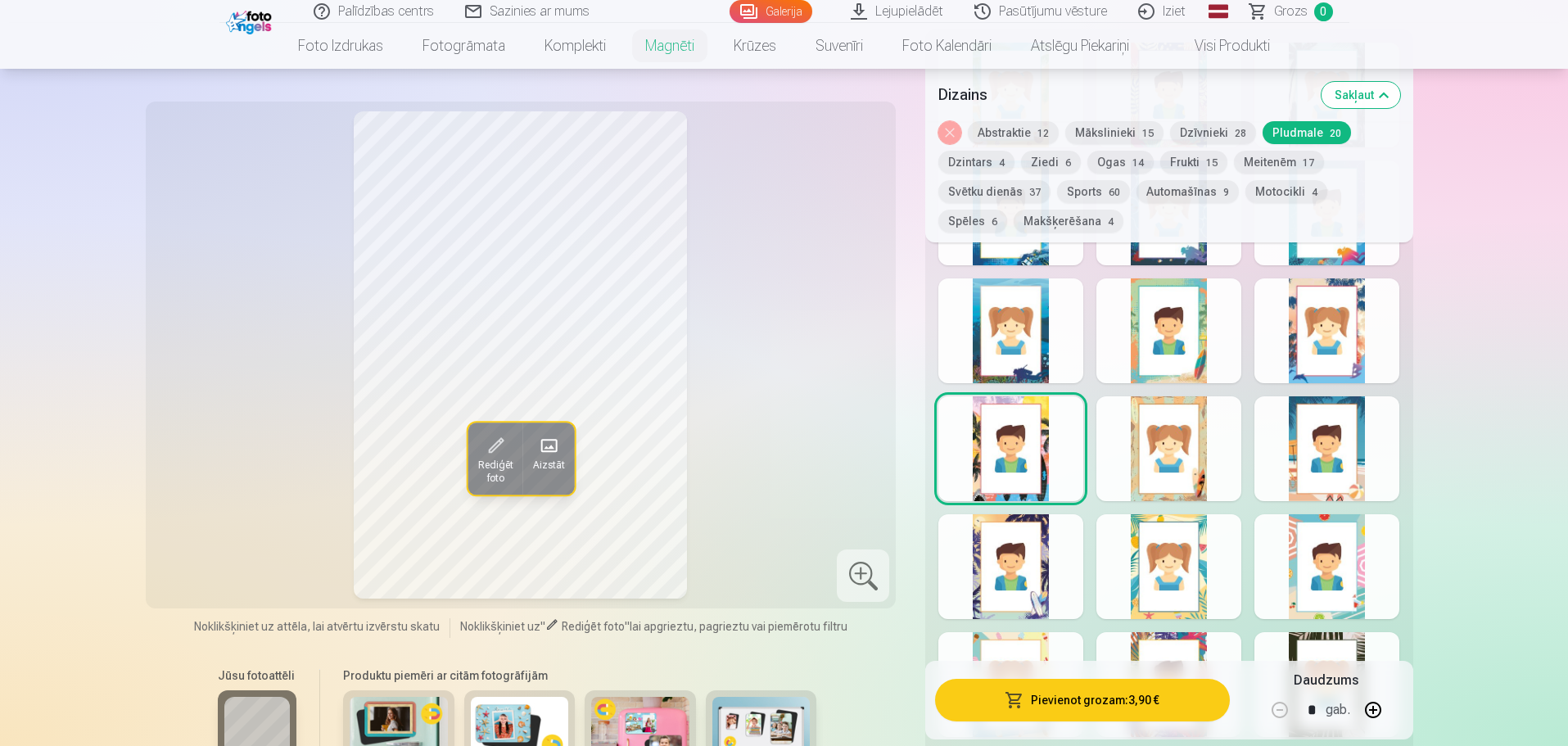
click at [1220, 442] on div at bounding box center [1169, 448] width 145 height 105
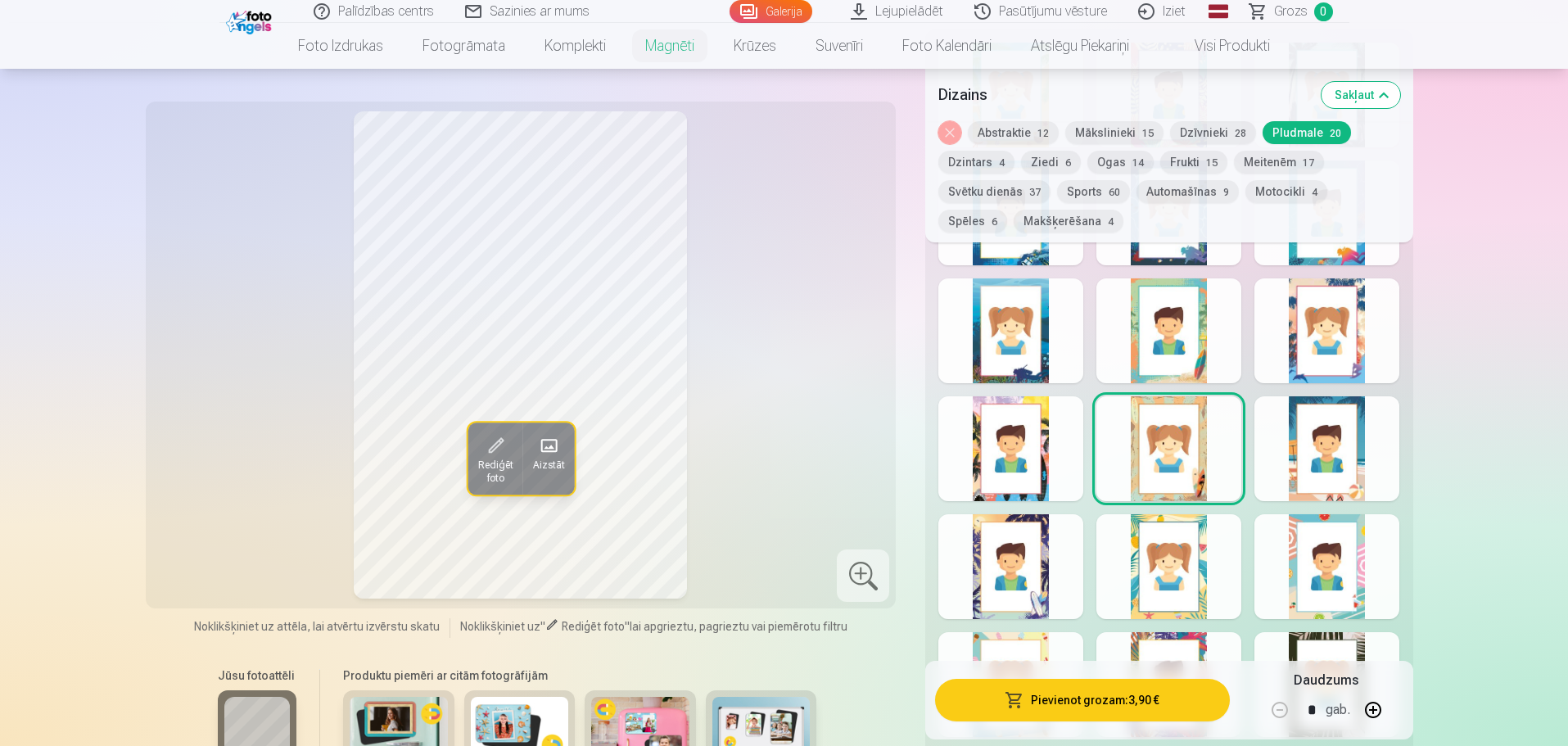
click at [1222, 528] on div at bounding box center [1169, 566] width 145 height 105
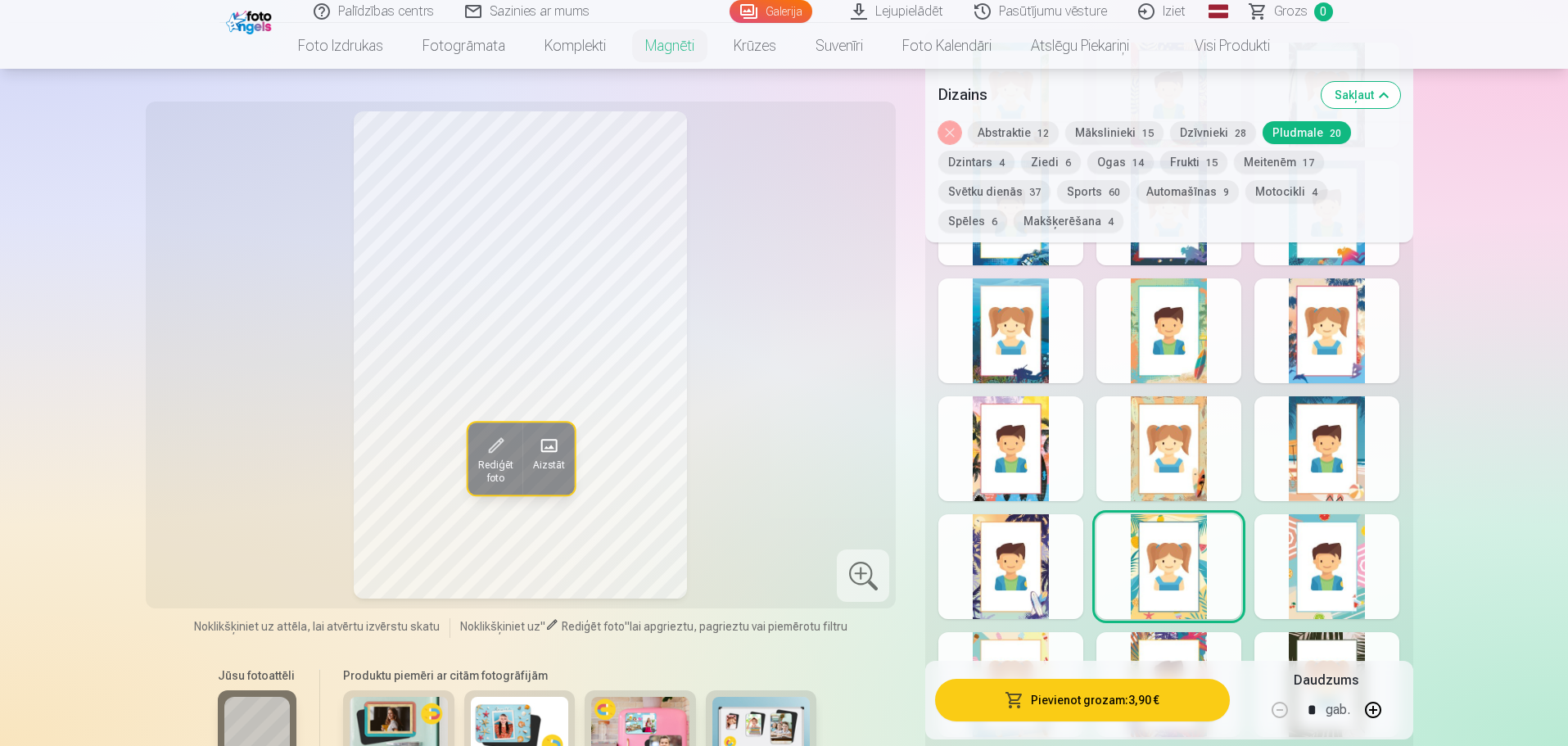
scroll to position [2129, 0]
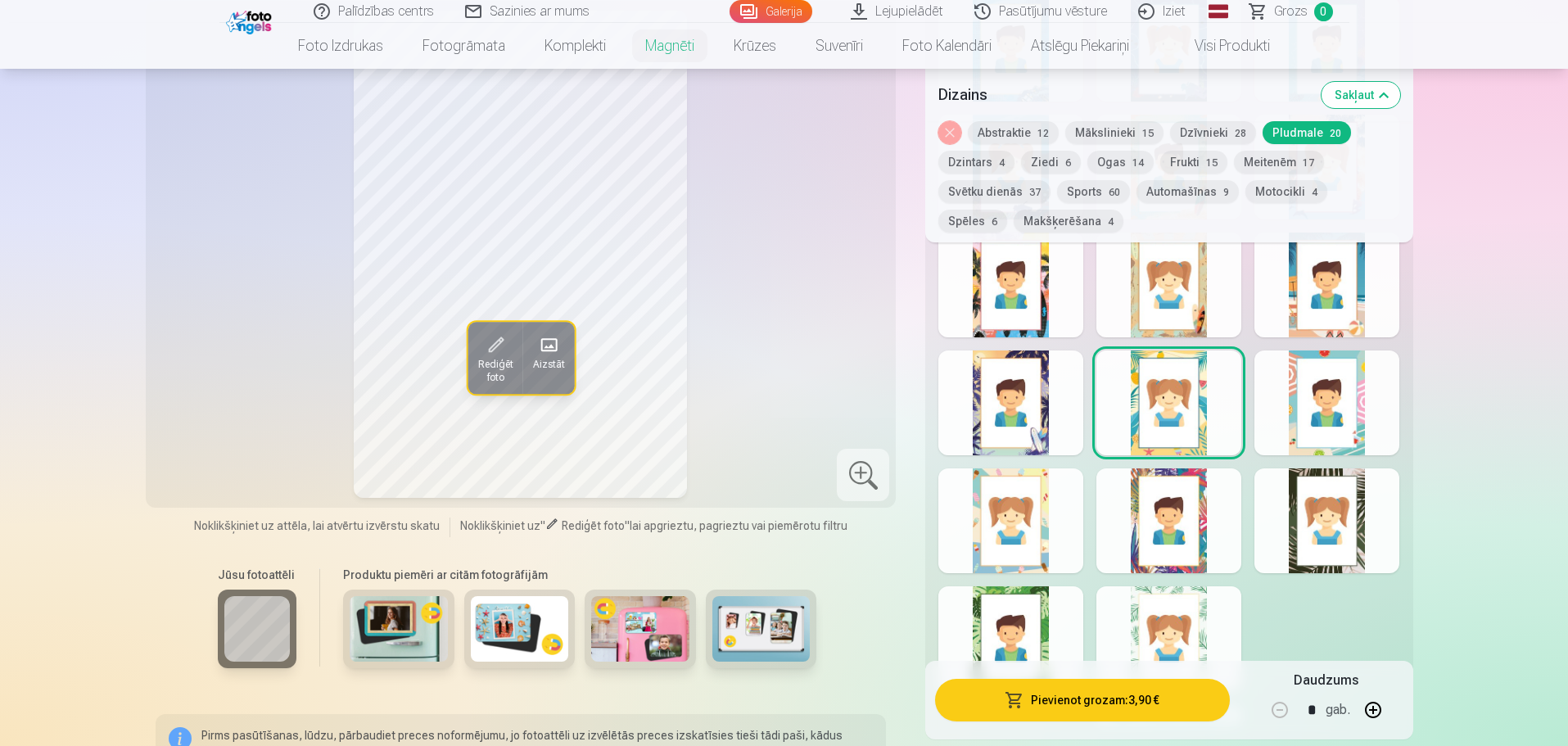
click at [1055, 522] on div at bounding box center [1011, 521] width 145 height 105
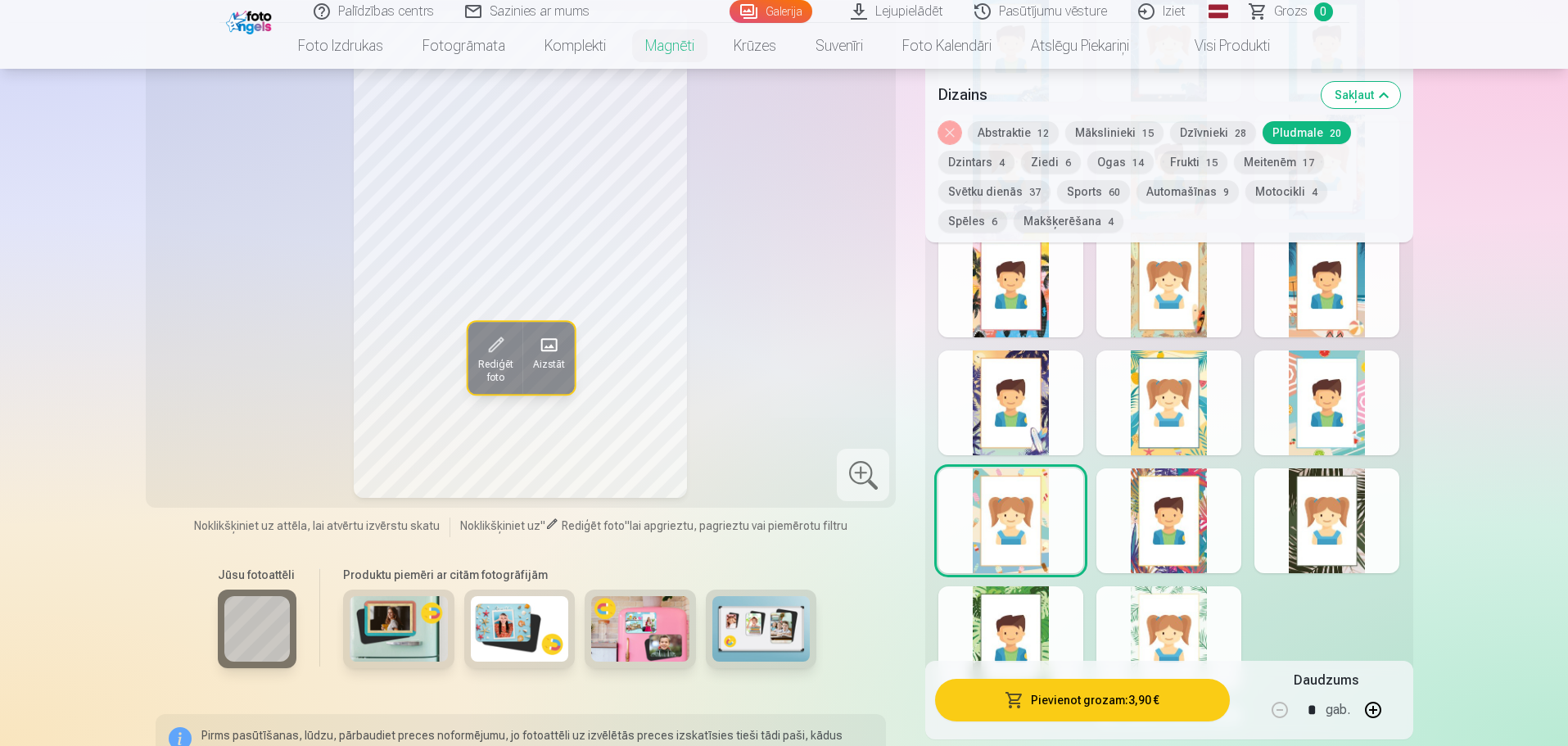
scroll to position [2211, 0]
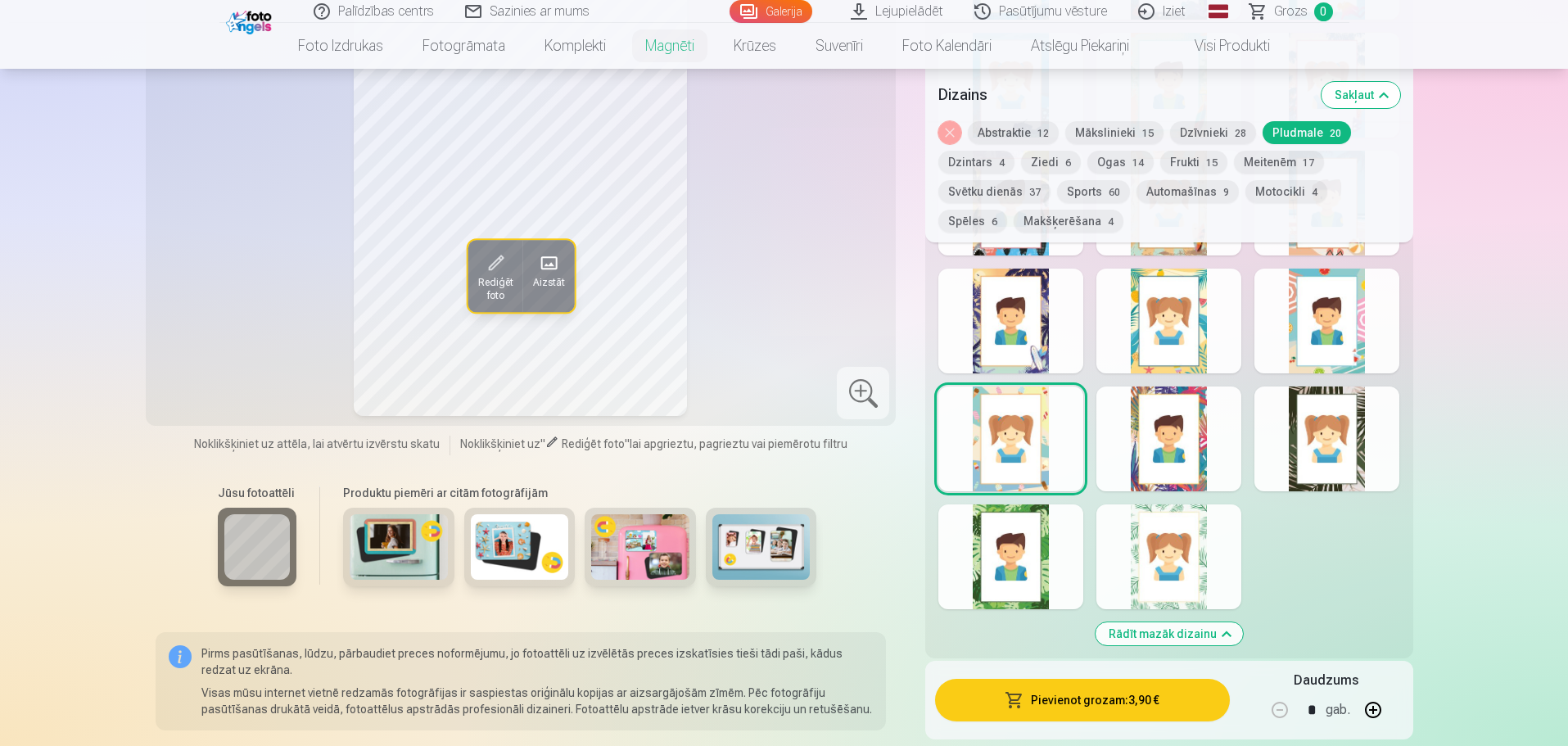
click at [1222, 555] on div at bounding box center [1169, 557] width 145 height 105
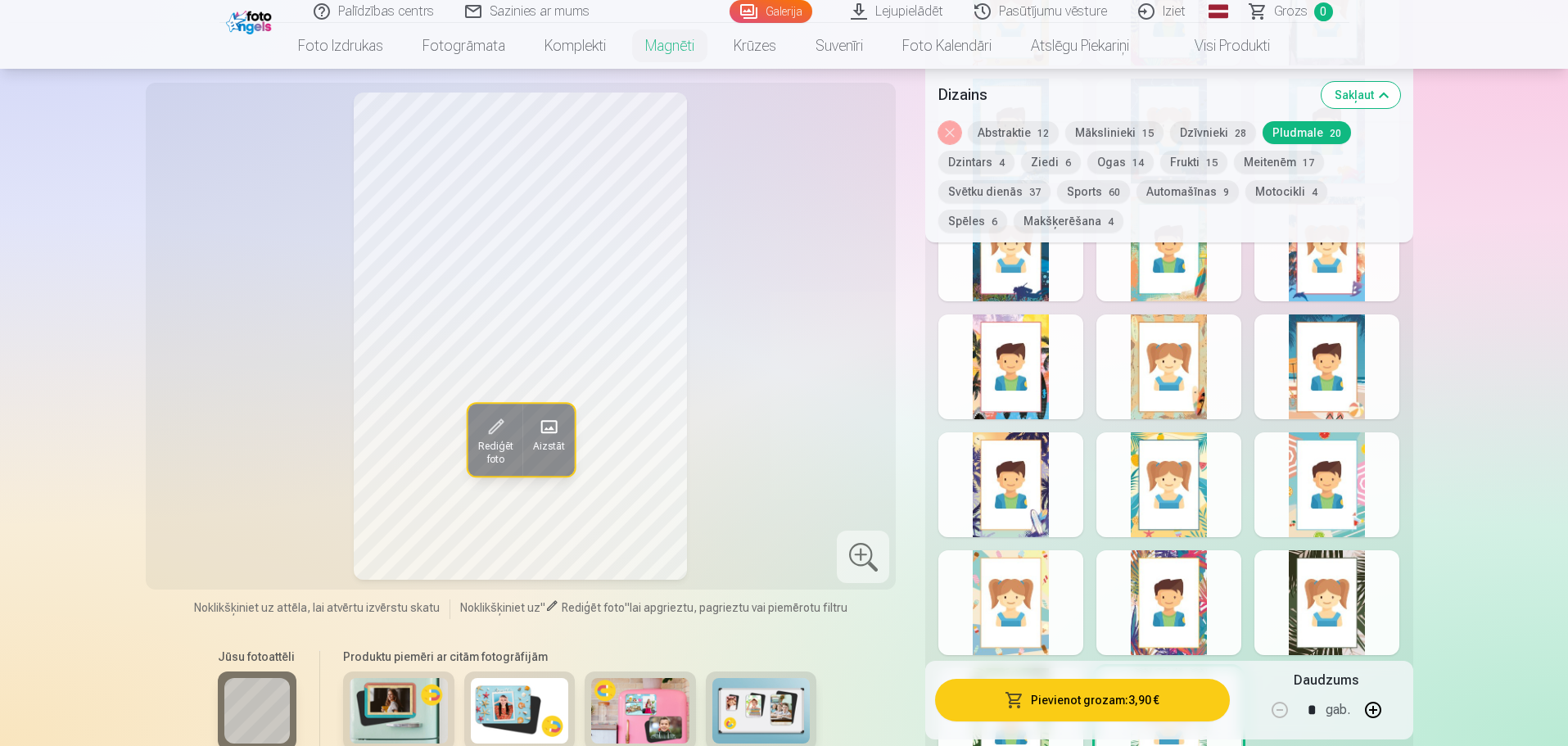
scroll to position [2129, 0]
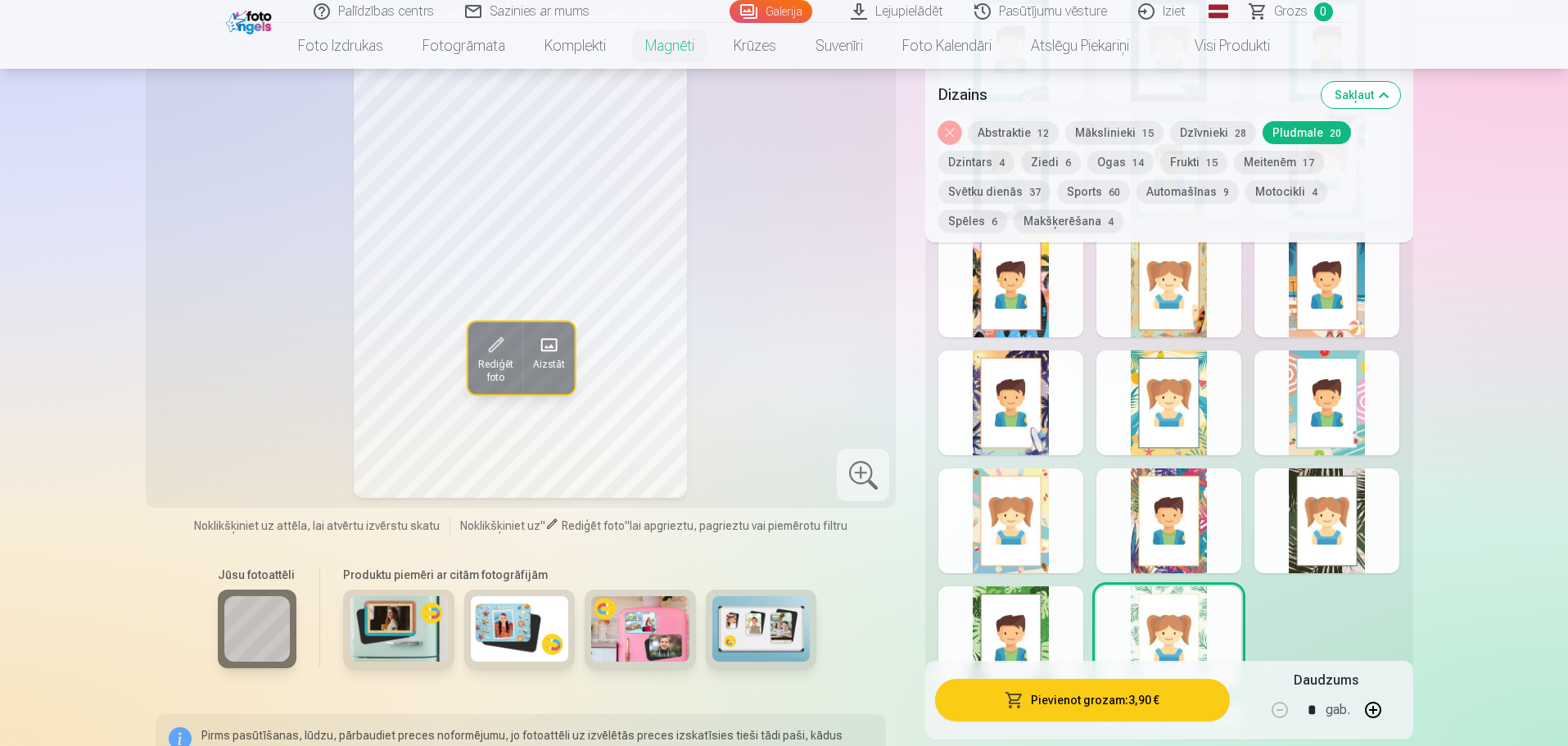
click at [1373, 513] on div at bounding box center [1327, 521] width 145 height 105
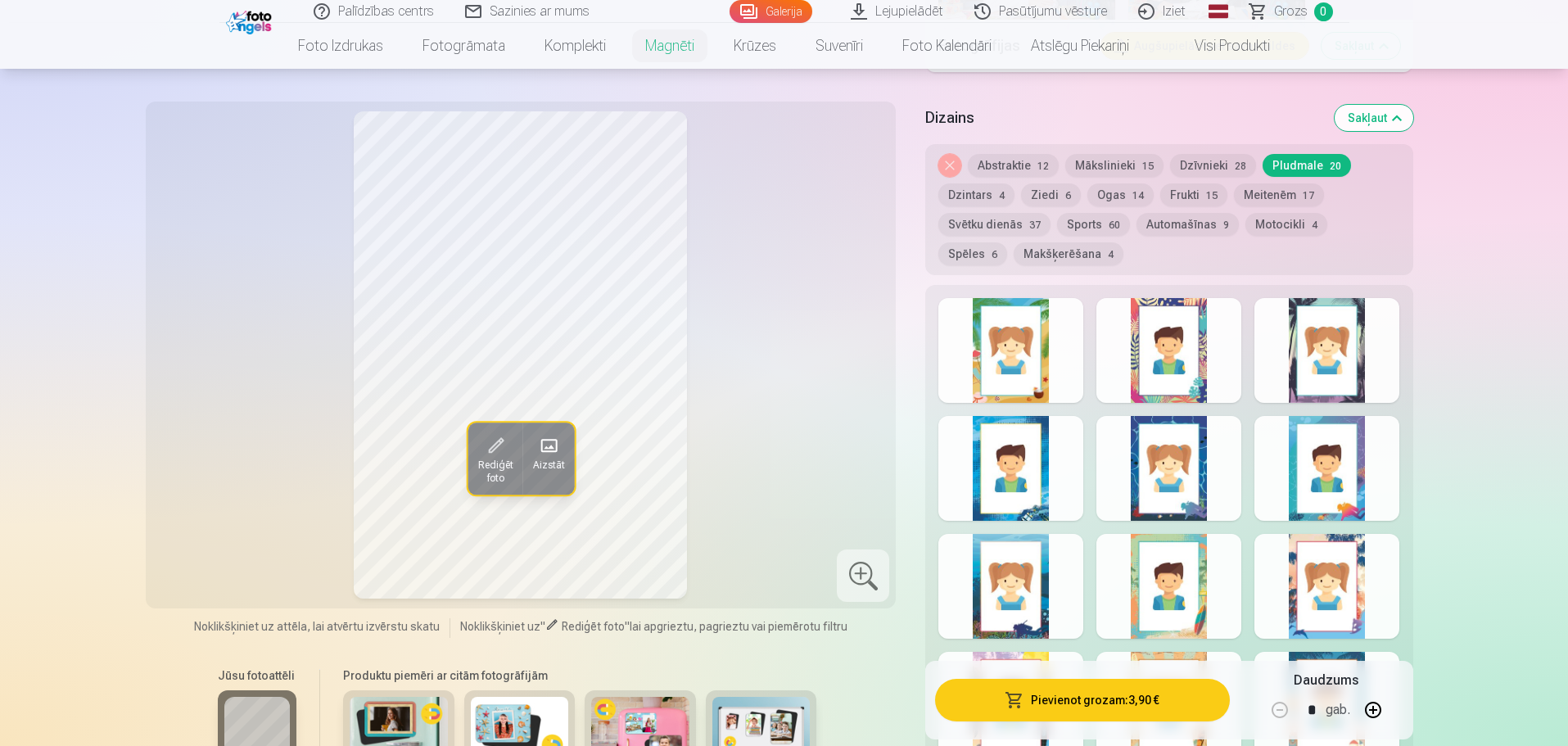
scroll to position [1884, 0]
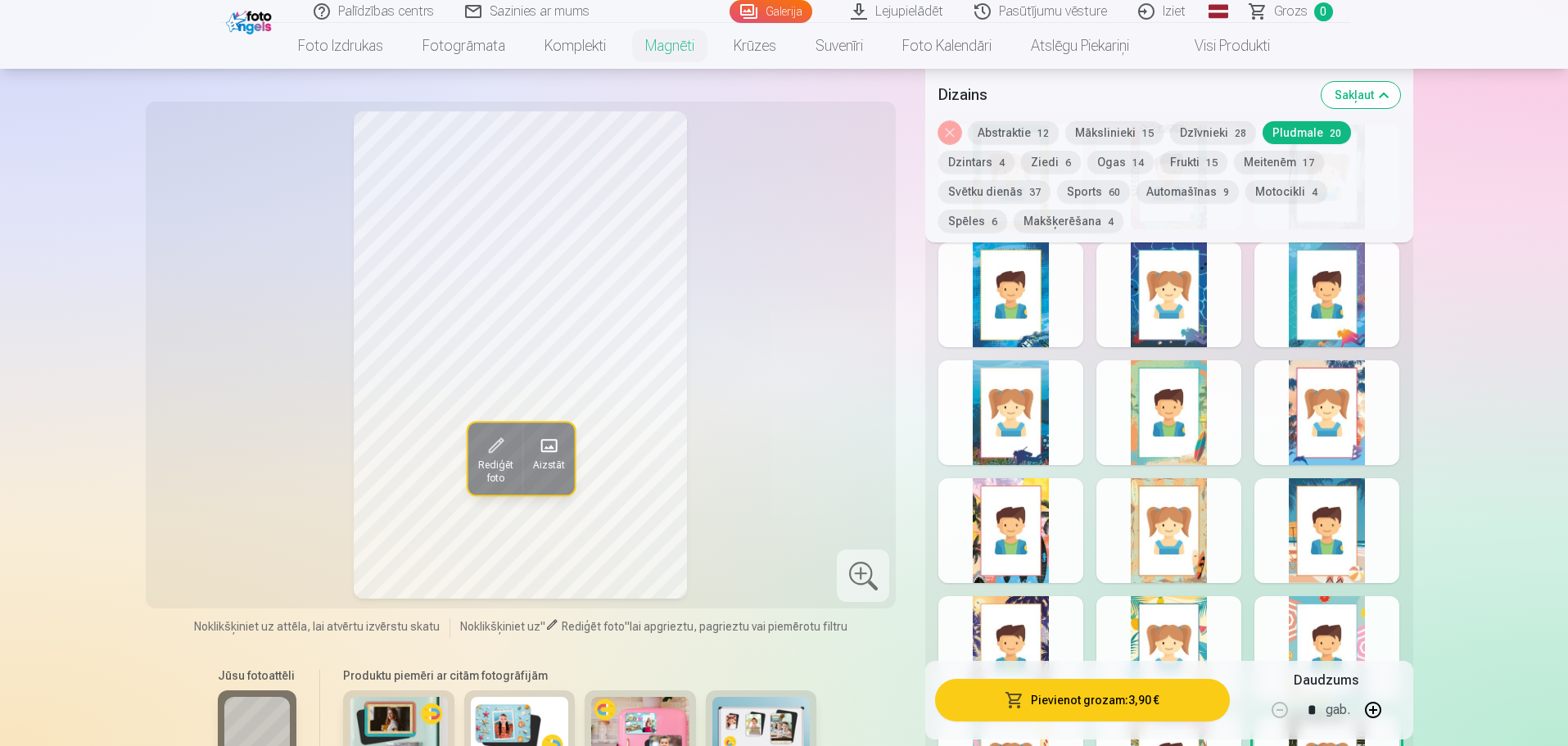
click at [1227, 512] on div at bounding box center [1169, 530] width 145 height 105
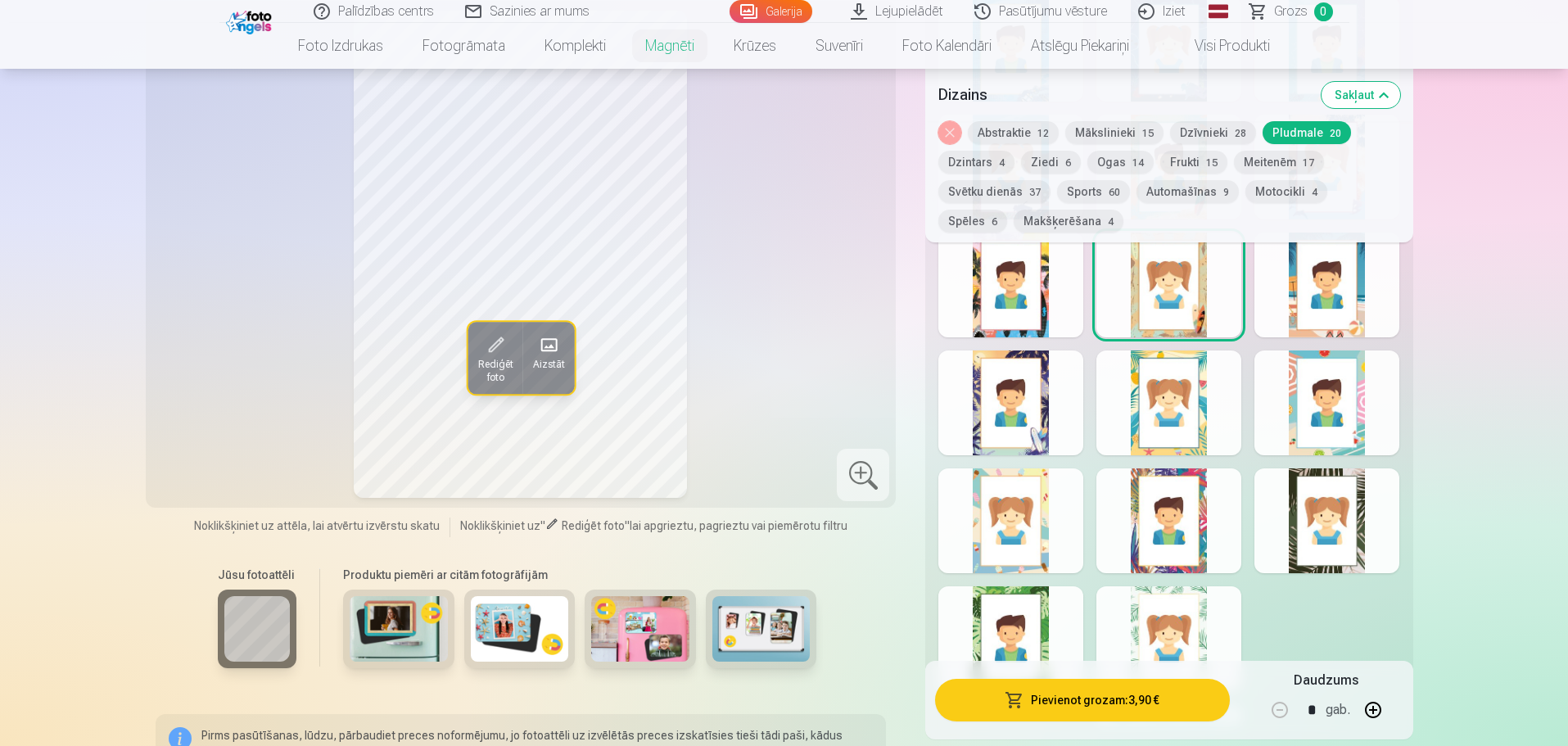
click at [1118, 702] on button "Pievienot grozam : 3,90 €" at bounding box center [1082, 700] width 294 height 43
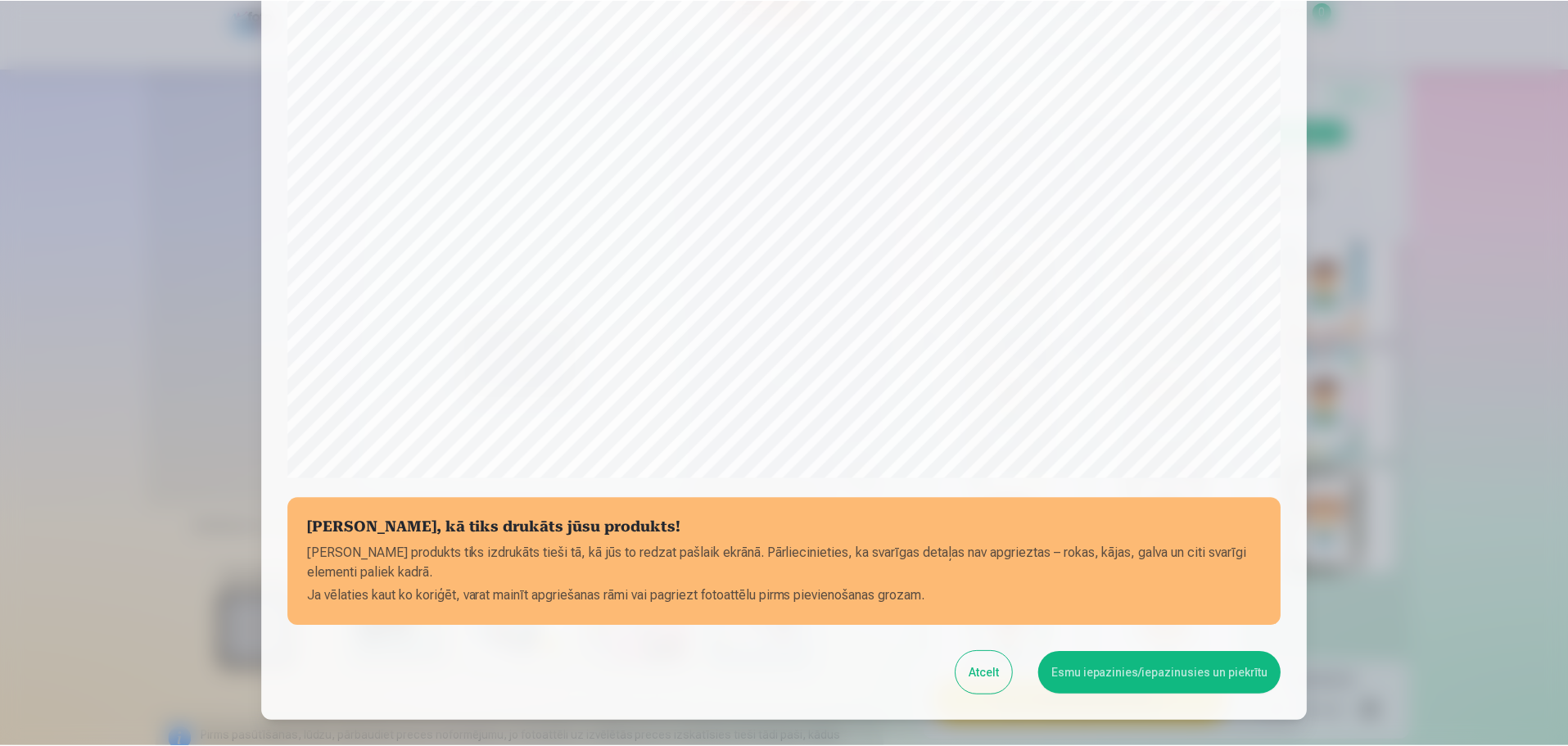
scroll to position [434, 0]
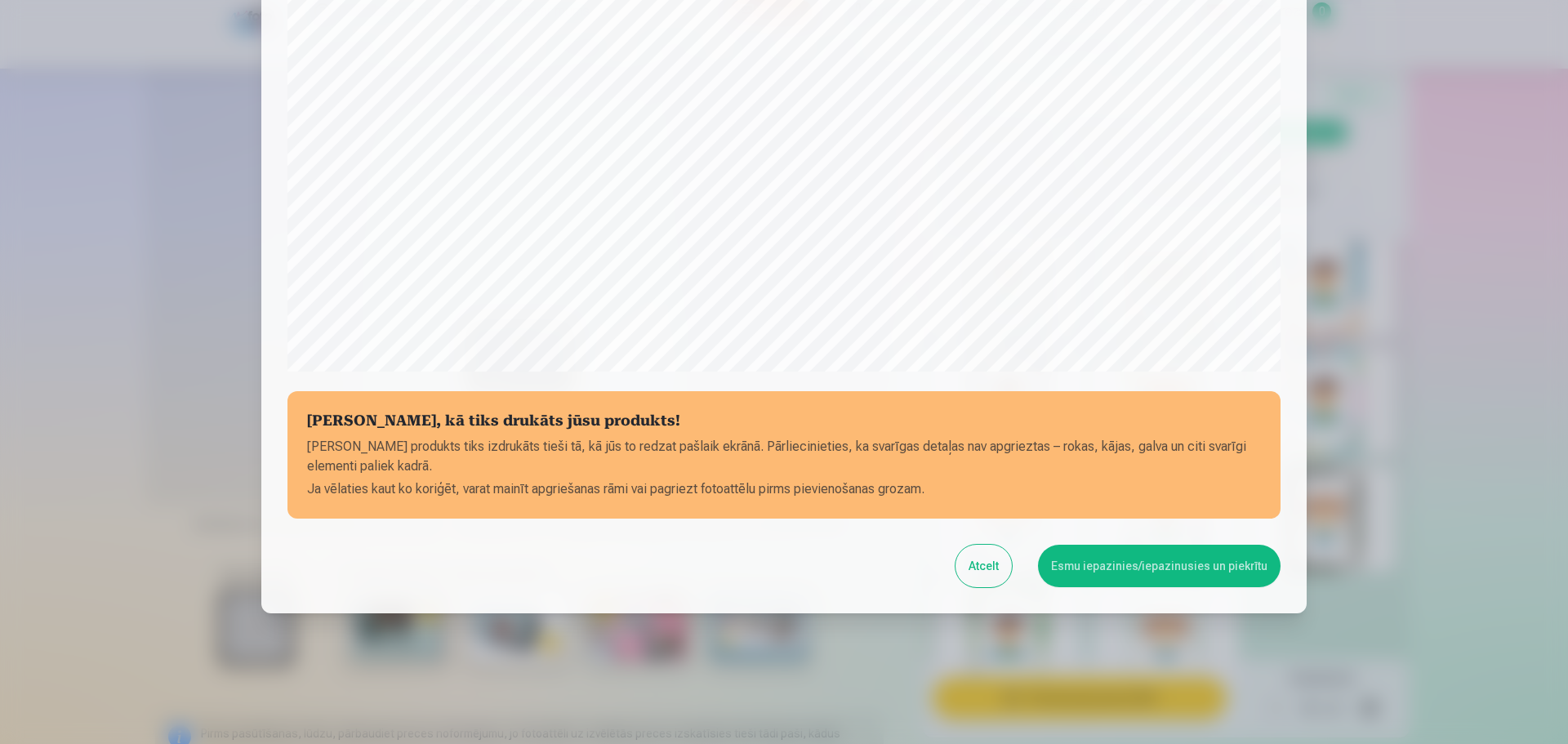
click at [1216, 577] on button "Esmu iepazinies/iepazinusies un piekrītu" at bounding box center [1159, 566] width 243 height 43
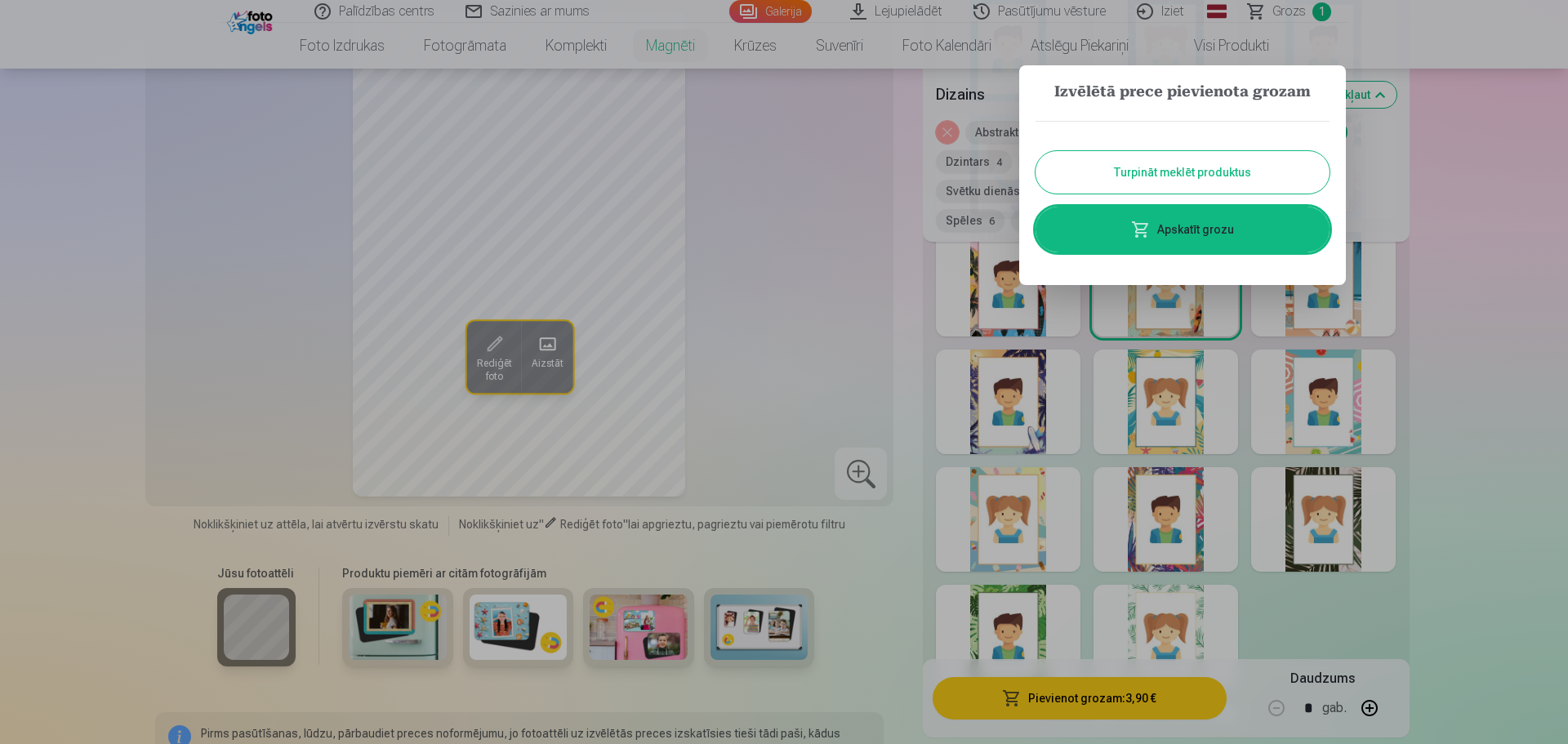
click at [1189, 174] on button "Turpināt meklēt produktus" at bounding box center [1183, 172] width 294 height 43
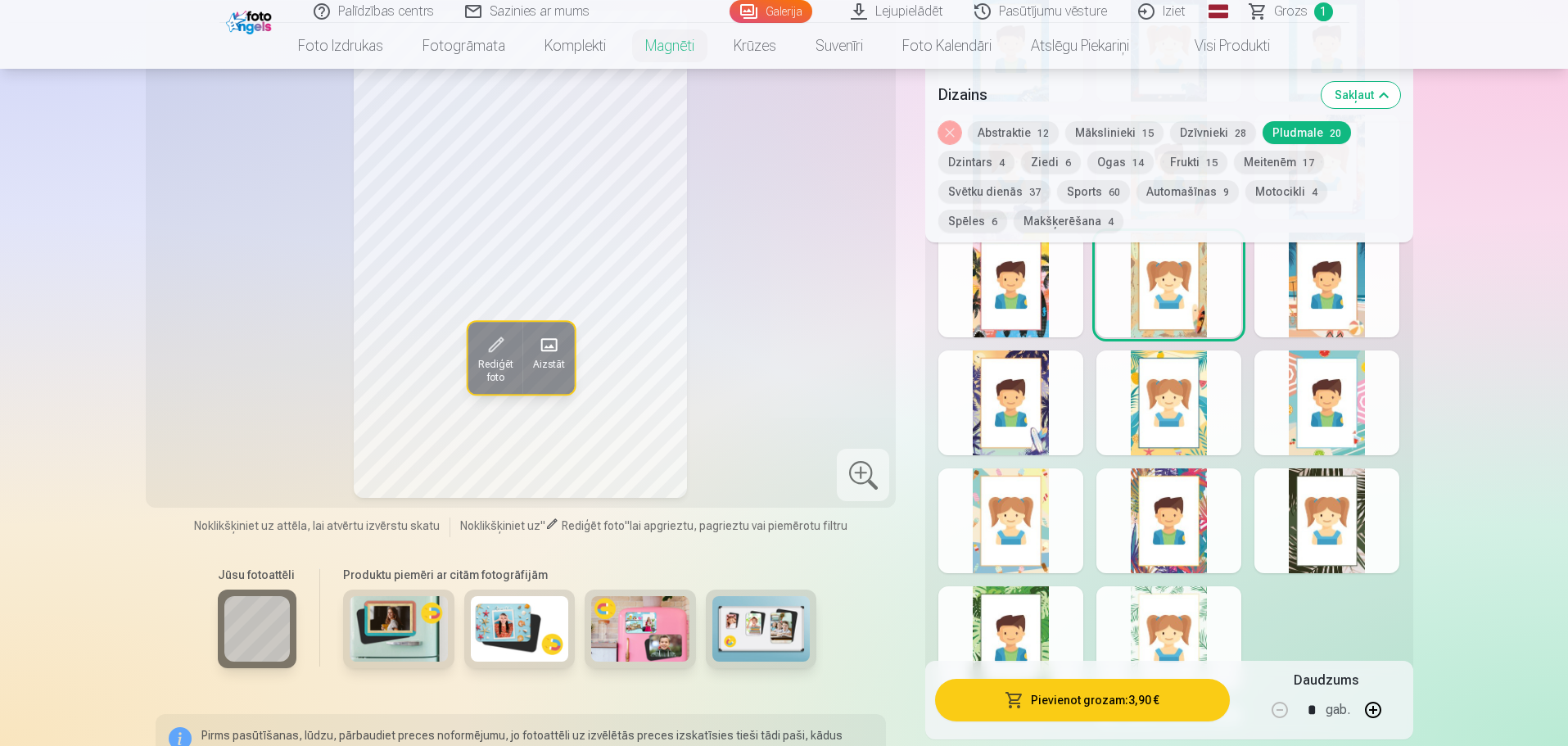
click at [971, 191] on button "Svētku dienās 37" at bounding box center [995, 191] width 113 height 23
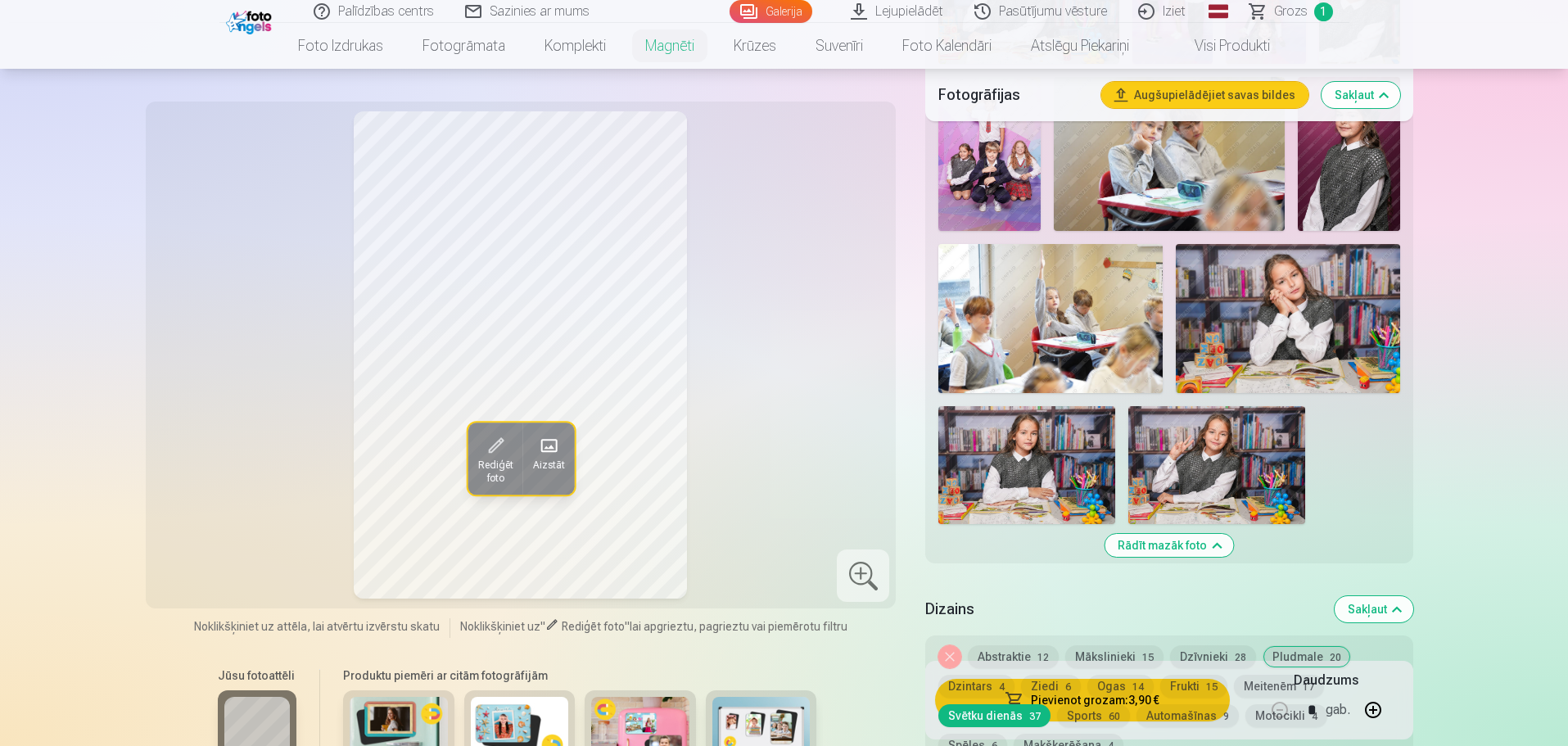
scroll to position [737, 0]
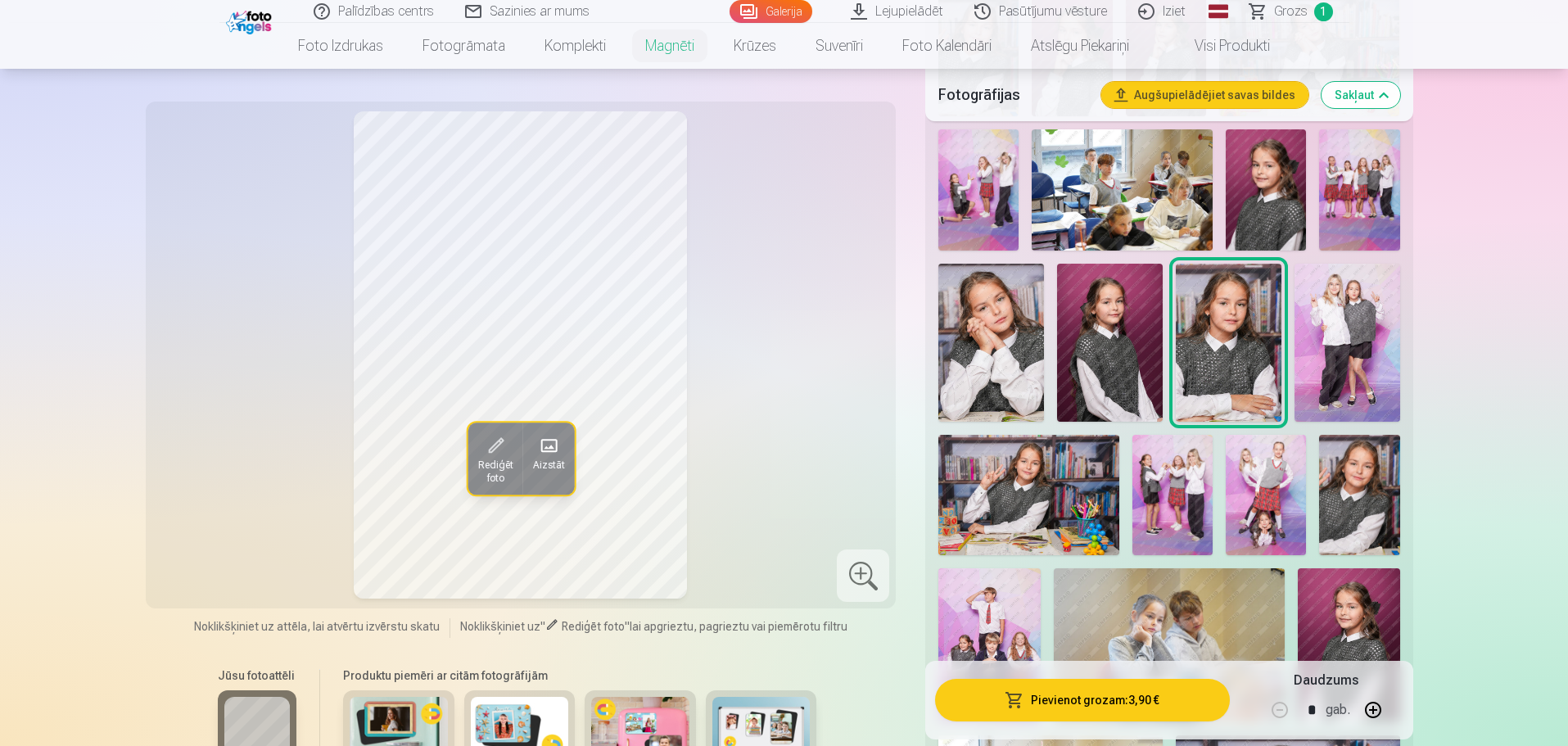
click at [1009, 356] on img at bounding box center [991, 342] width 106 height 158
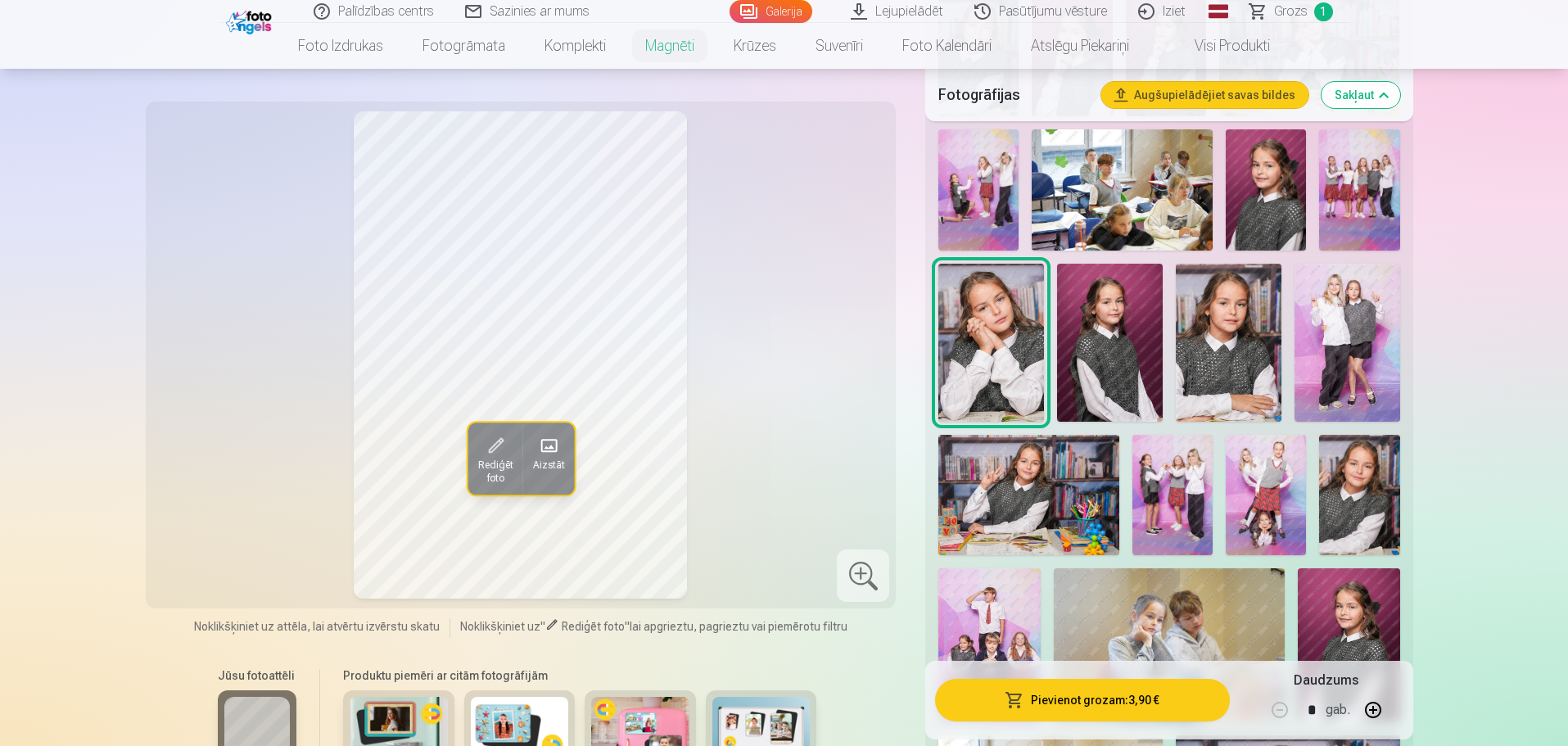
click at [1361, 466] on img at bounding box center [1359, 495] width 80 height 120
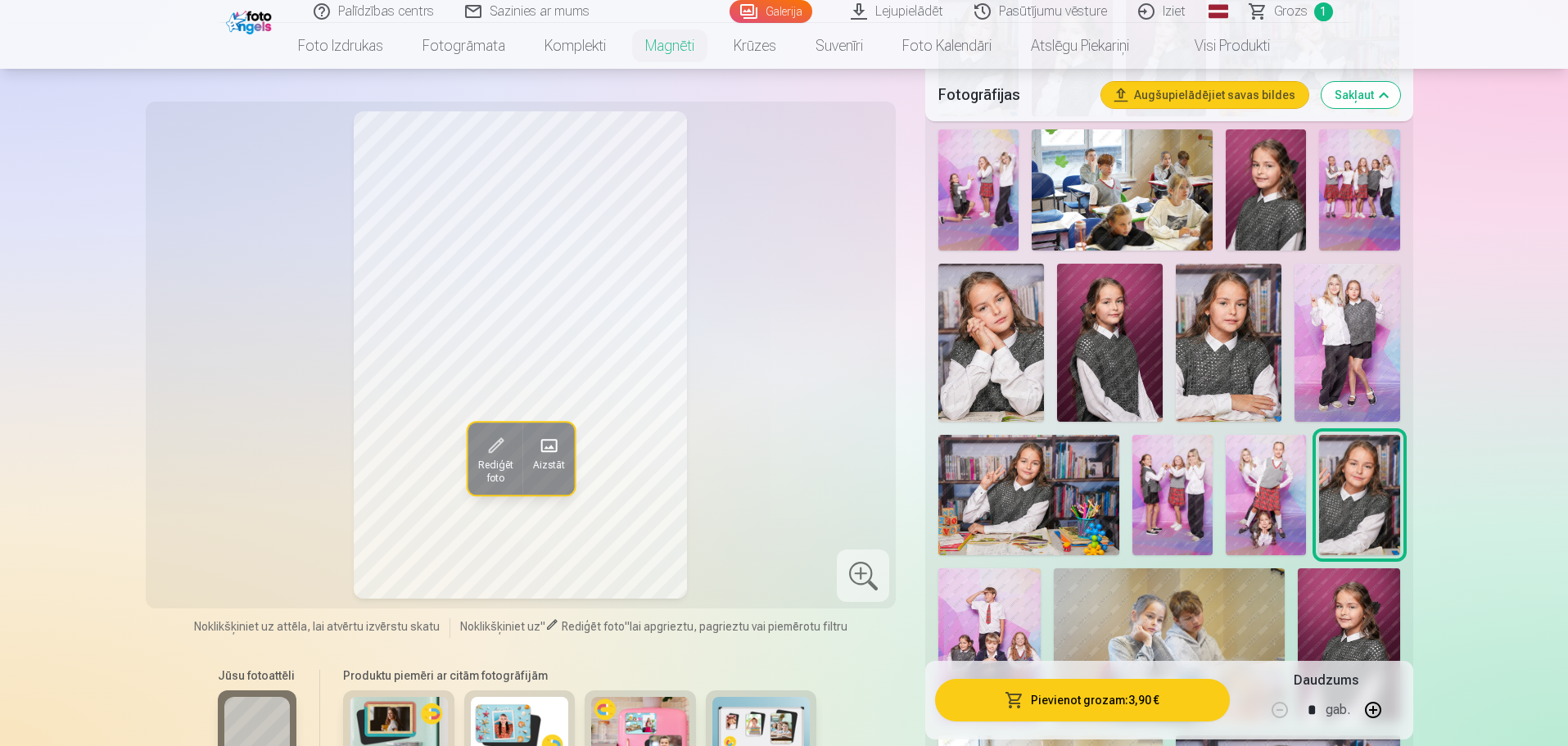
click at [998, 346] on img at bounding box center [991, 342] width 106 height 158
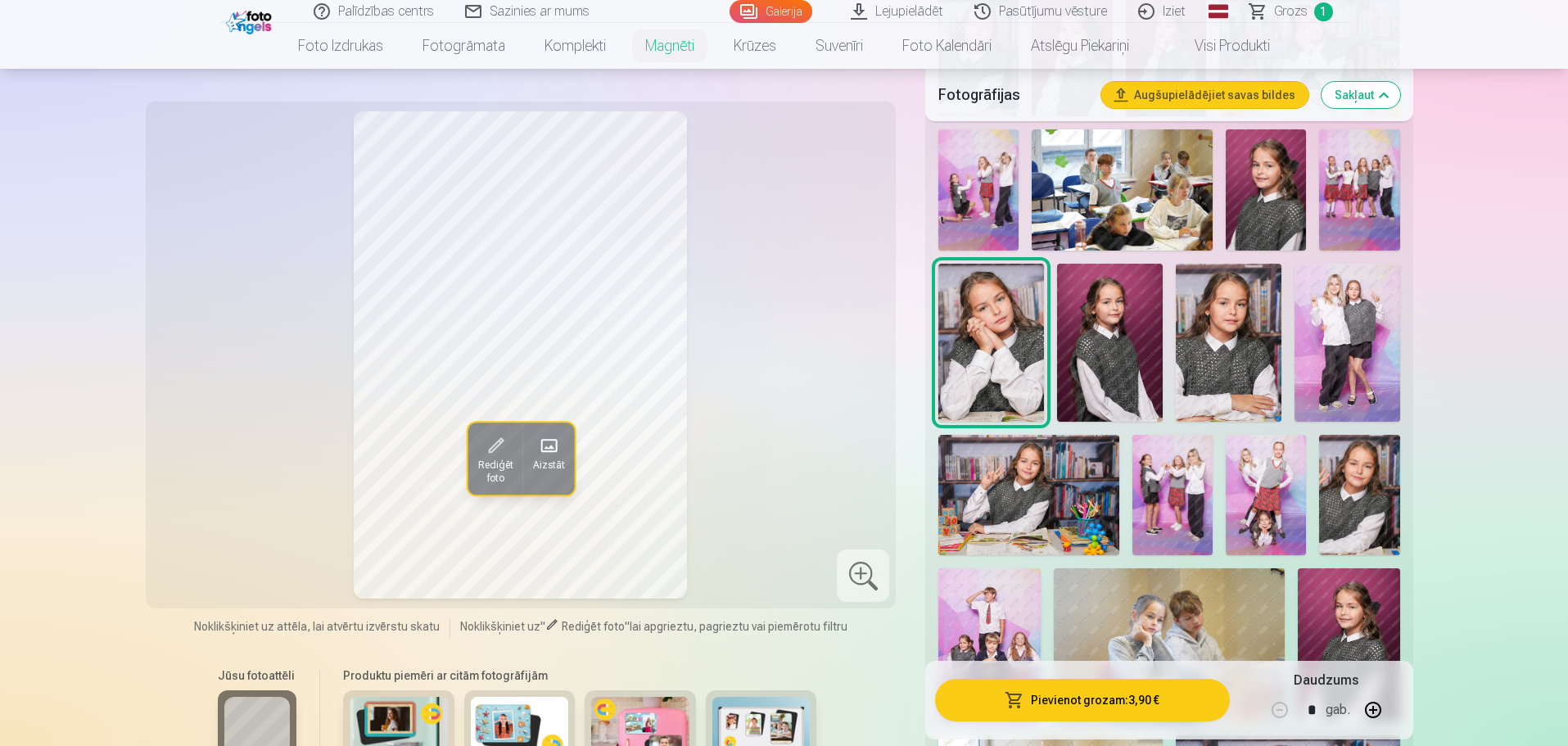
click at [1185, 321] on img at bounding box center [1229, 342] width 106 height 158
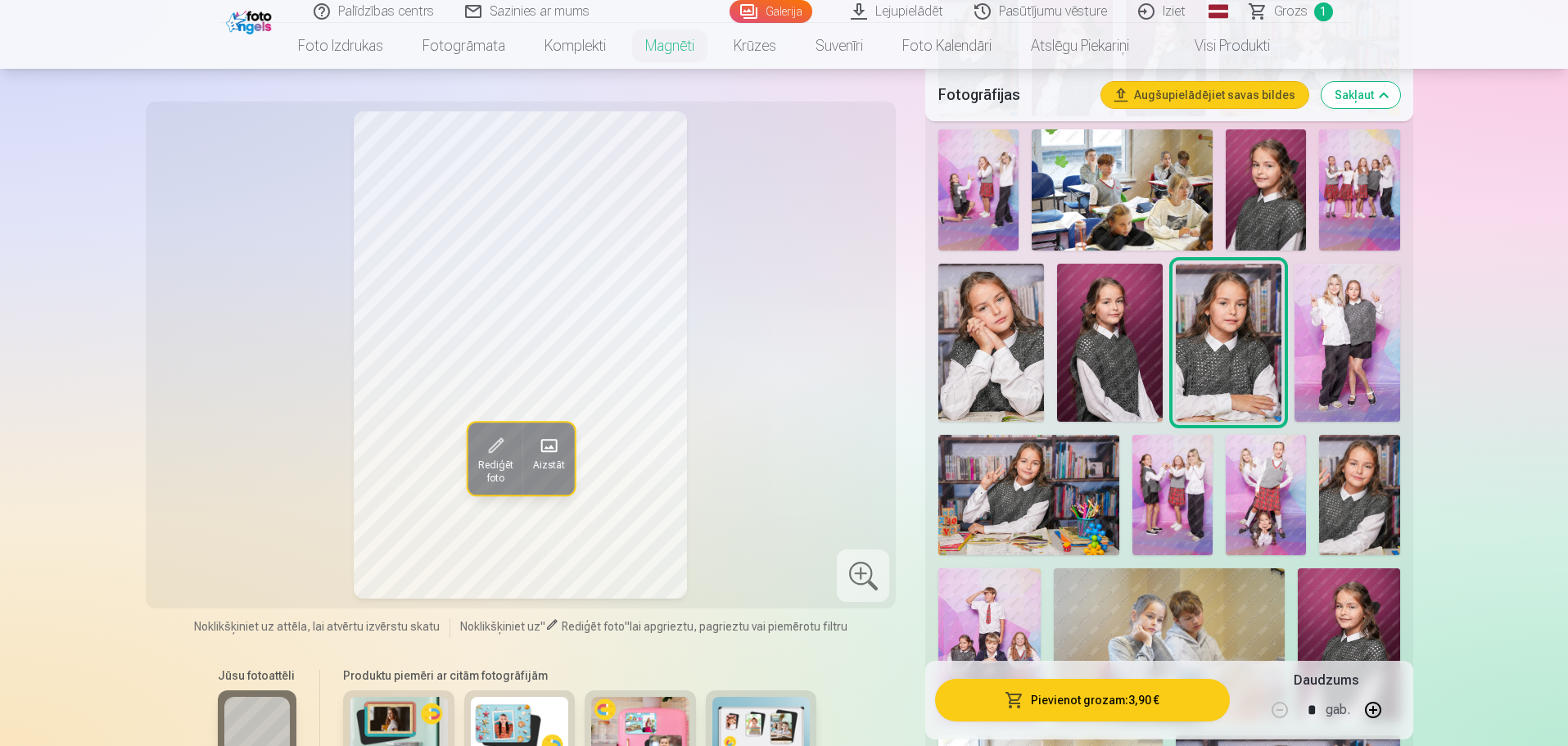
click at [1006, 345] on img at bounding box center [991, 342] width 106 height 158
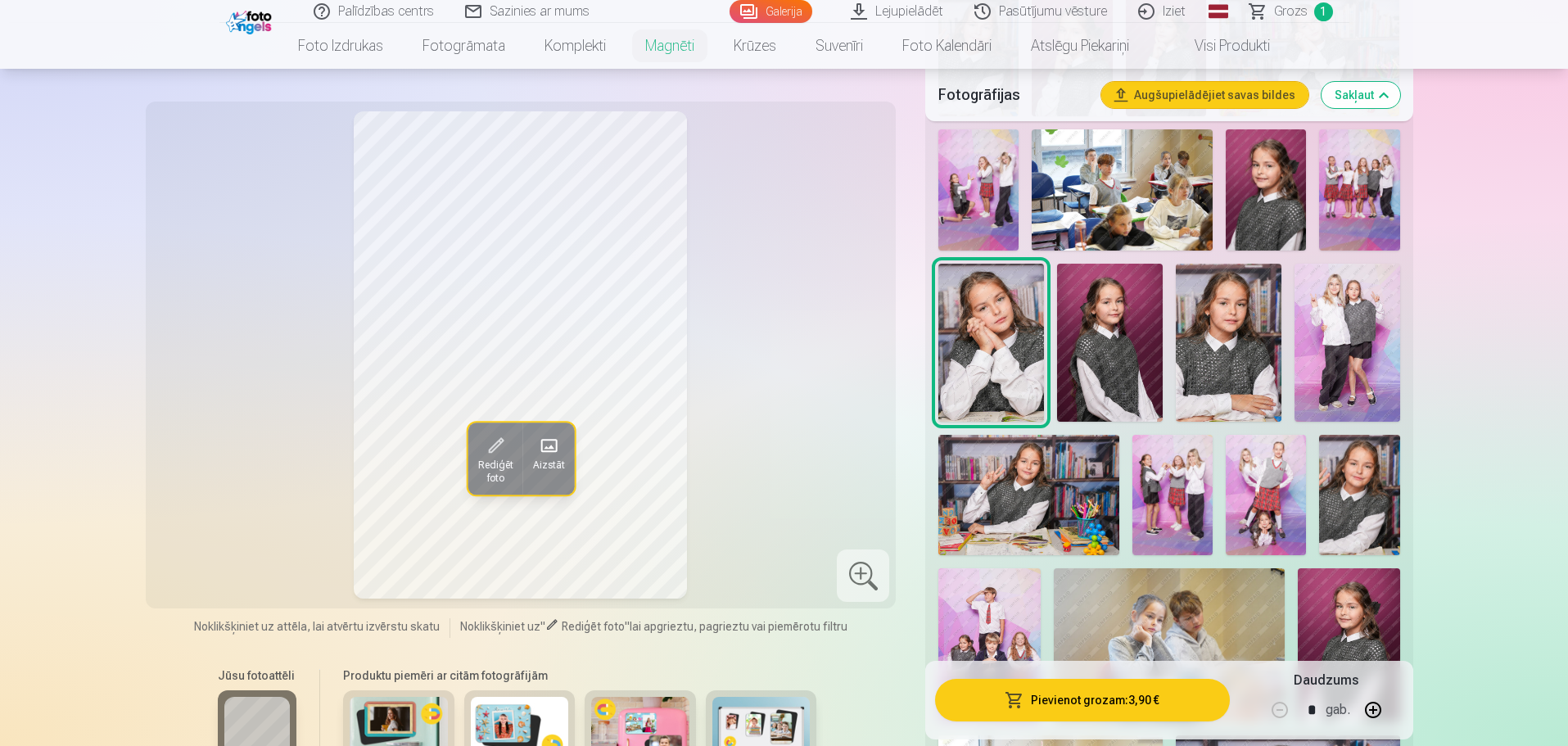
click at [1353, 607] on img at bounding box center [1349, 645] width 102 height 154
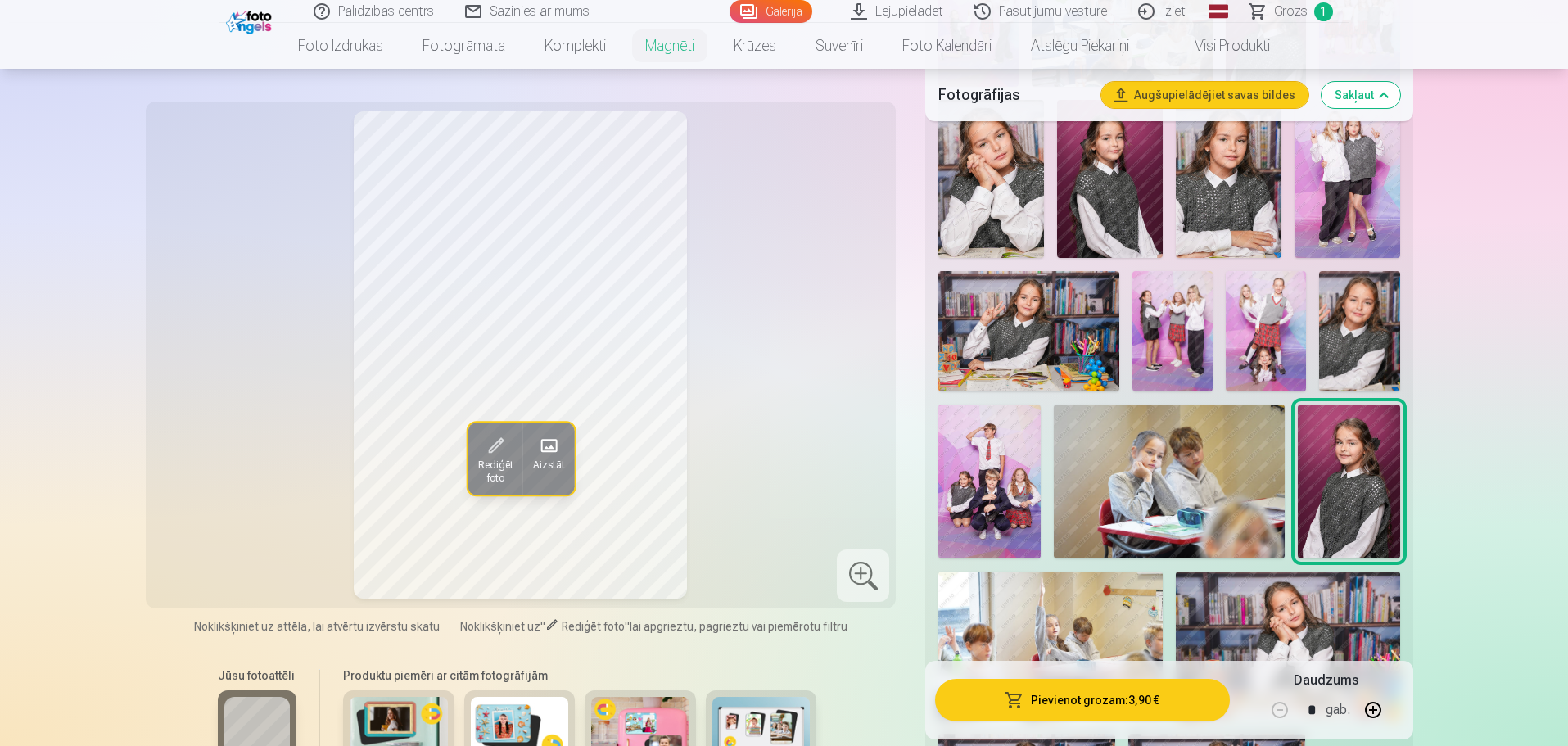
scroll to position [819, 0]
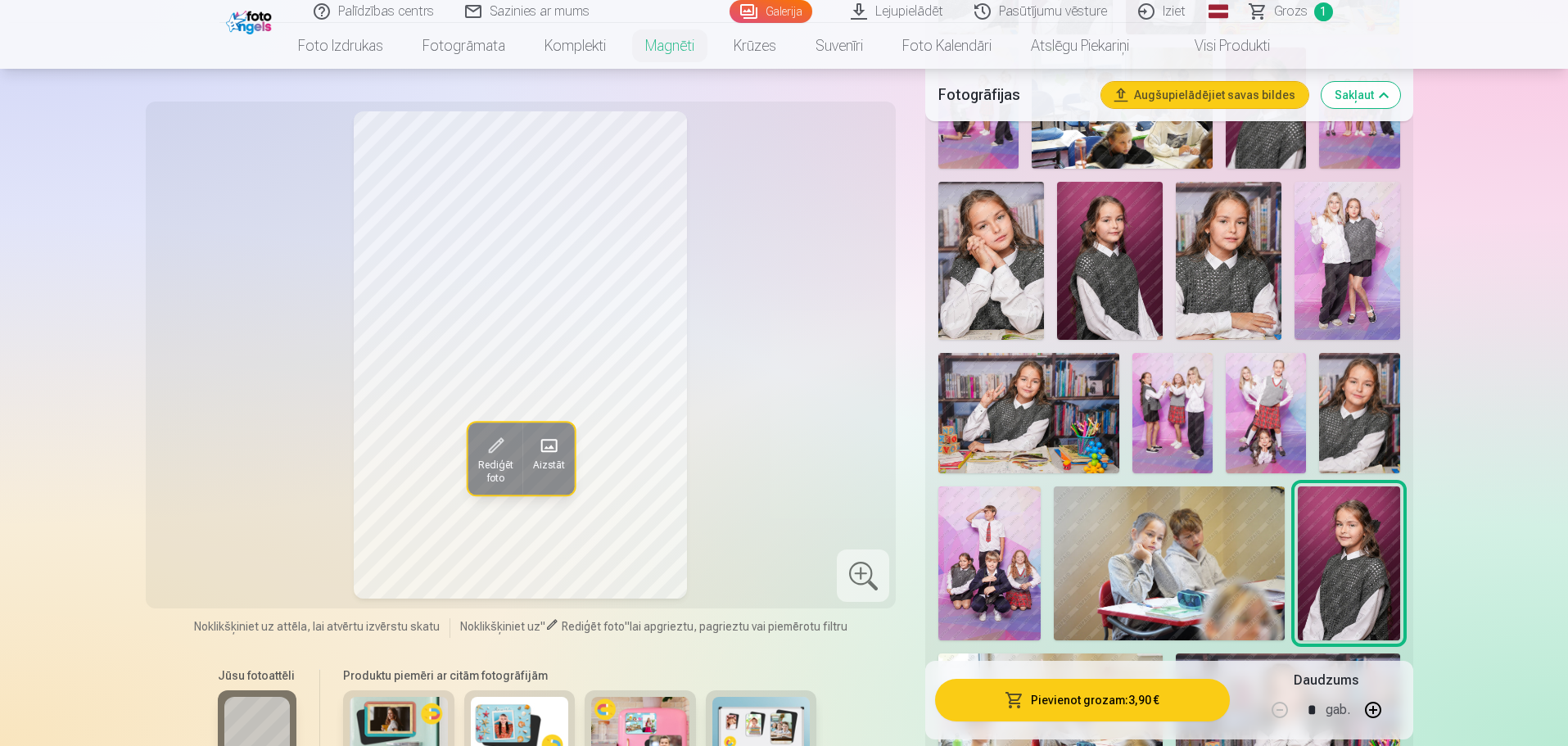
click at [1348, 387] on img at bounding box center [1359, 414] width 80 height 120
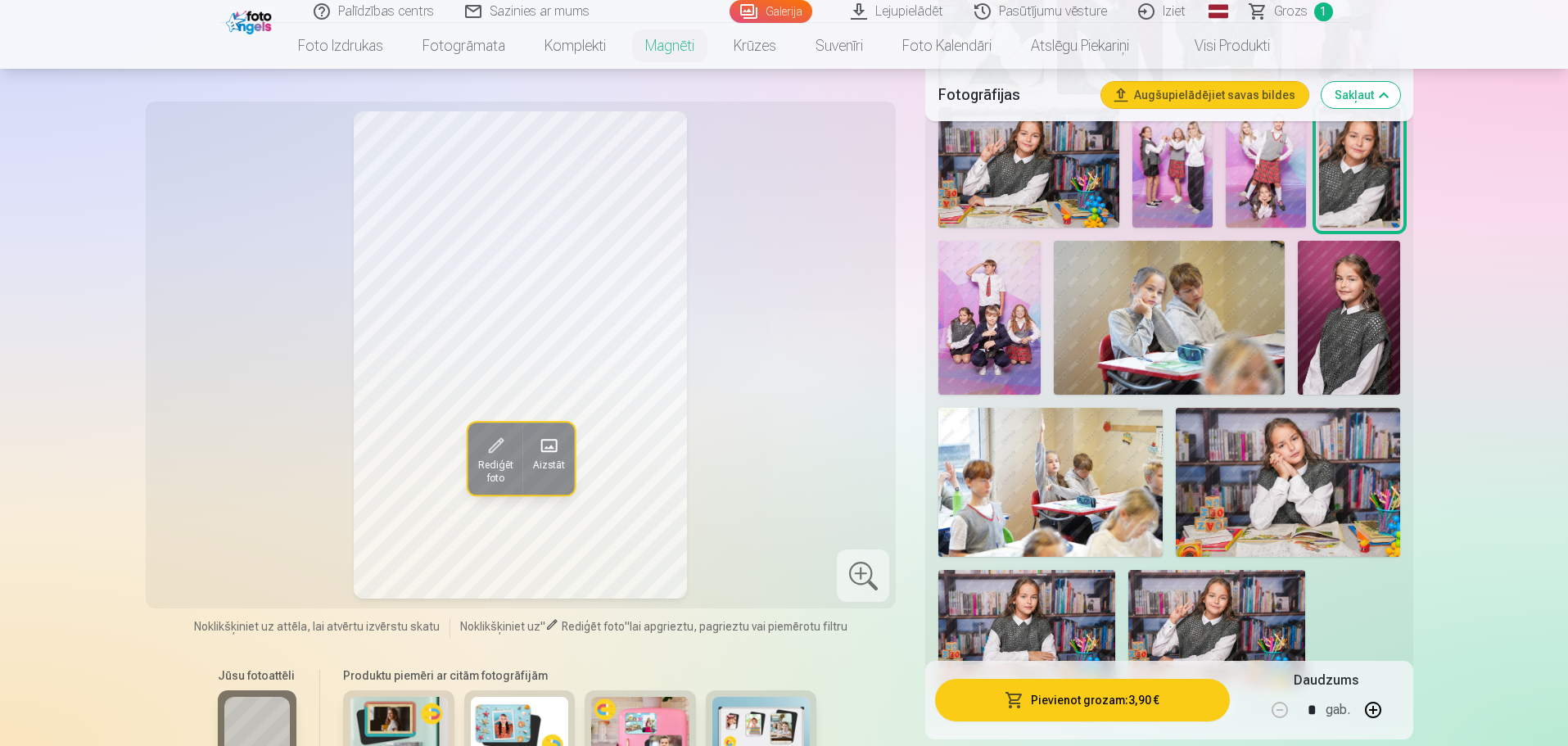
scroll to position [1229, 0]
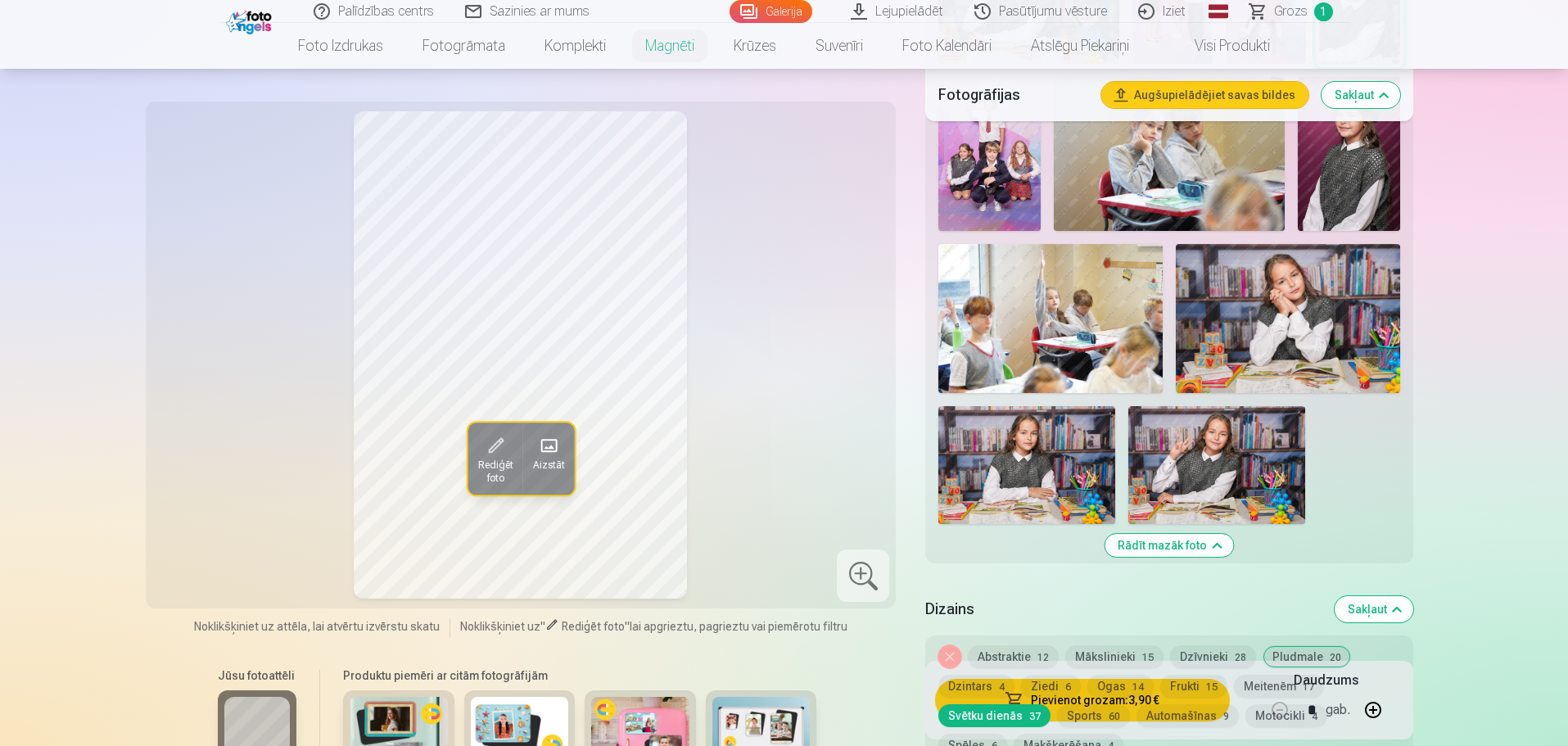
click at [982, 417] on img at bounding box center [1027, 465] width 177 height 118
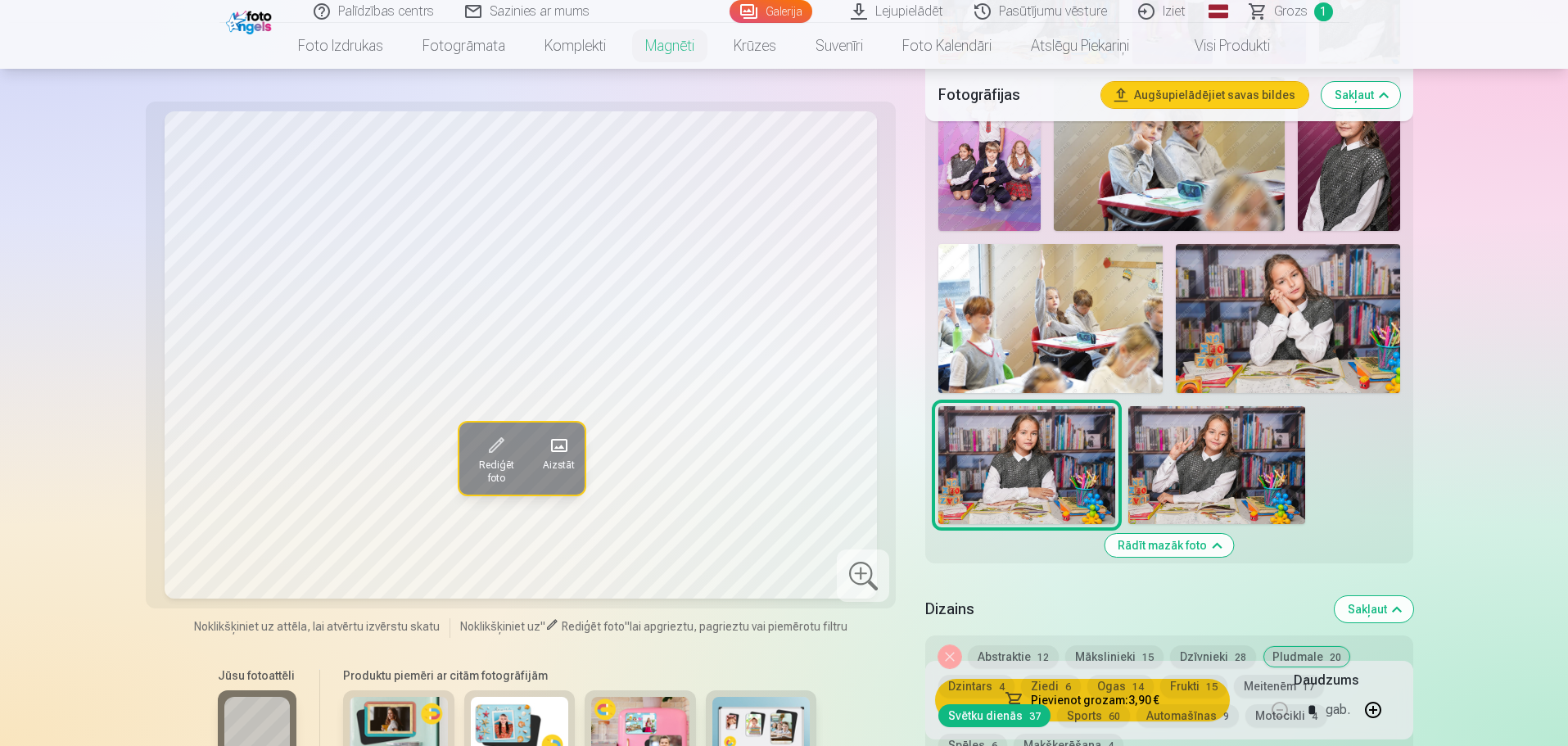
click at [1207, 438] on img at bounding box center [1216, 465] width 177 height 118
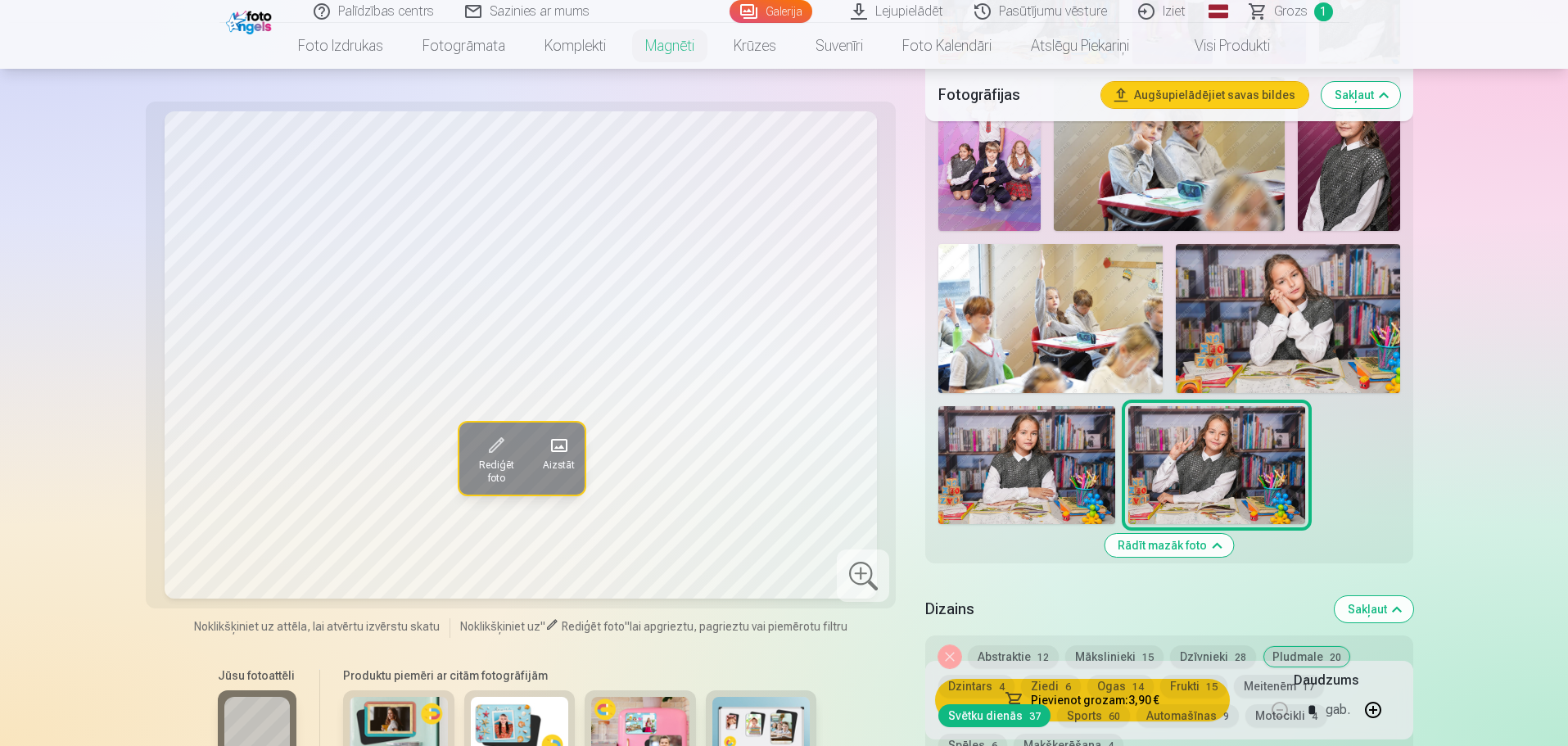
click at [1073, 428] on img at bounding box center [1027, 465] width 177 height 118
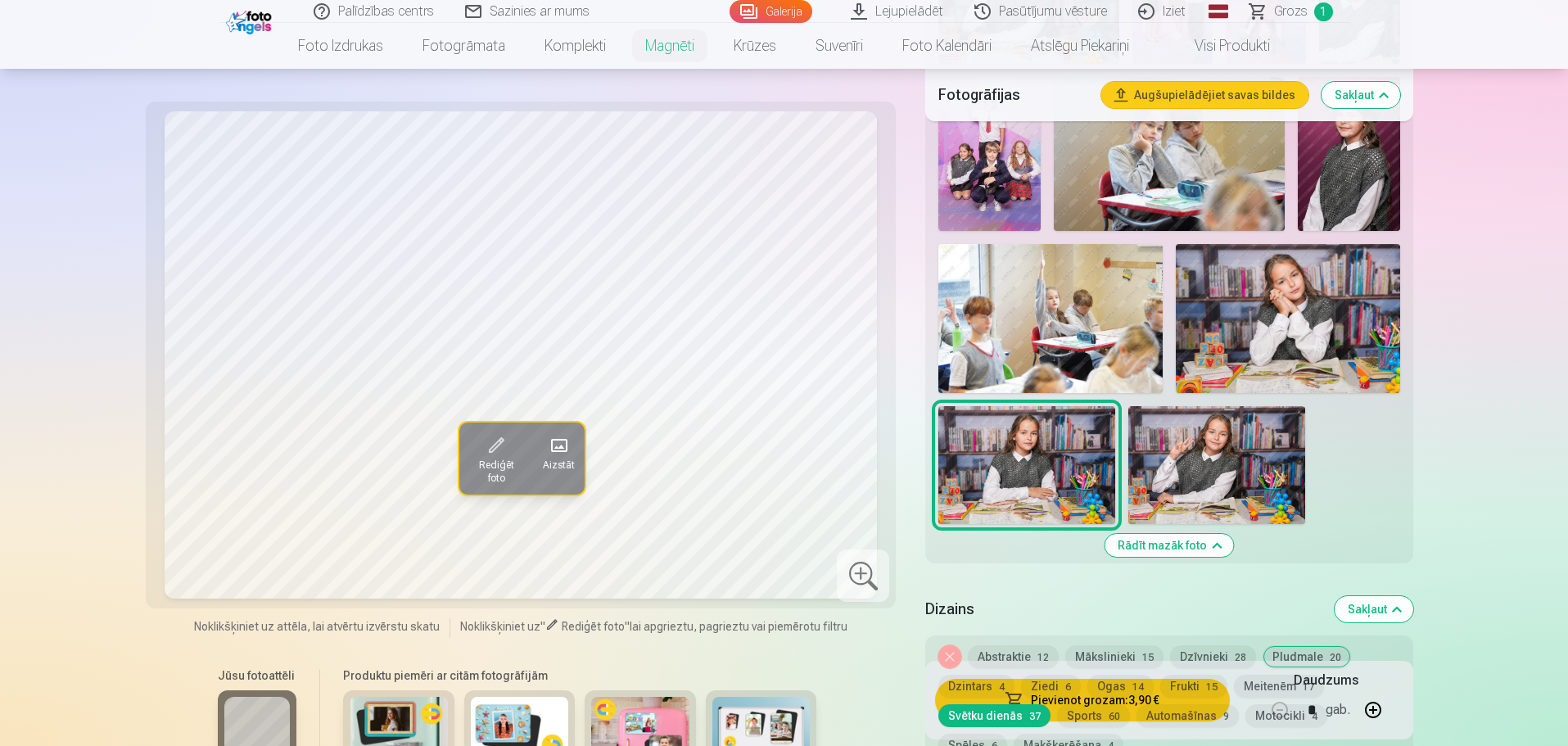
click at [1291, 313] on img at bounding box center [1288, 318] width 224 height 149
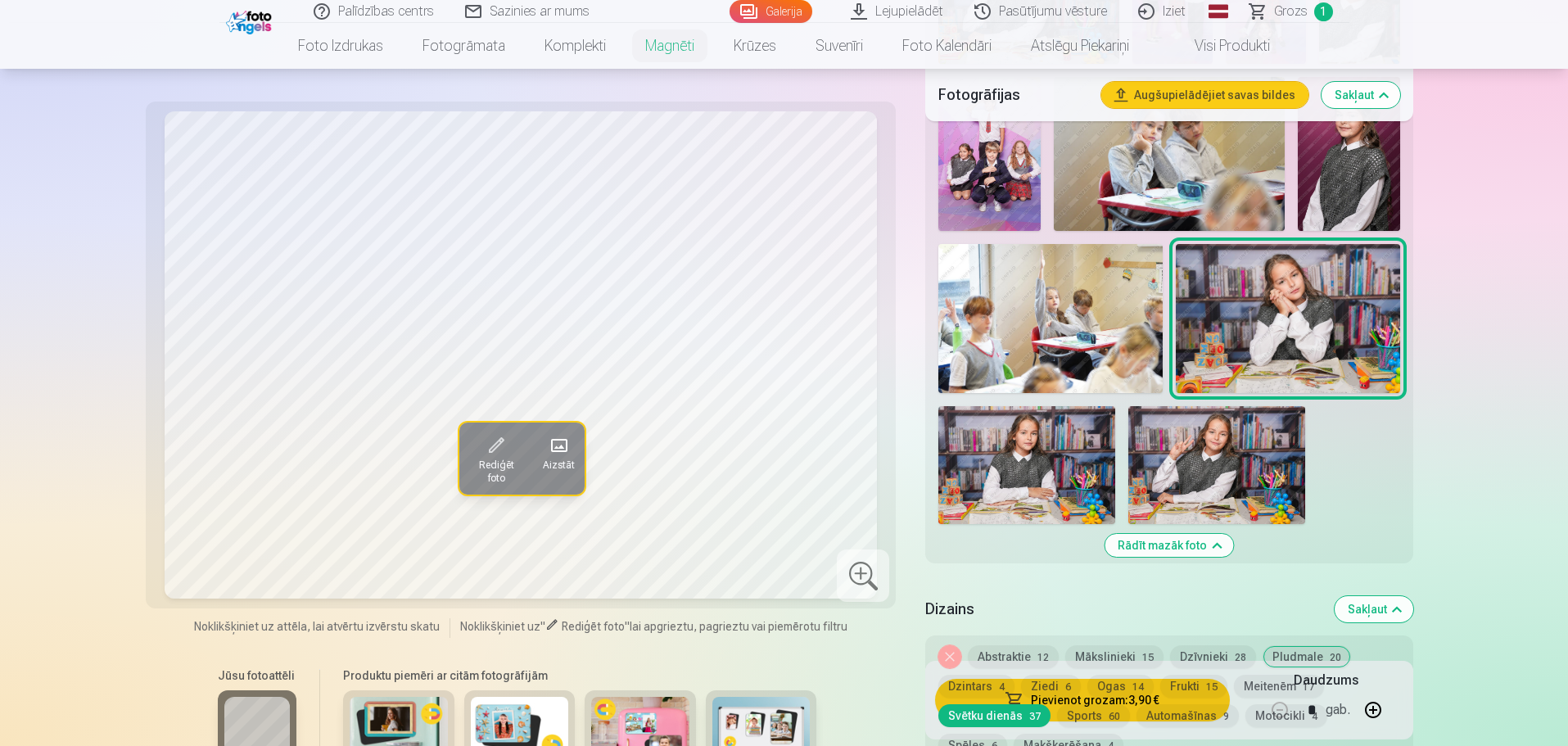
click at [1188, 454] on img at bounding box center [1216, 465] width 177 height 118
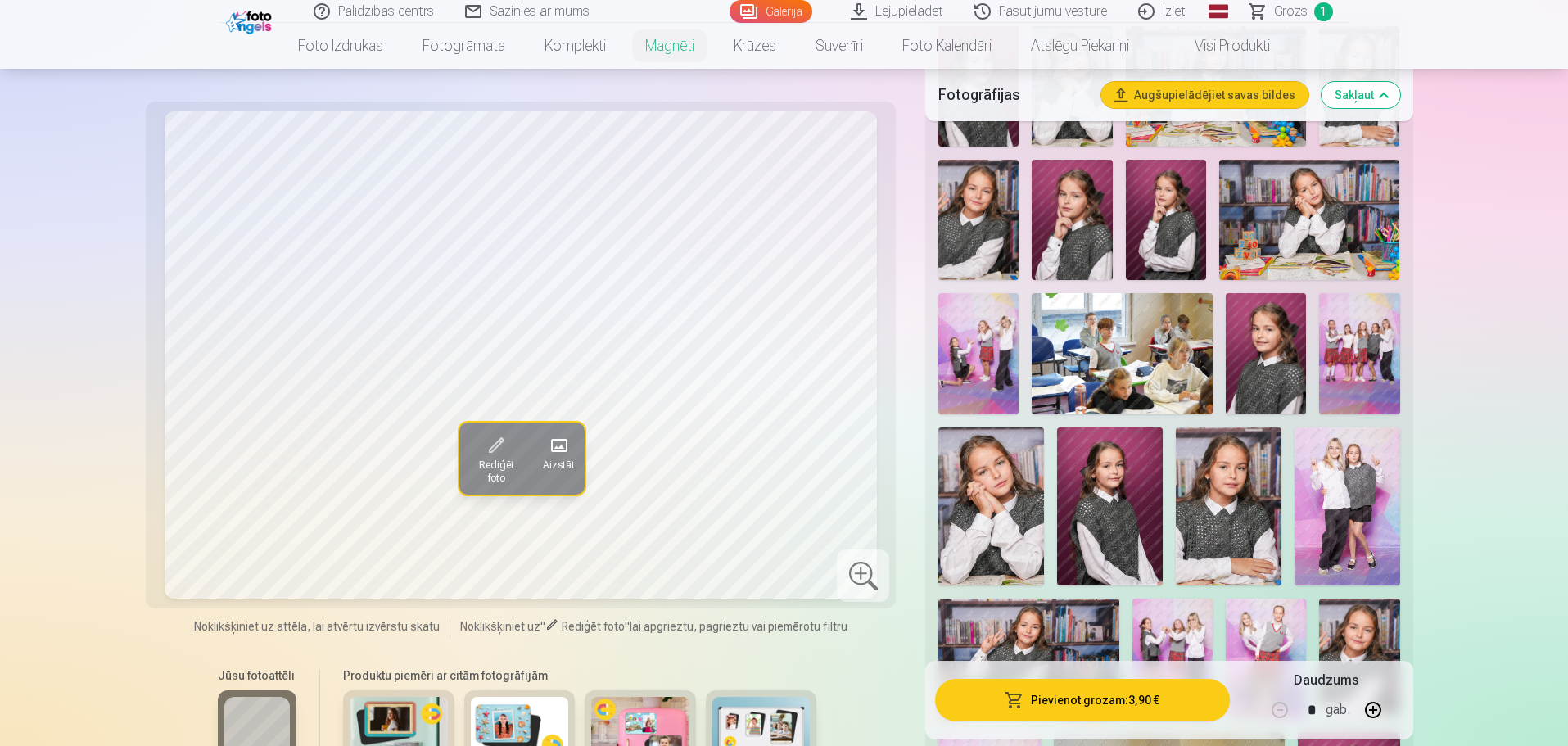
scroll to position [409, 0]
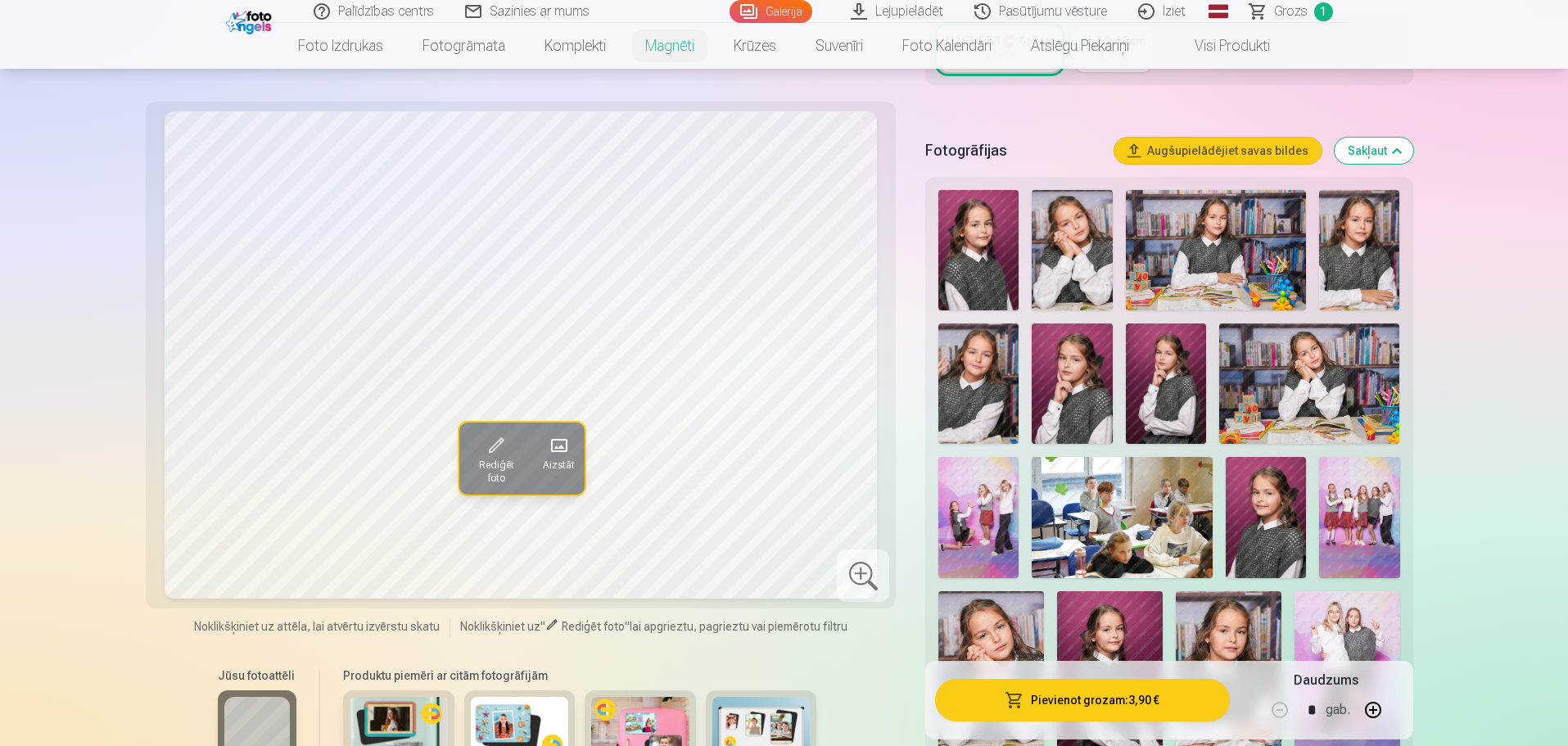
click at [1004, 213] on img at bounding box center [979, 250] width 80 height 120
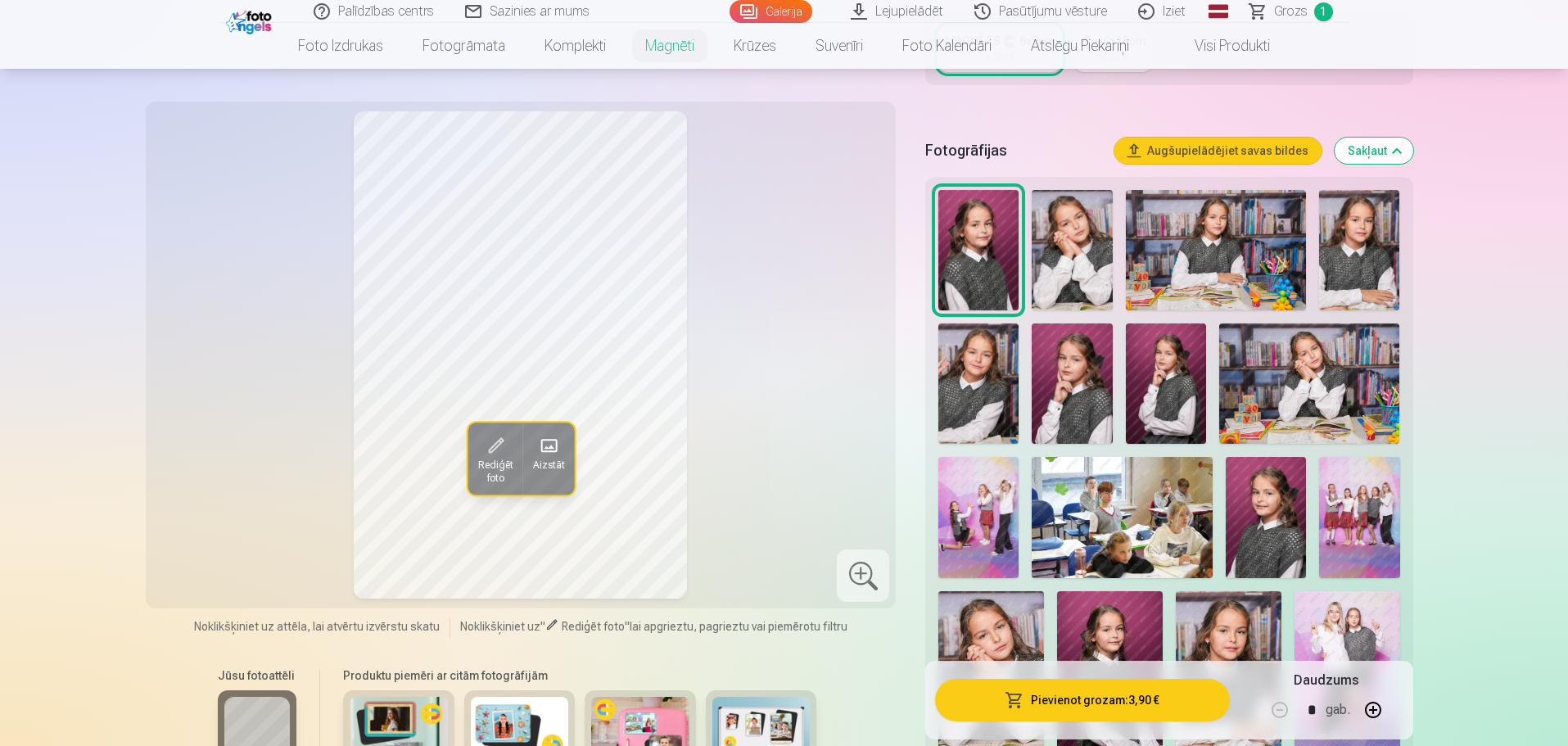
click at [1073, 222] on img at bounding box center [1072, 250] width 80 height 120
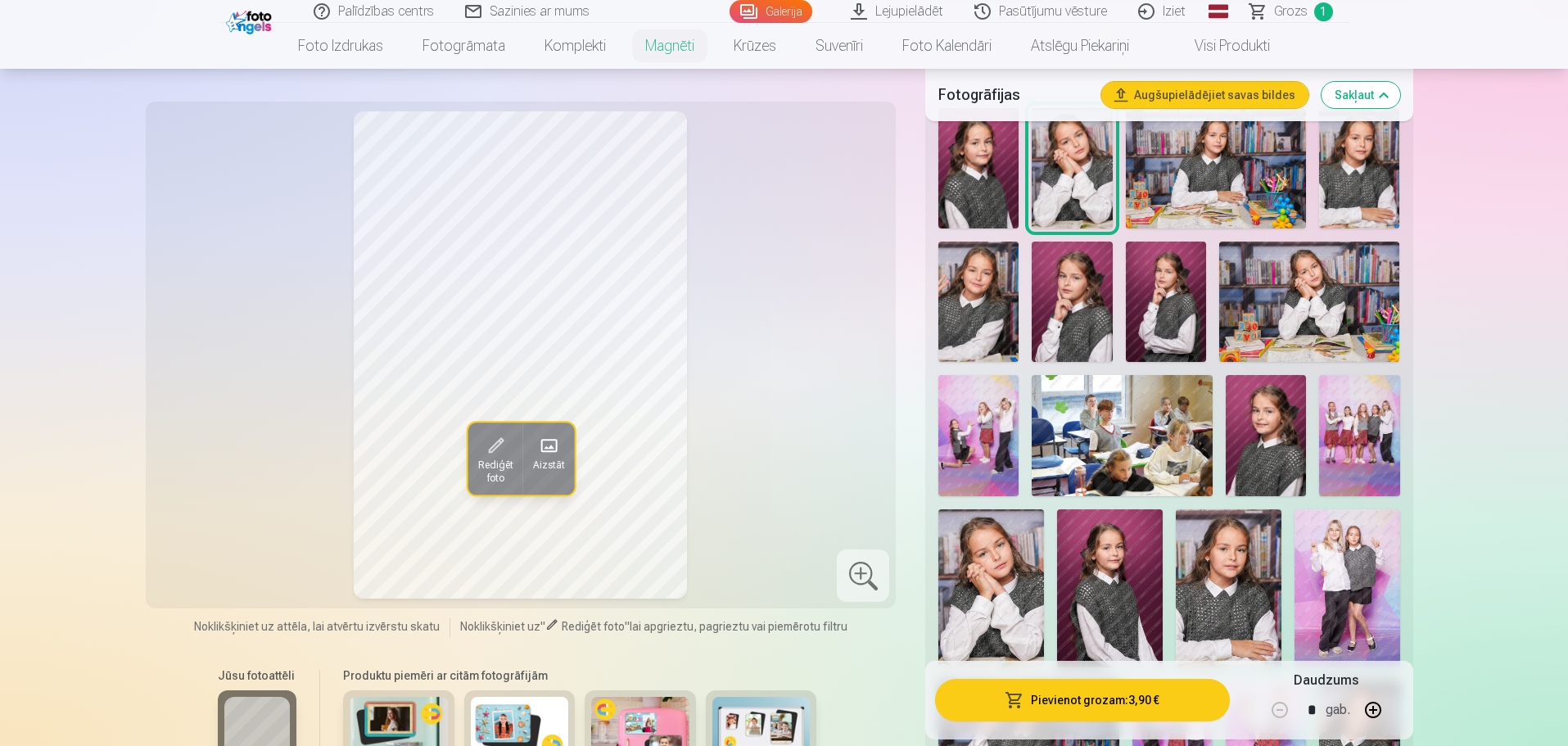
click at [1235, 554] on img at bounding box center [1229, 588] width 106 height 158
click at [1019, 545] on img at bounding box center [991, 588] width 106 height 158
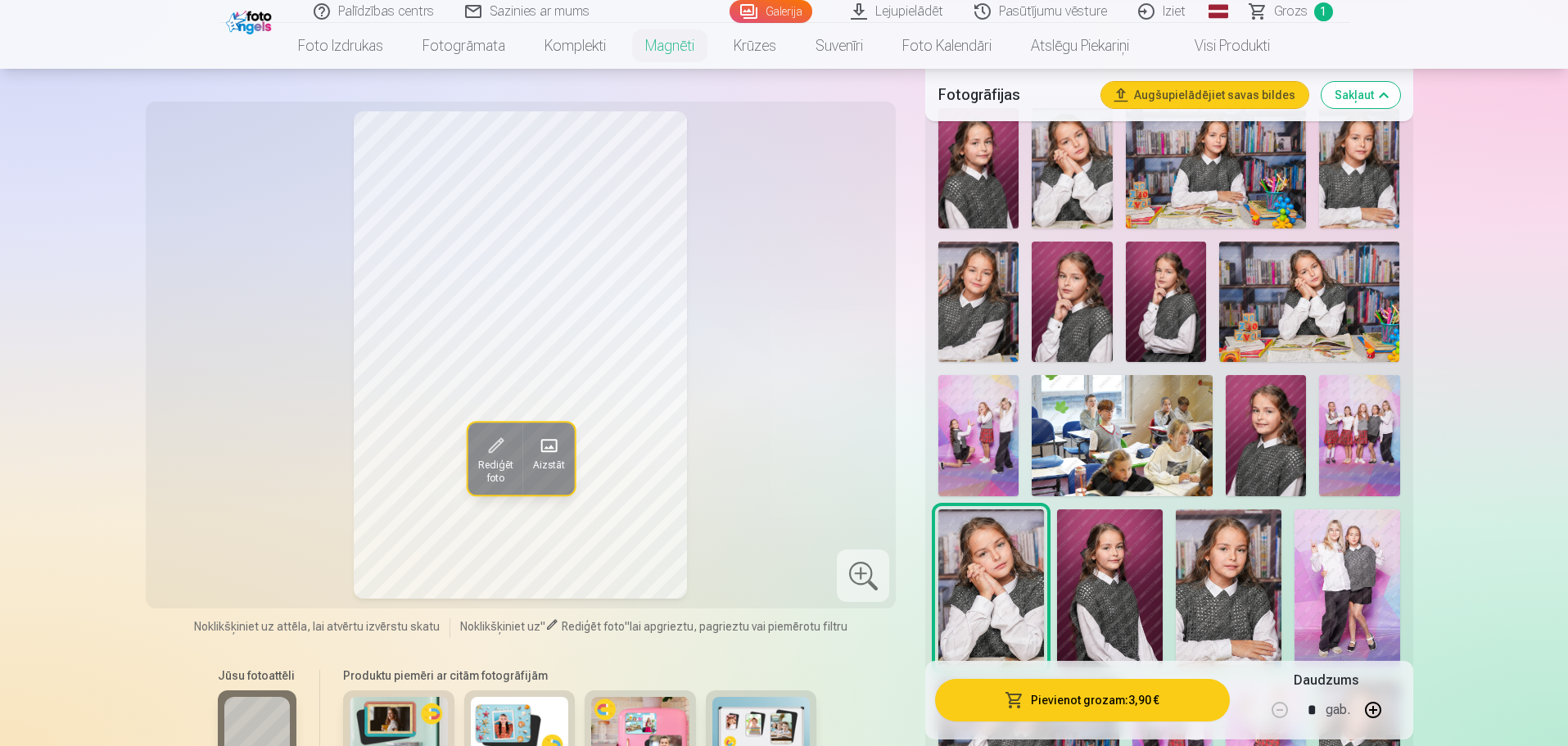
click at [1234, 574] on img at bounding box center [1229, 588] width 106 height 158
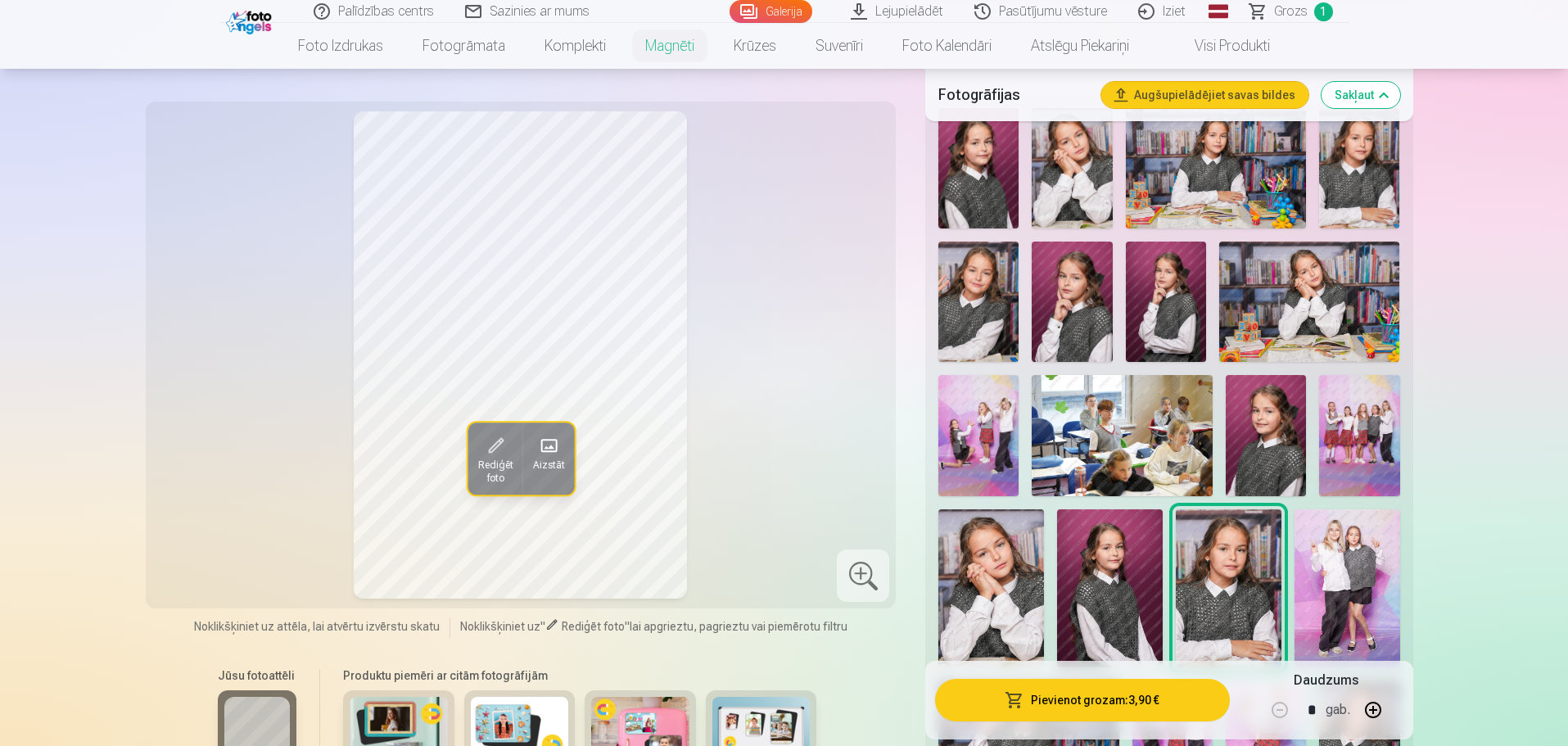
scroll to position [409, 0]
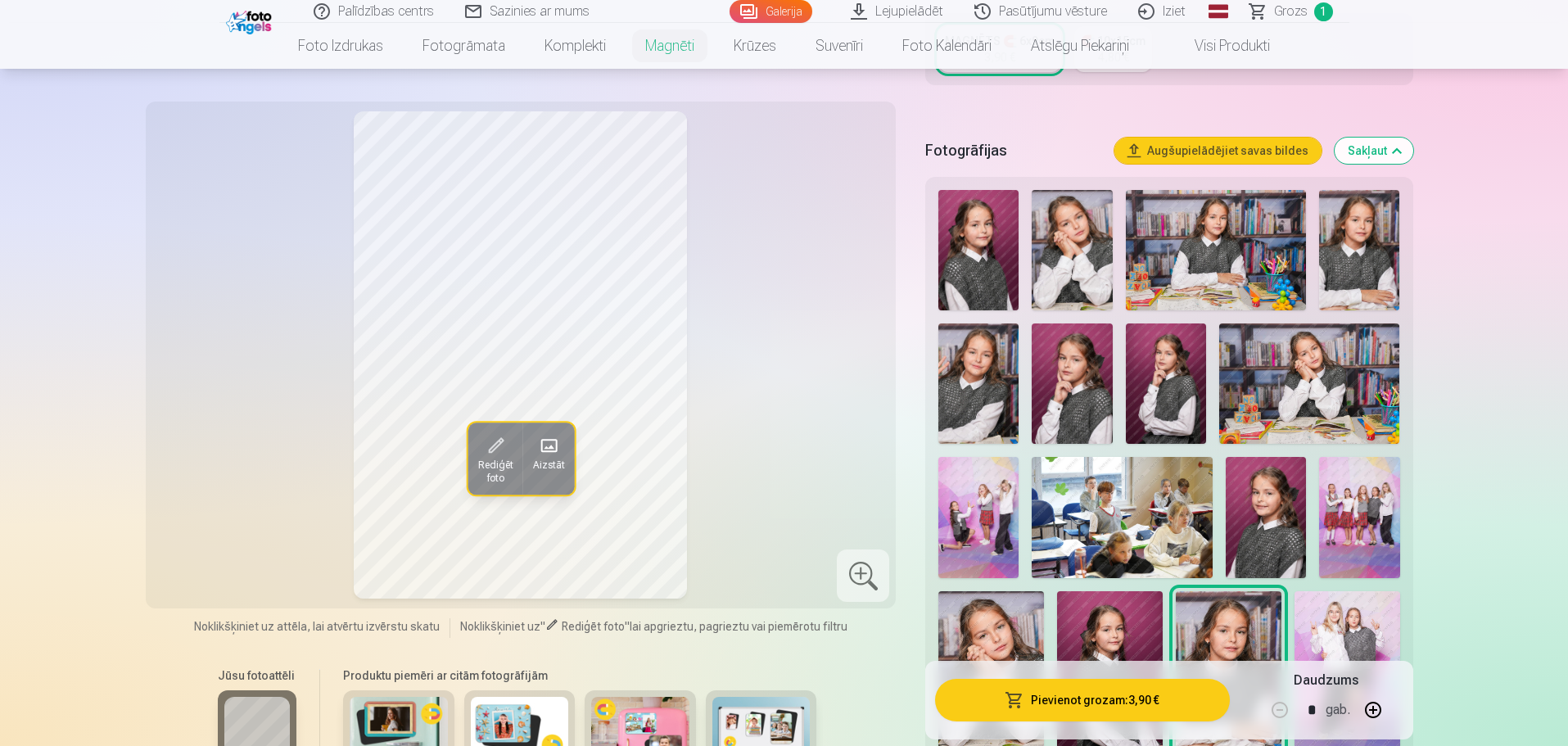
click at [1363, 233] on img at bounding box center [1359, 250] width 80 height 120
click at [1235, 637] on img at bounding box center [1229, 670] width 106 height 158
click at [1334, 254] on img at bounding box center [1359, 250] width 80 height 120
click at [1077, 239] on img at bounding box center [1072, 250] width 80 height 120
click at [1323, 360] on img at bounding box center [1310, 384] width 181 height 120
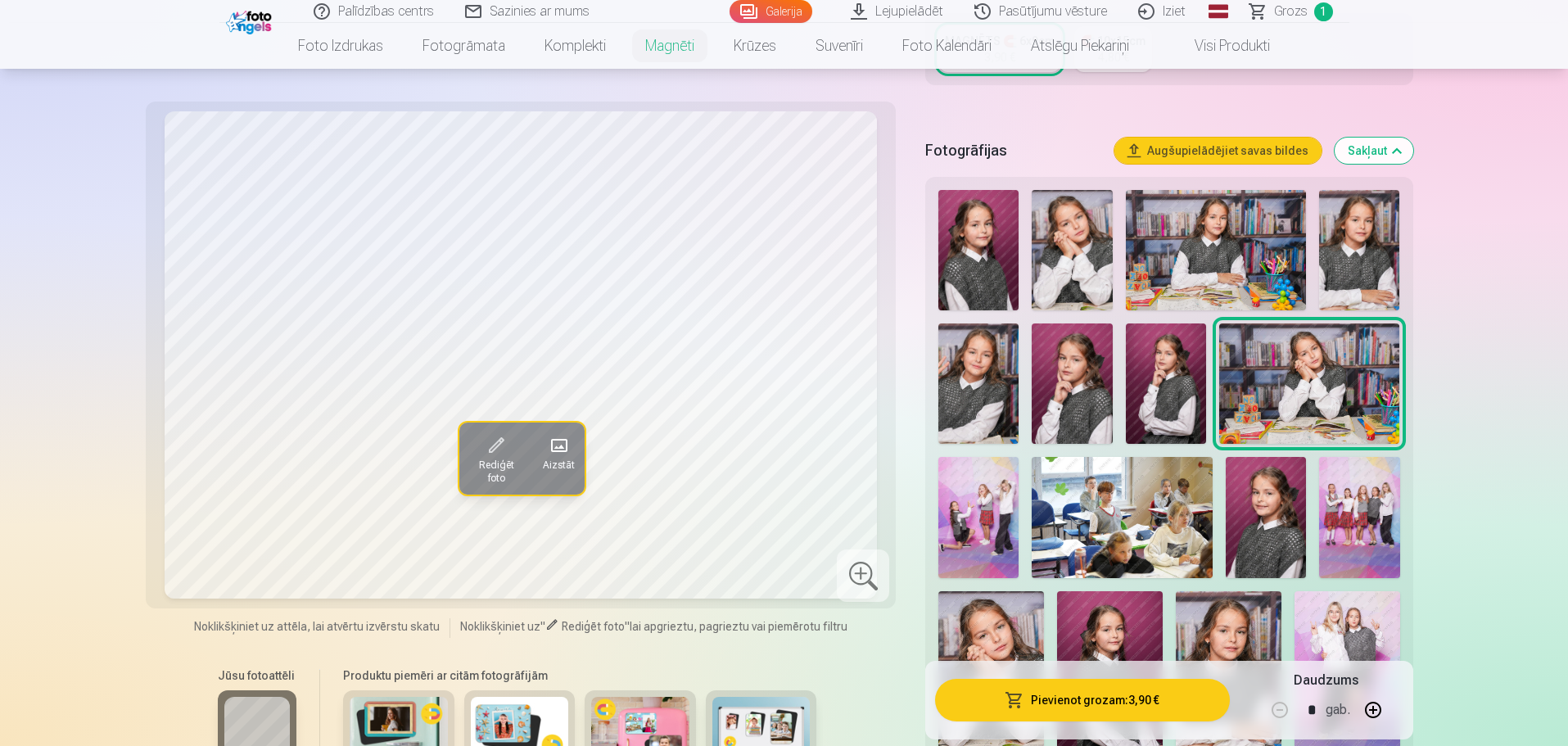
click at [1207, 246] on img at bounding box center [1216, 250] width 181 height 120
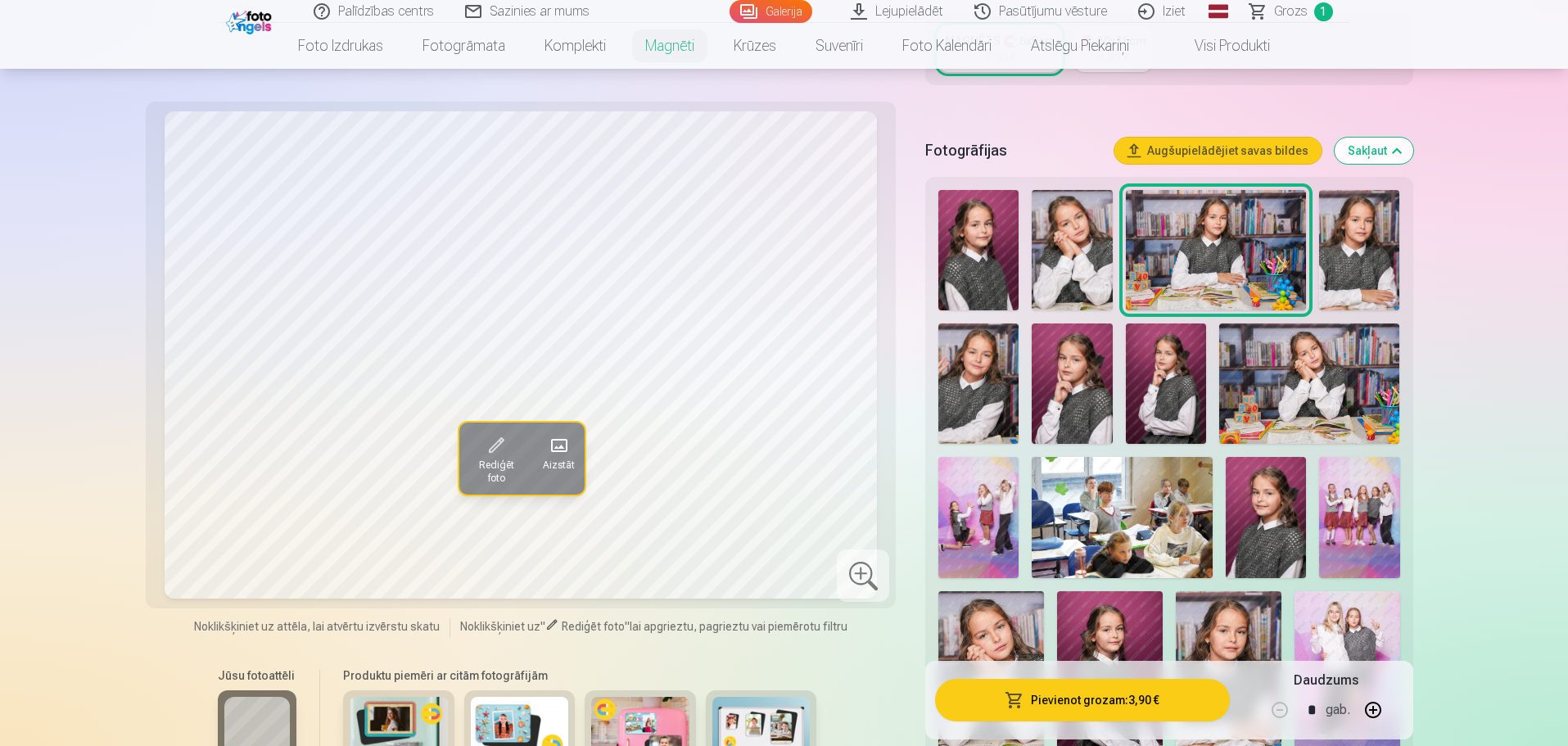
click at [1097, 234] on img at bounding box center [1072, 250] width 80 height 120
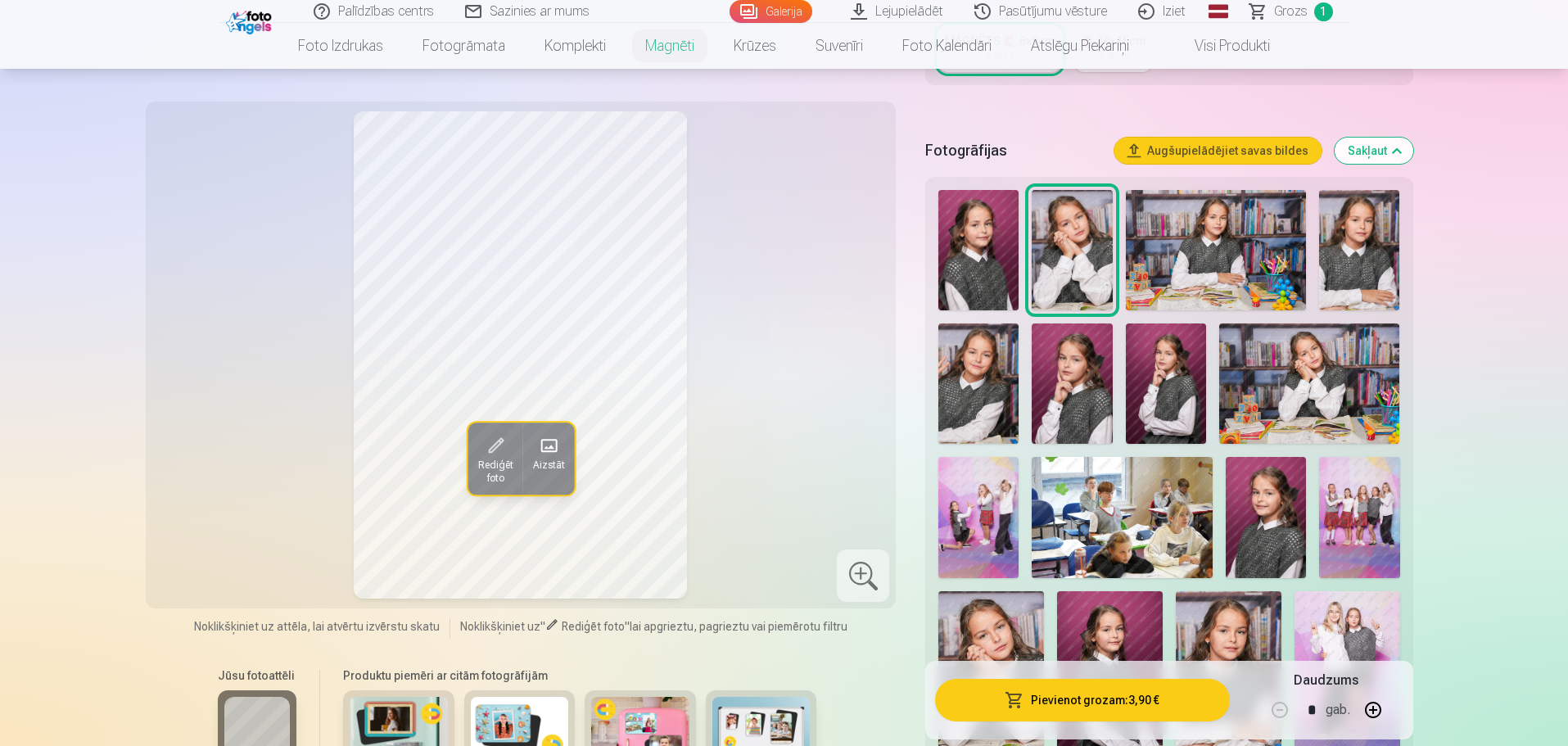
click at [1209, 253] on img at bounding box center [1216, 250] width 181 height 120
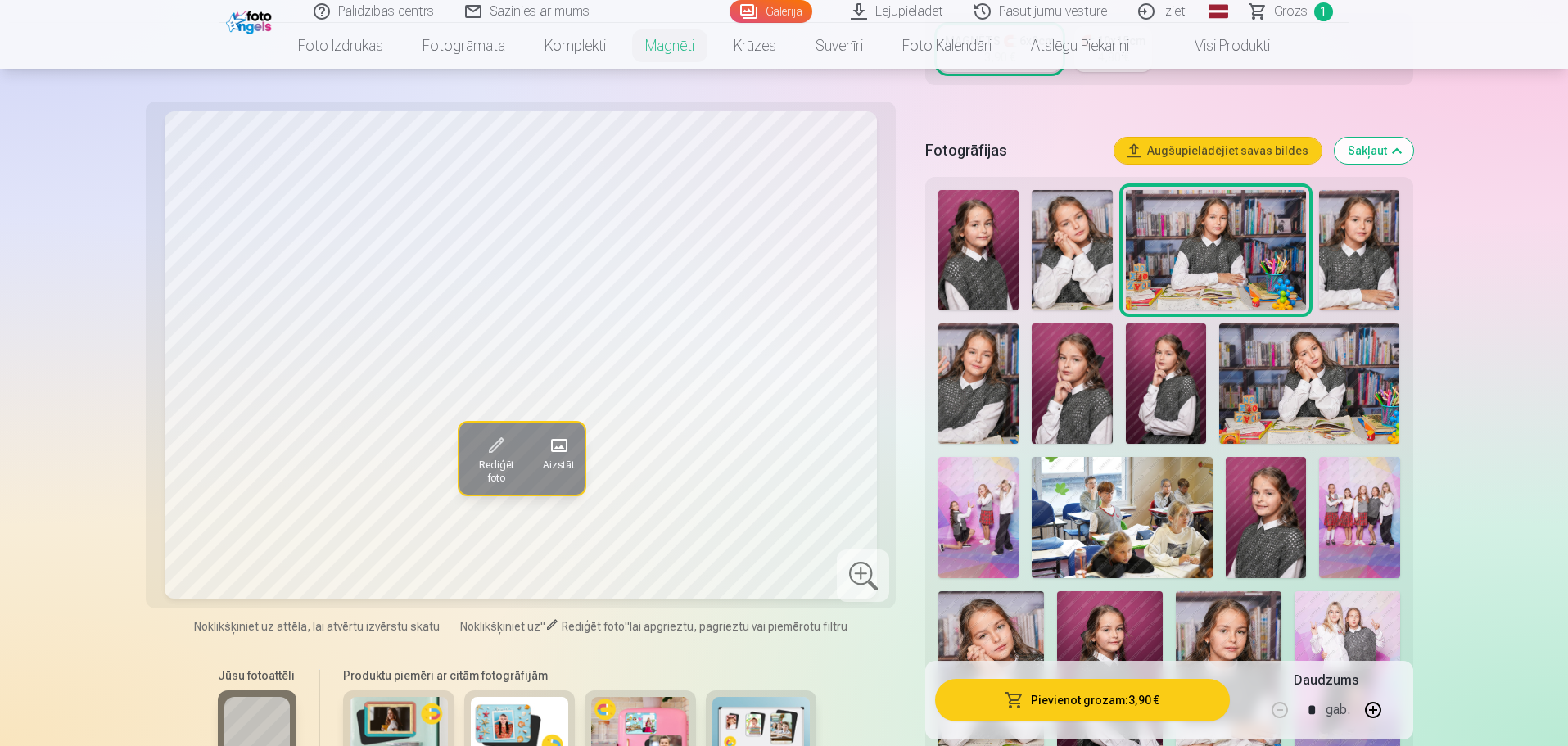
click at [1073, 225] on img at bounding box center [1072, 250] width 80 height 120
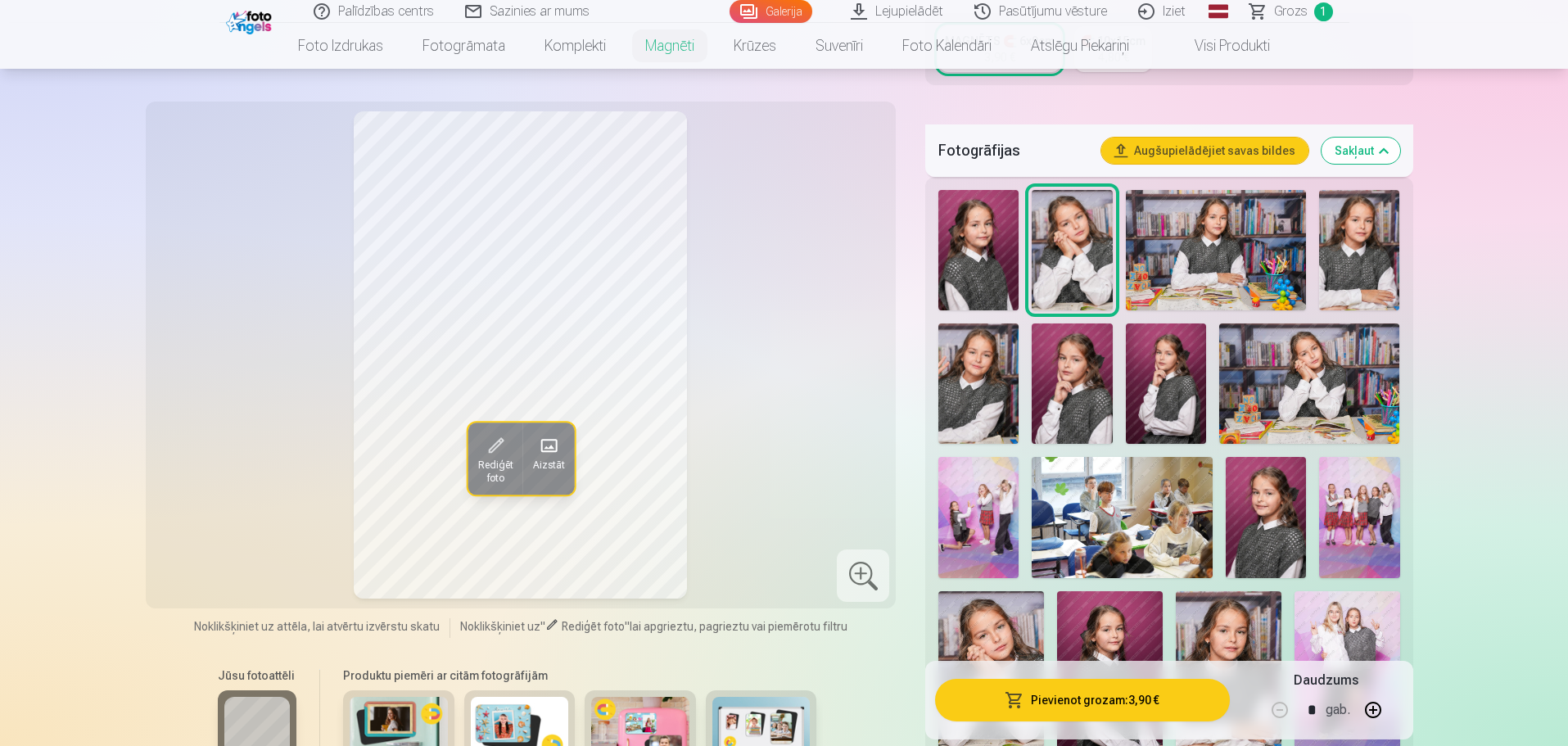
scroll to position [491, 0]
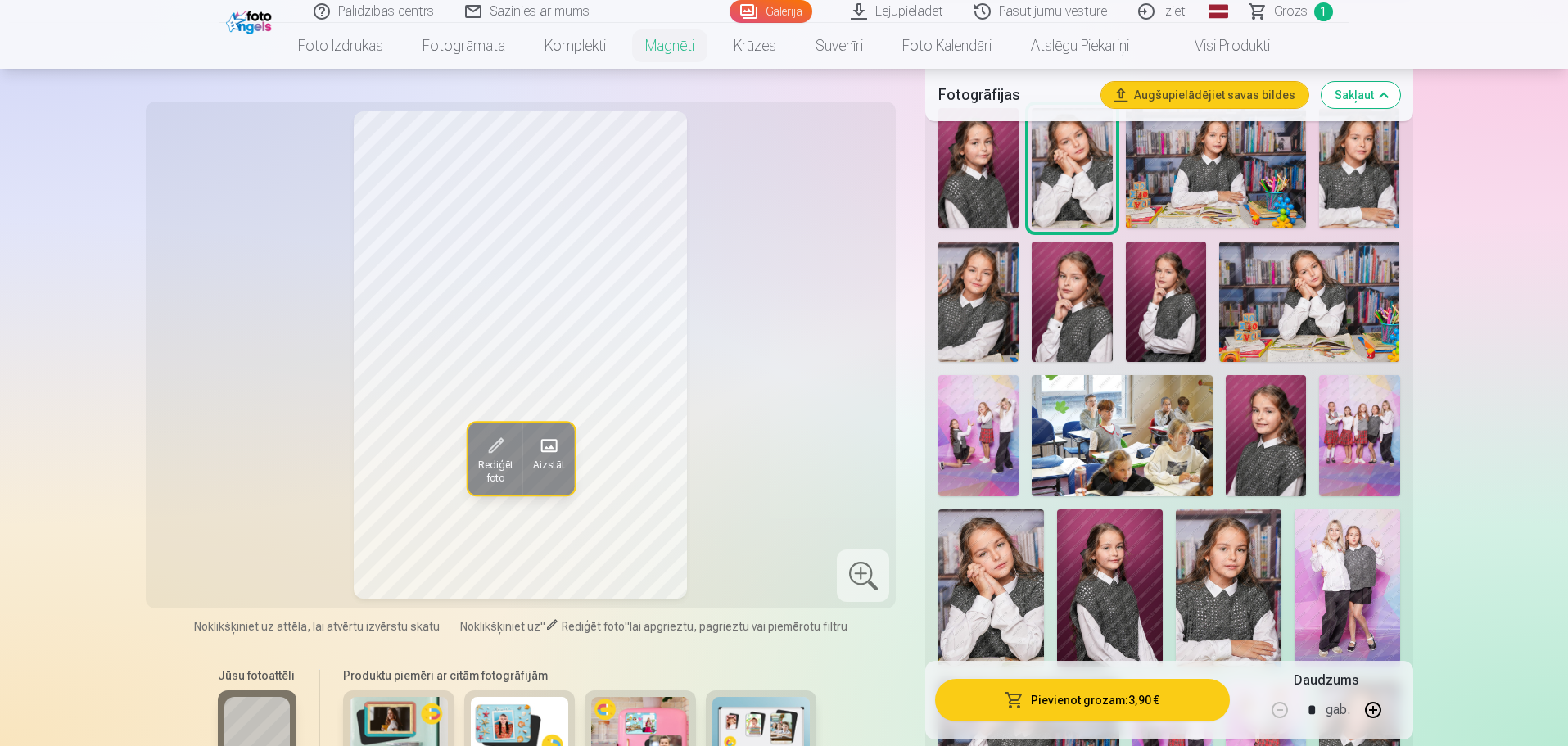
click at [1221, 564] on img at bounding box center [1229, 588] width 106 height 158
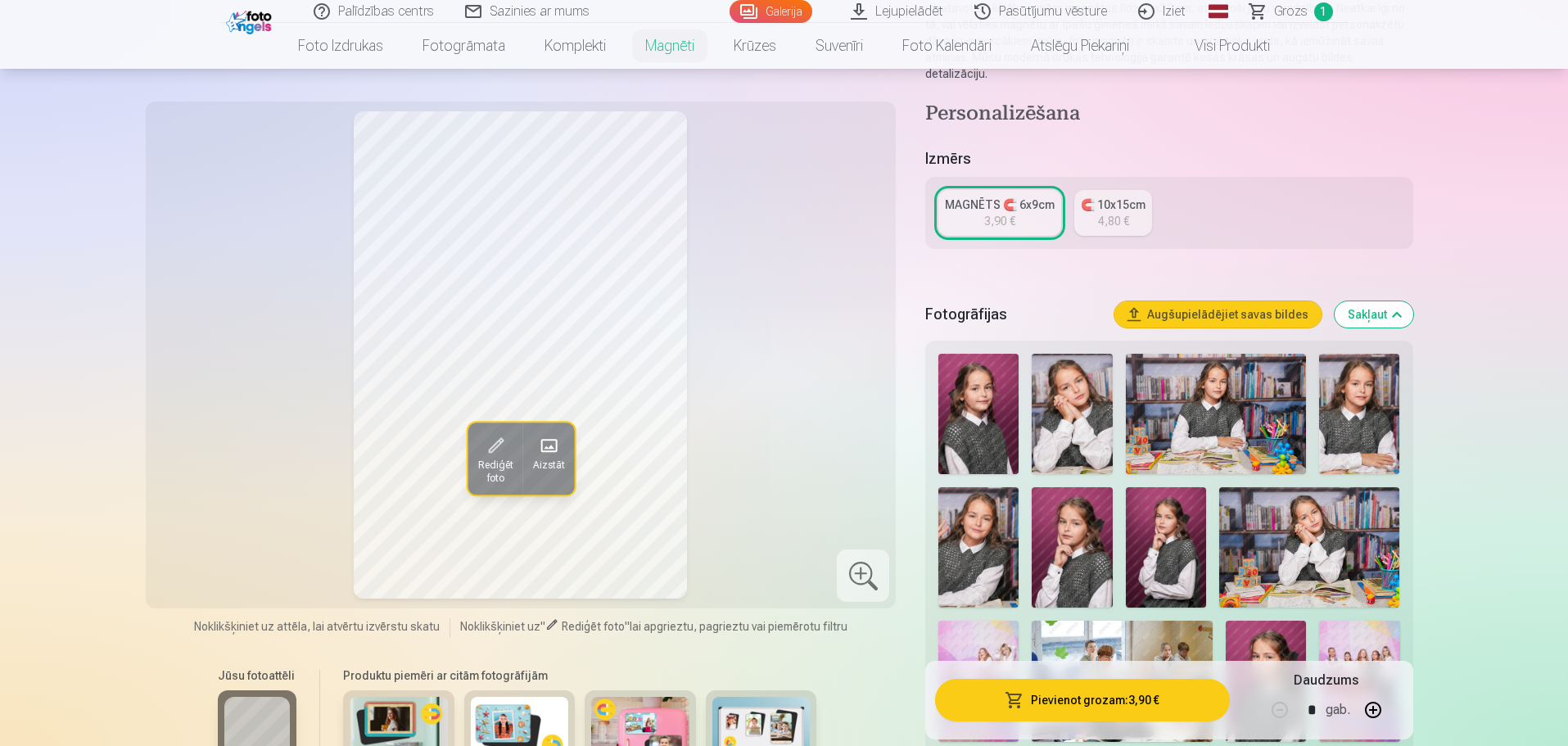
scroll to position [0, 0]
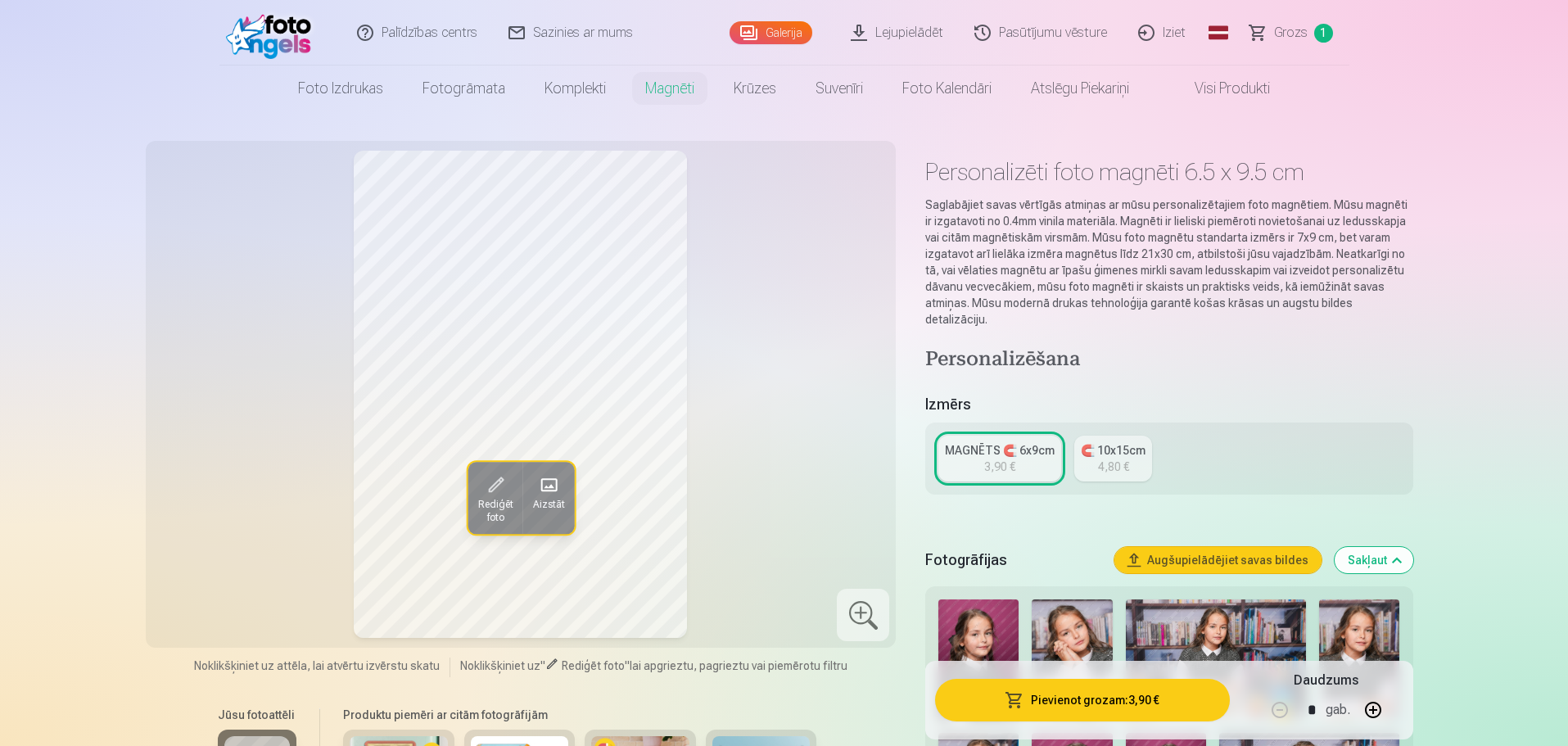
click at [1173, 31] on link "Iziet" at bounding box center [1163, 32] width 79 height 65
